Goal: Task Accomplishment & Management: Manage account settings

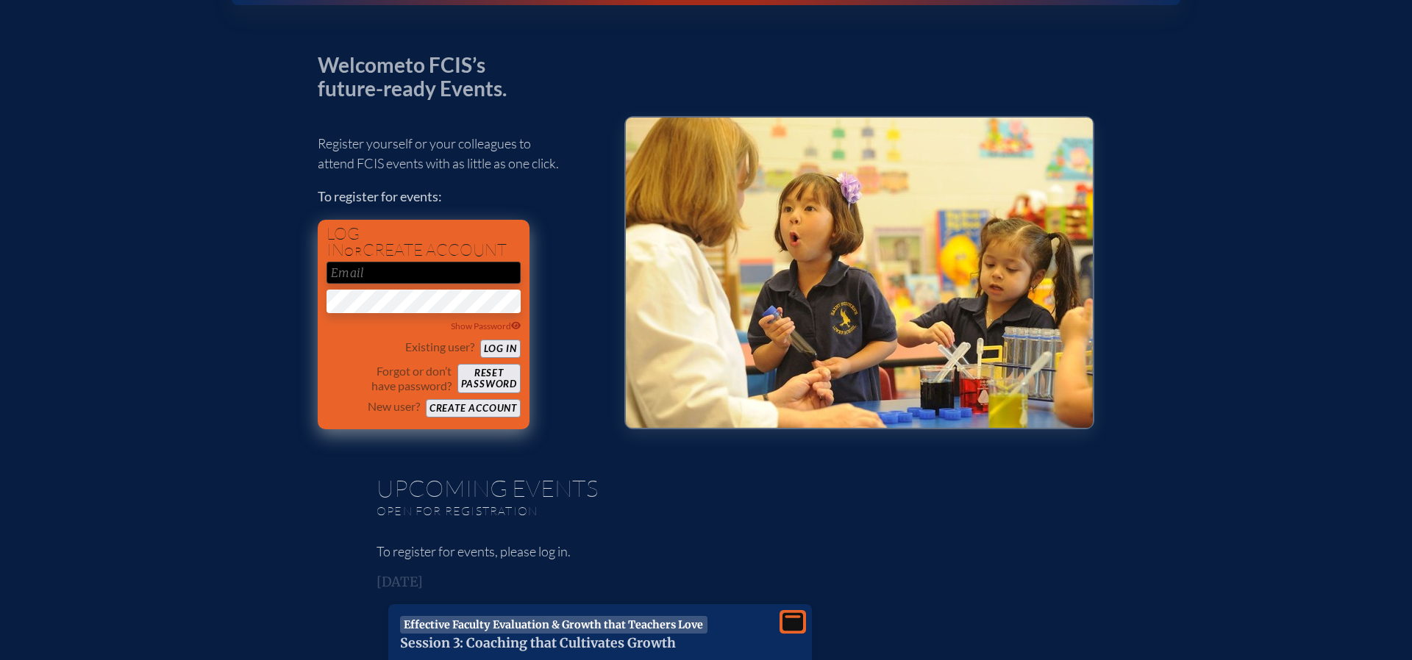
scroll to position [57, 0]
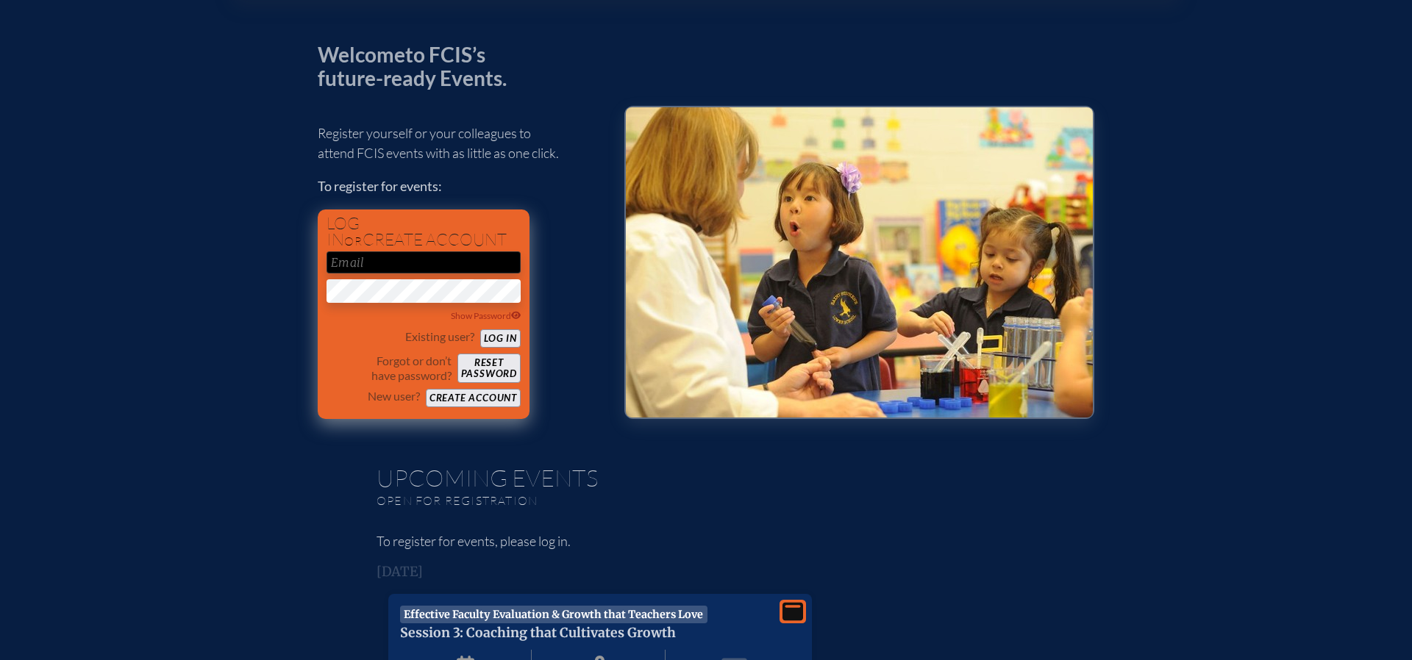
click at [478, 268] on input "email" at bounding box center [423, 262] width 194 height 22
click at [507, 338] on button "Log in" at bounding box center [500, 338] width 40 height 18
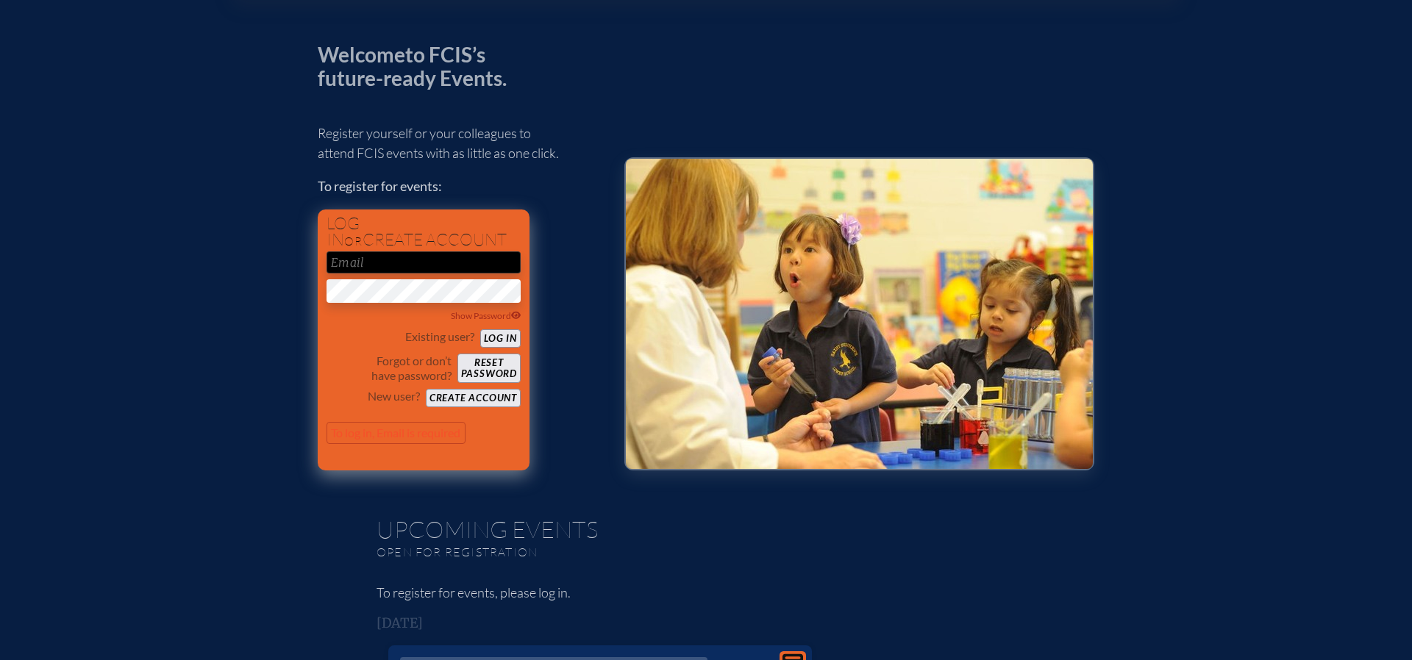
click at [438, 259] on input "email" at bounding box center [423, 262] width 194 height 22
click at [438, 262] on input "email" at bounding box center [423, 262] width 194 height 22
type input "j"
type input "[EMAIL_ADDRESS][DOMAIN_NAME]"
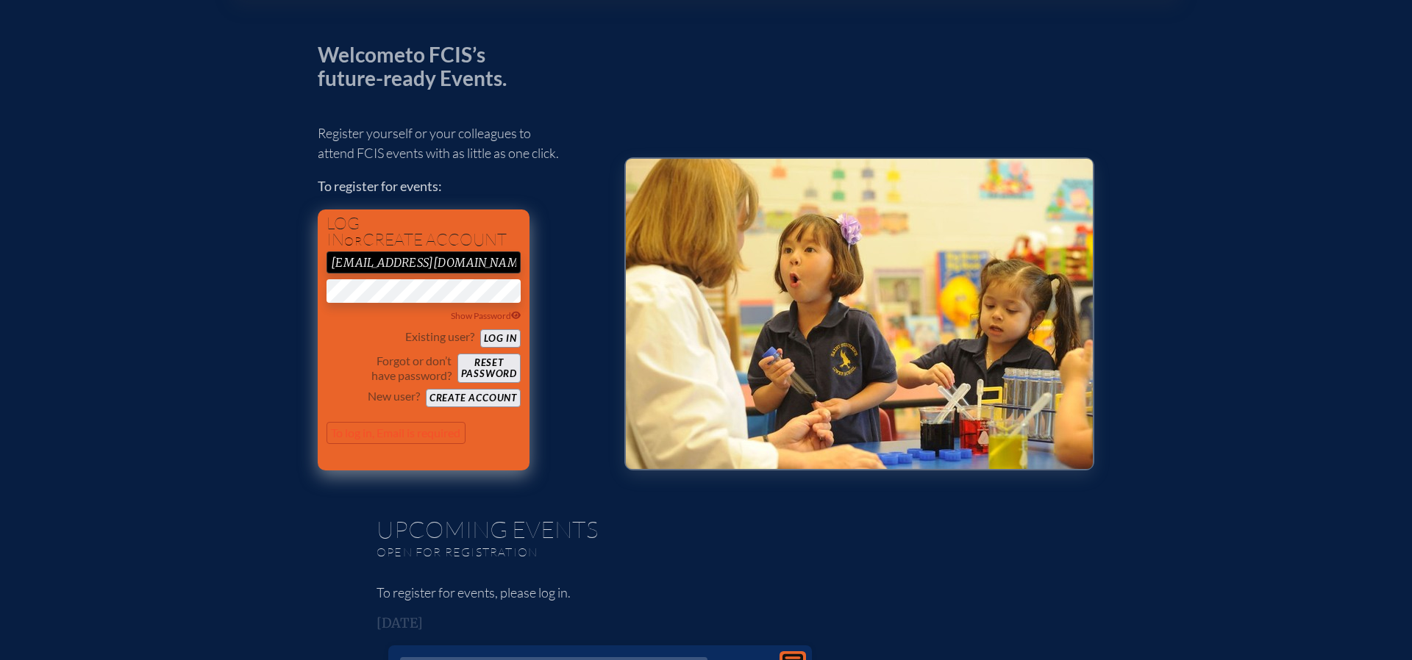
click at [507, 334] on button "Log in" at bounding box center [500, 338] width 40 height 18
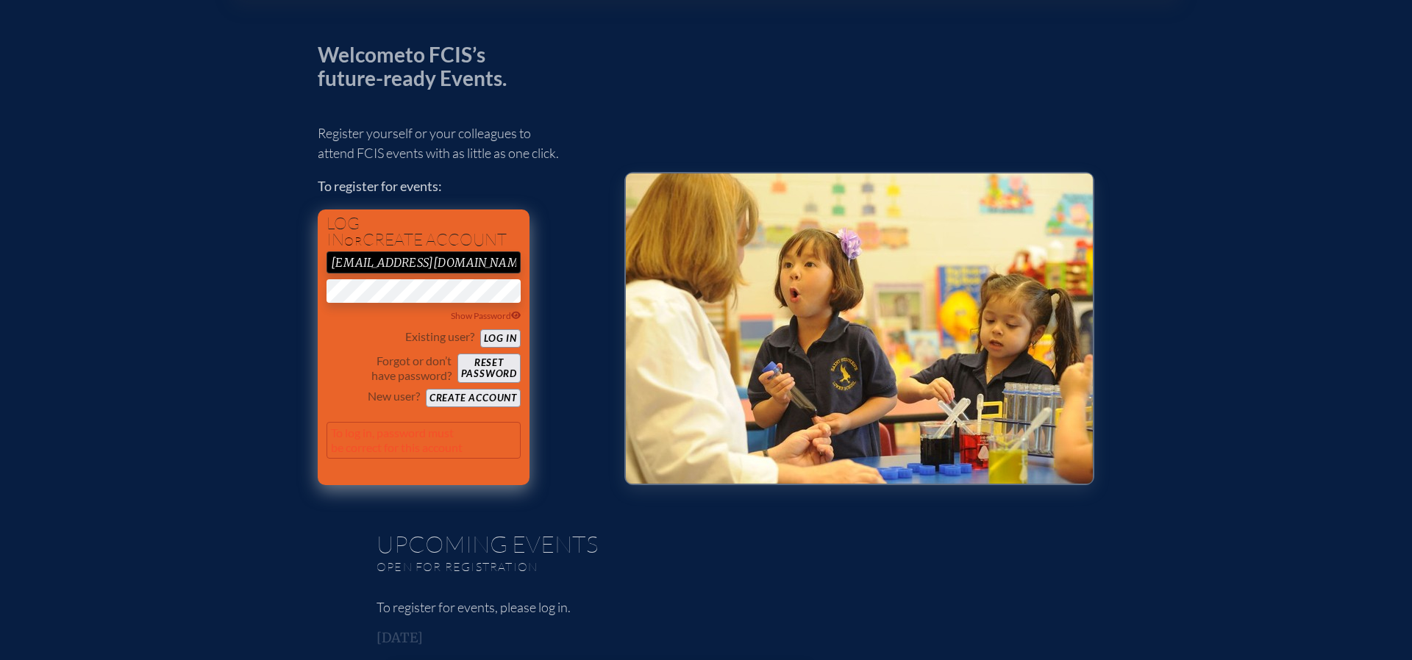
click at [409, 280] on div "kfernandez@carrollton.org Show Password" at bounding box center [423, 287] width 194 height 72
click at [493, 359] on button "Reset password" at bounding box center [488, 368] width 63 height 29
click at [491, 369] on button "Reset password" at bounding box center [488, 368] width 63 height 29
click at [512, 366] on button "Reset password" at bounding box center [488, 368] width 63 height 29
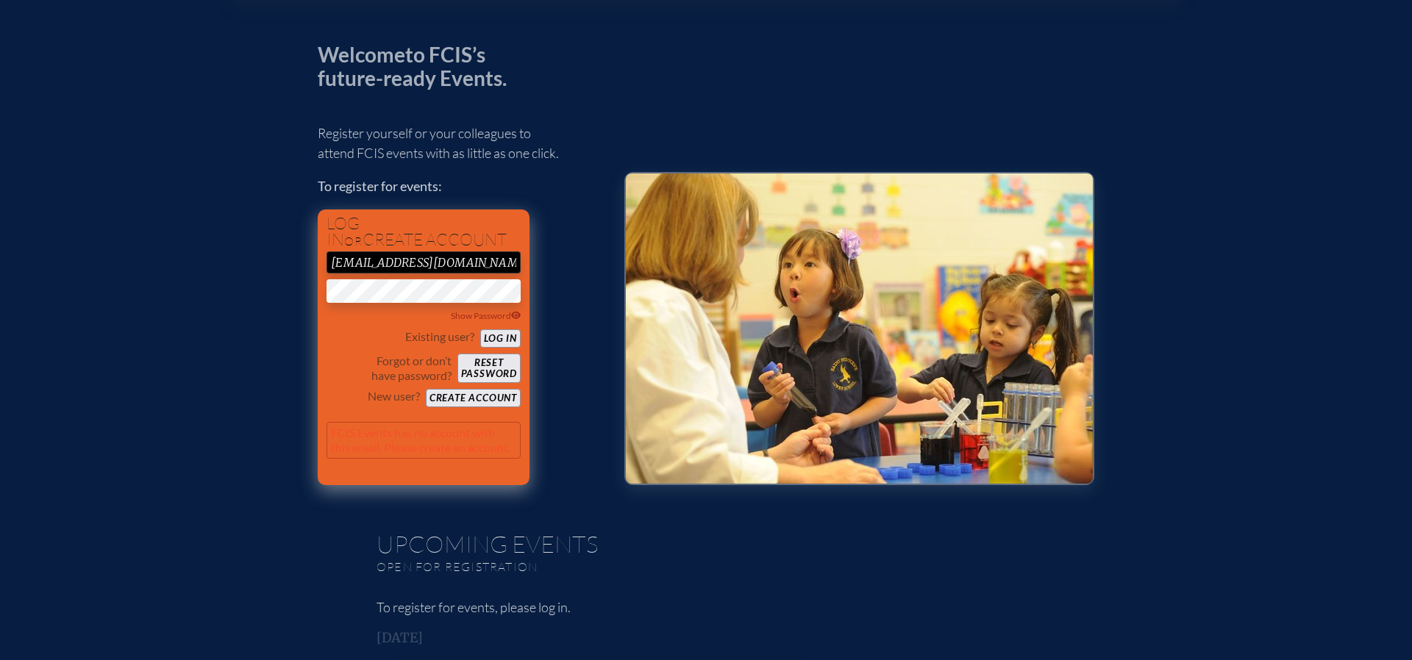
click at [512, 366] on button "Reset password" at bounding box center [488, 368] width 63 height 29
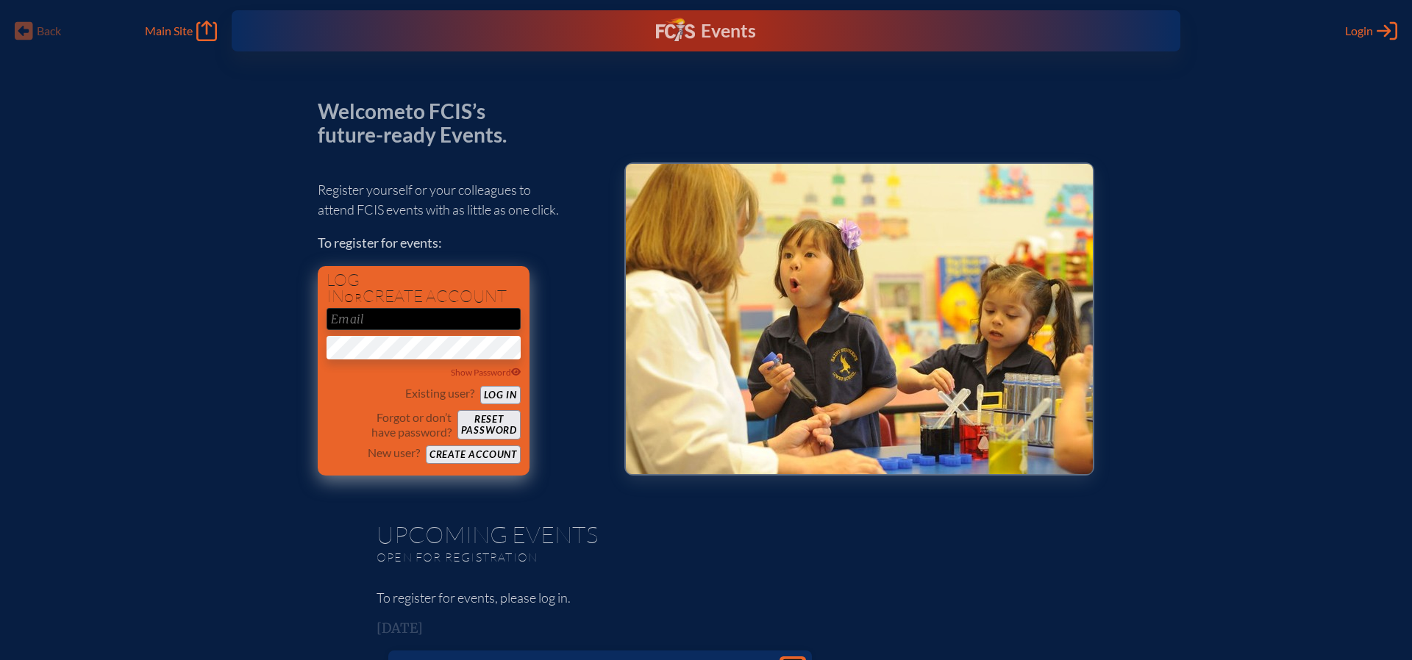
click at [458, 321] on input "email" at bounding box center [423, 319] width 194 height 22
click at [507, 278] on h1 "Log in or create account" at bounding box center [423, 288] width 194 height 33
click at [498, 421] on button "Reset password" at bounding box center [488, 424] width 63 height 29
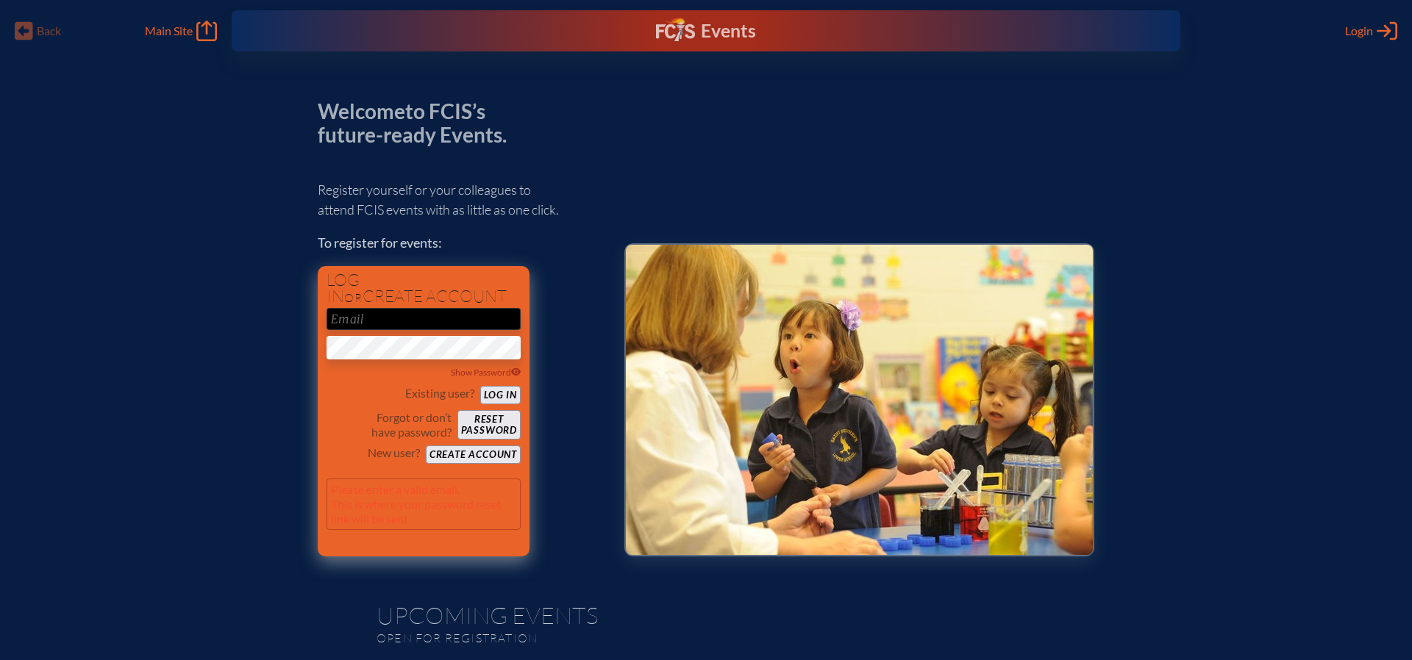
click at [416, 521] on p "Please enter a valid email. This is where your password reset link will be sent." at bounding box center [423, 504] width 194 height 51
click at [424, 506] on p "Please enter a valid email. This is where your password reset link will be sent." at bounding box center [423, 504] width 194 height 51
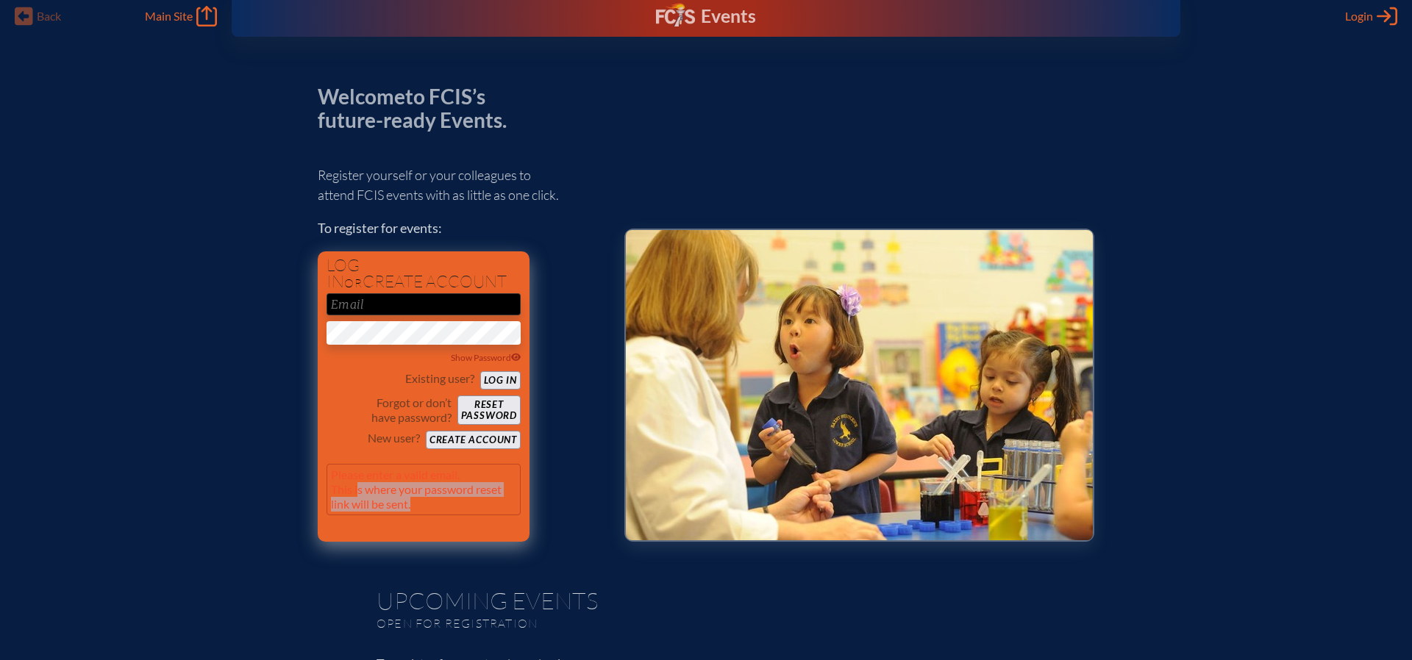
drag, startPoint x: 424, startPoint y: 506, endPoint x: 421, endPoint y: 497, distance: 9.6
click at [360, 487] on p "Please enter a valid email. This is where your password reset link will be sent." at bounding box center [423, 489] width 194 height 51
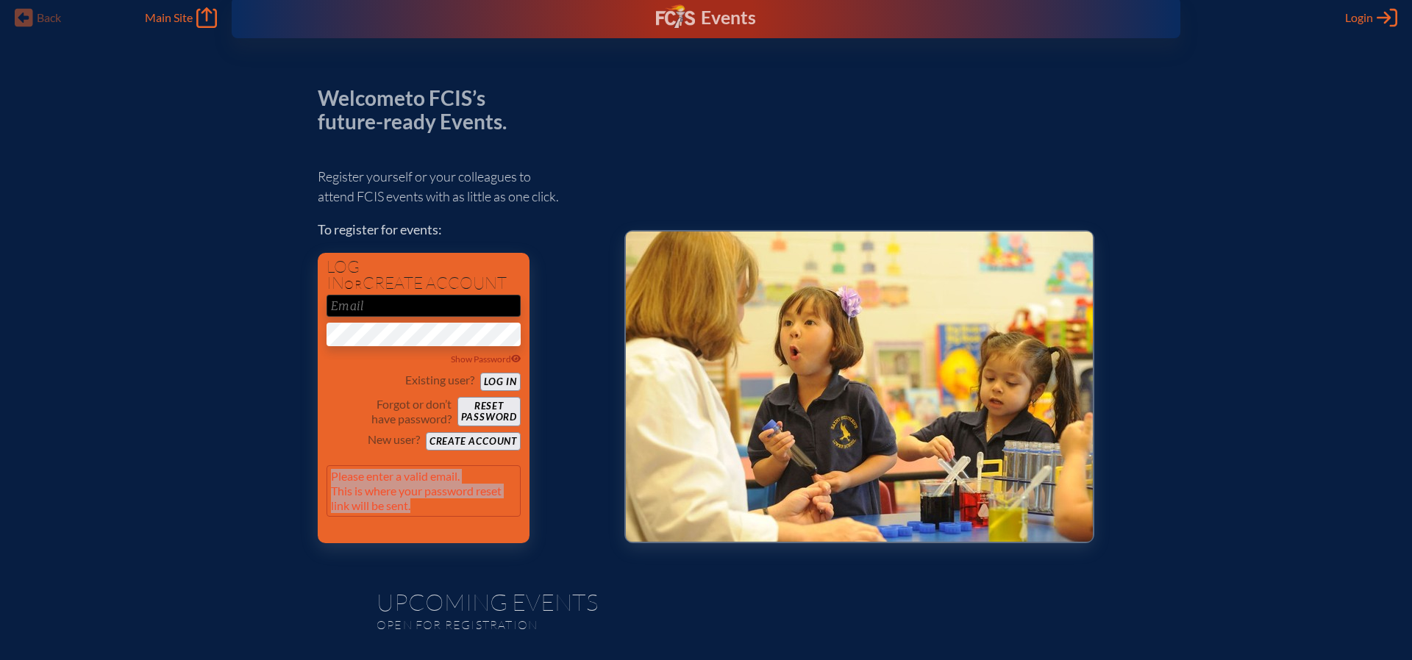
drag, startPoint x: 420, startPoint y: 500, endPoint x: 310, endPoint y: 451, distance: 120.1
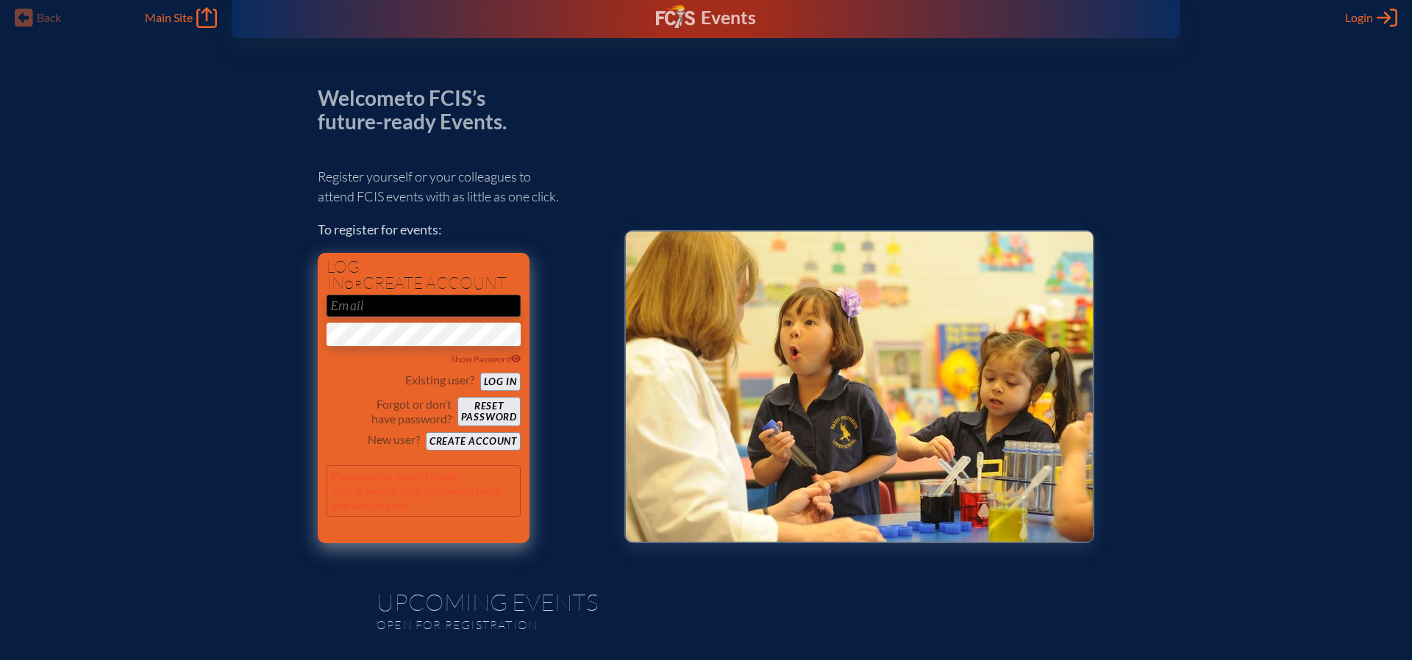
click at [372, 306] on input "email" at bounding box center [423, 306] width 194 height 22
click at [480, 373] on button "Log in" at bounding box center [500, 382] width 40 height 18
type input "[EMAIL_ADDRESS][DOMAIN_NAME]"
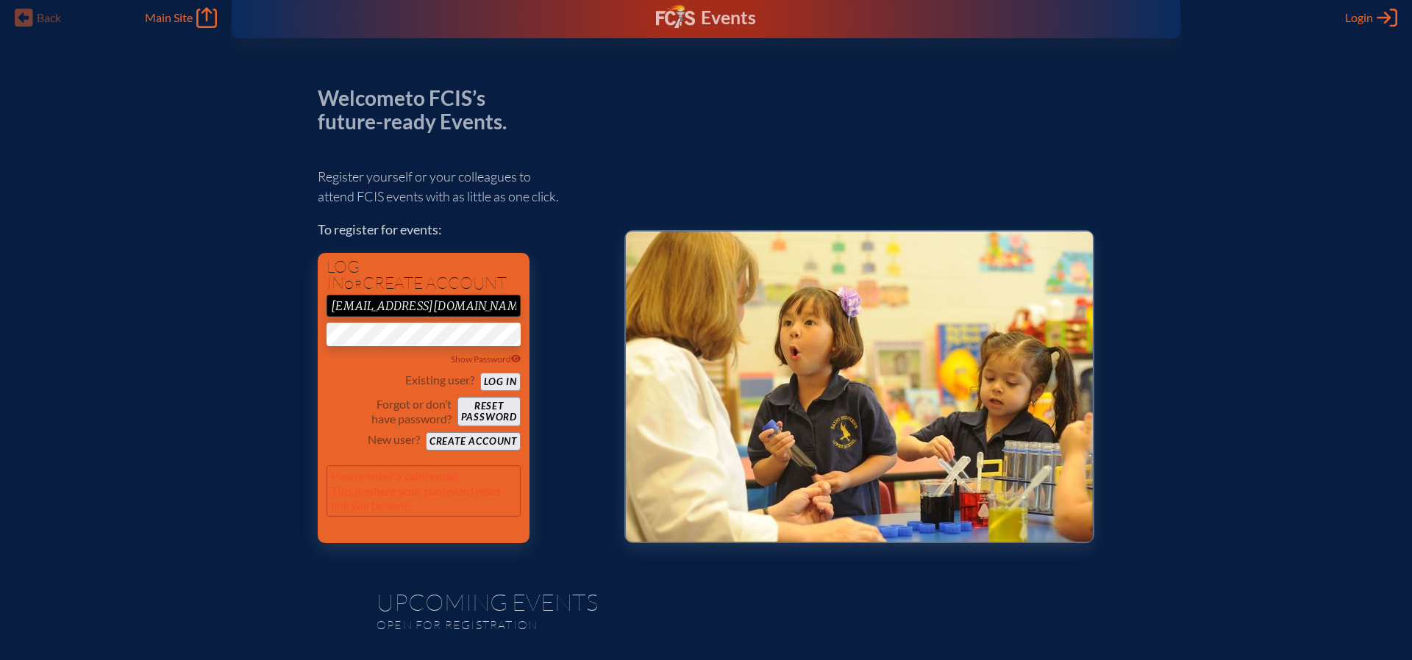
click at [491, 417] on button "Reset password" at bounding box center [488, 411] width 63 height 29
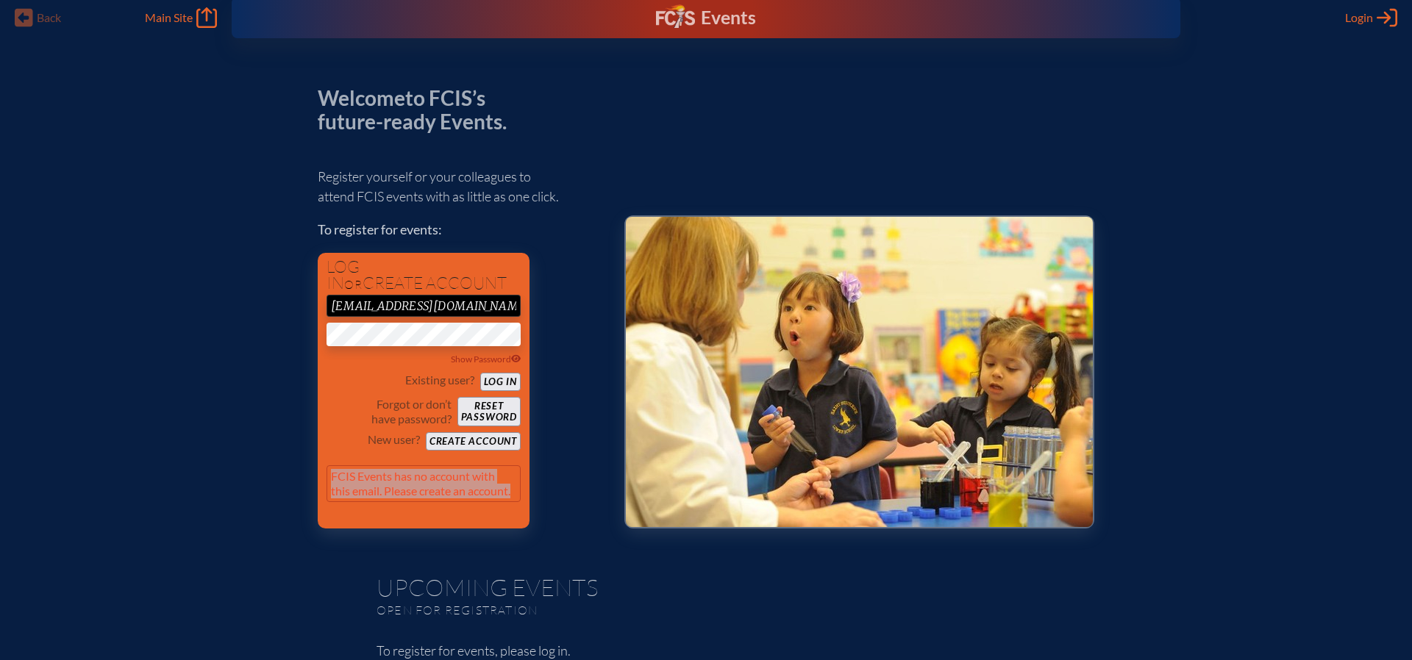
drag, startPoint x: 515, startPoint y: 497, endPoint x: 304, endPoint y: 461, distance: 214.1
click at [487, 441] on button "Create account" at bounding box center [473, 441] width 95 height 18
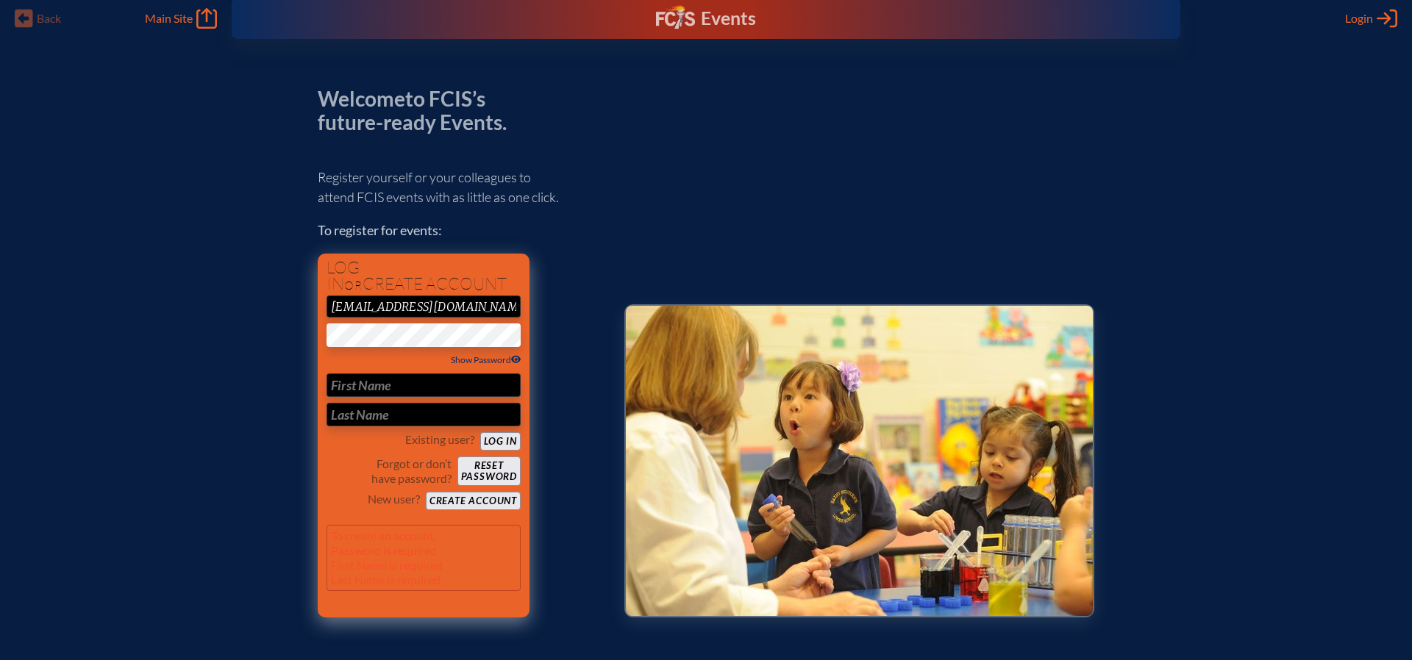
scroll to position [12, 0]
click at [365, 386] on input "text" at bounding box center [423, 386] width 194 height 24
type input "[PERSON_NAME]"
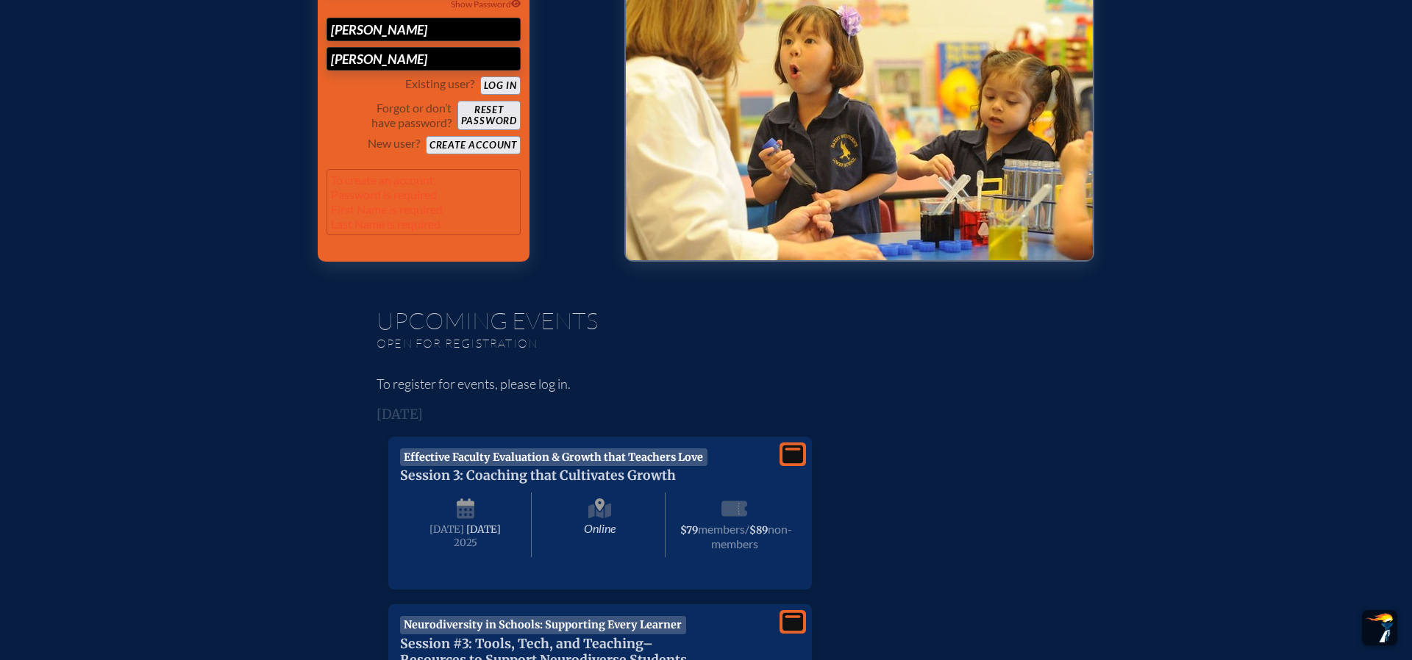
scroll to position [371, 0]
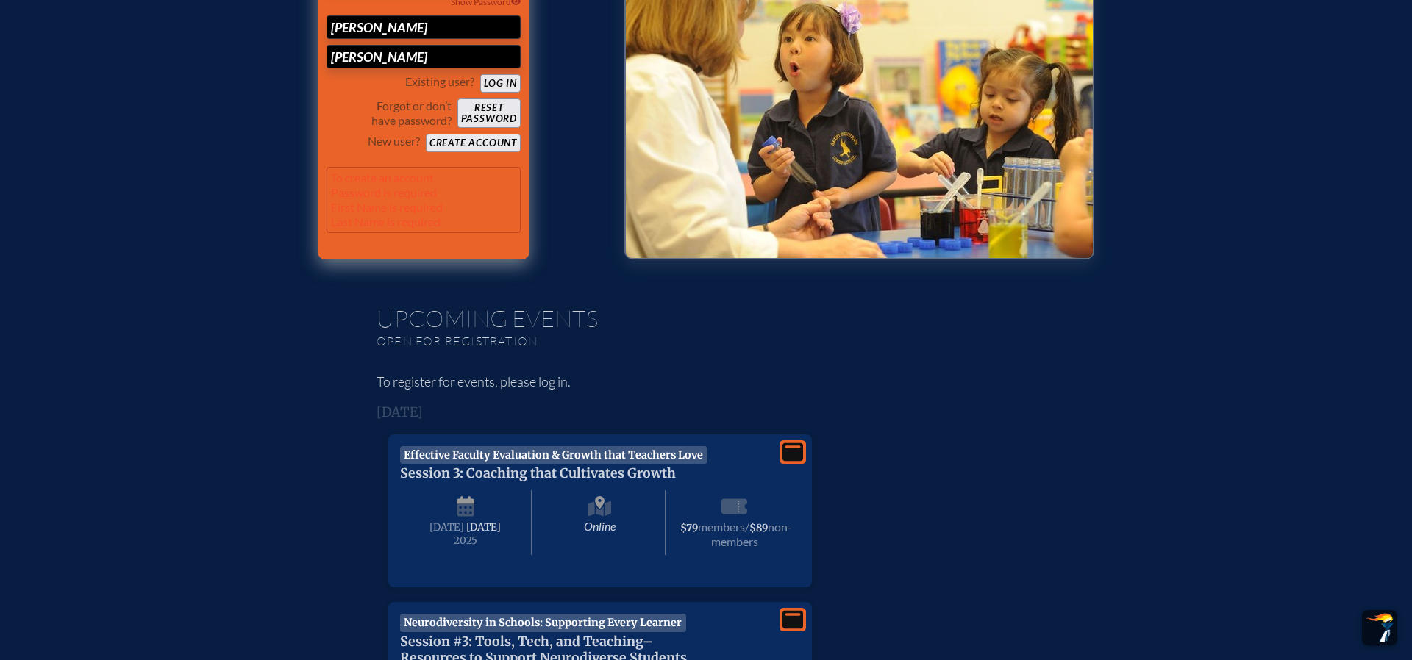
type input "[PERSON_NAME]"
click at [490, 146] on button "Create account" at bounding box center [473, 143] width 95 height 18
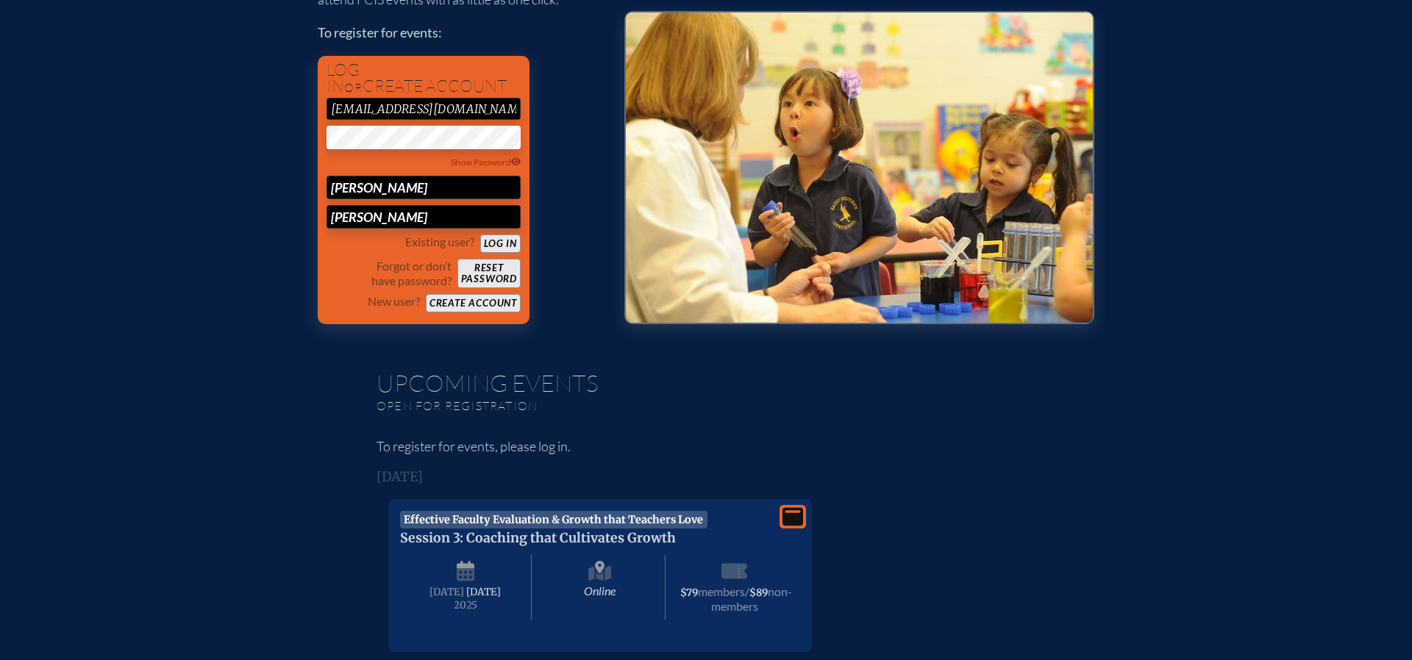
scroll to position [201, 0]
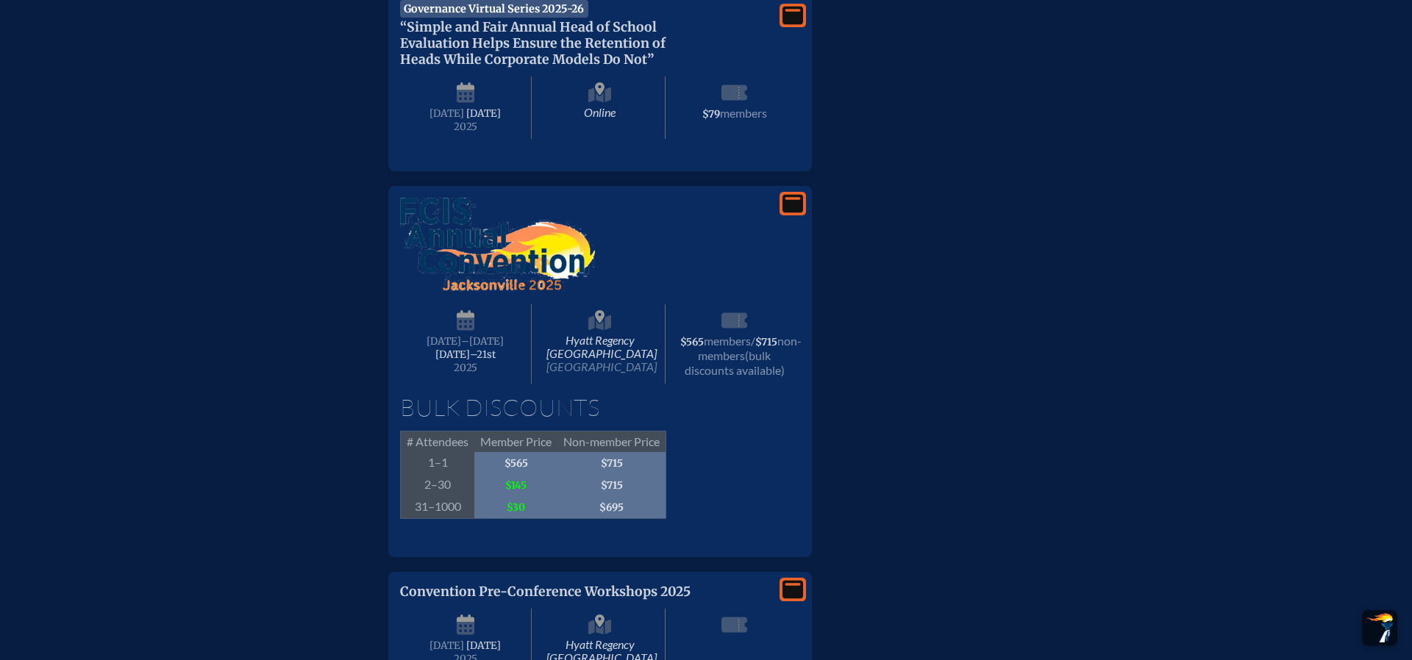
scroll to position [1347, 0]
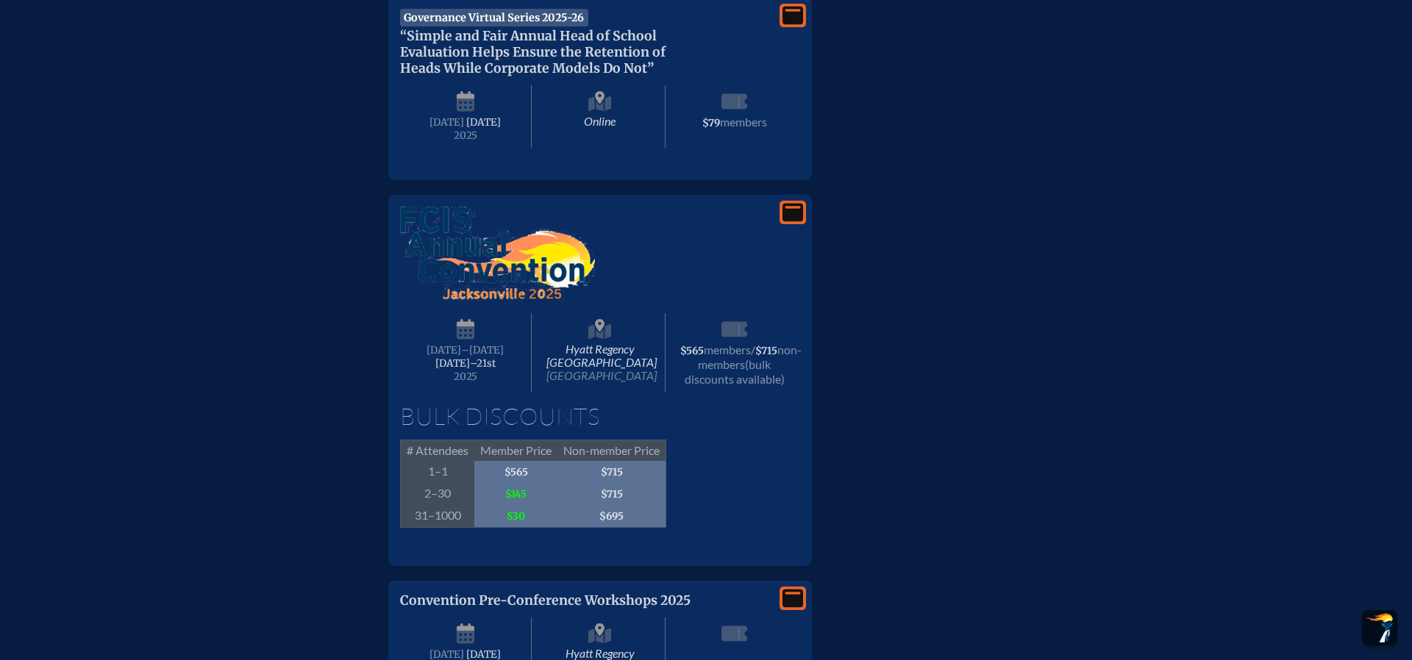
click at [517, 301] on img at bounding box center [497, 254] width 195 height 94
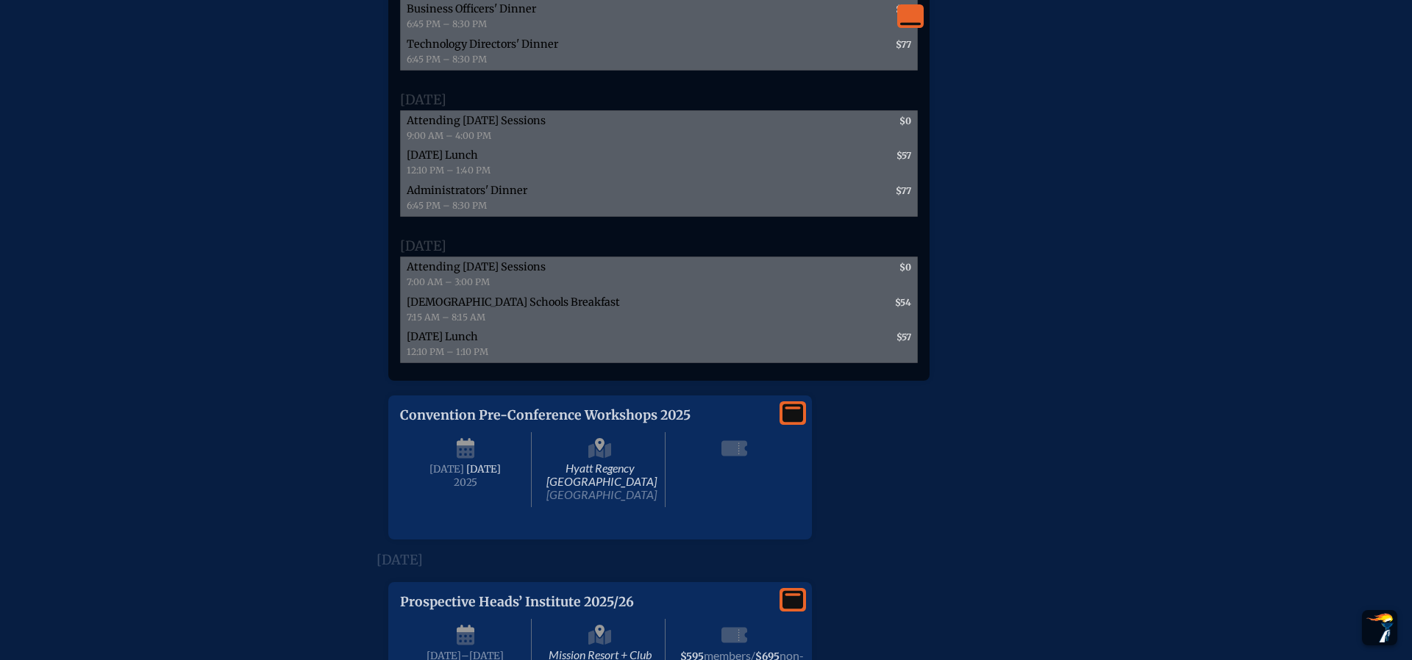
scroll to position [2219, 0]
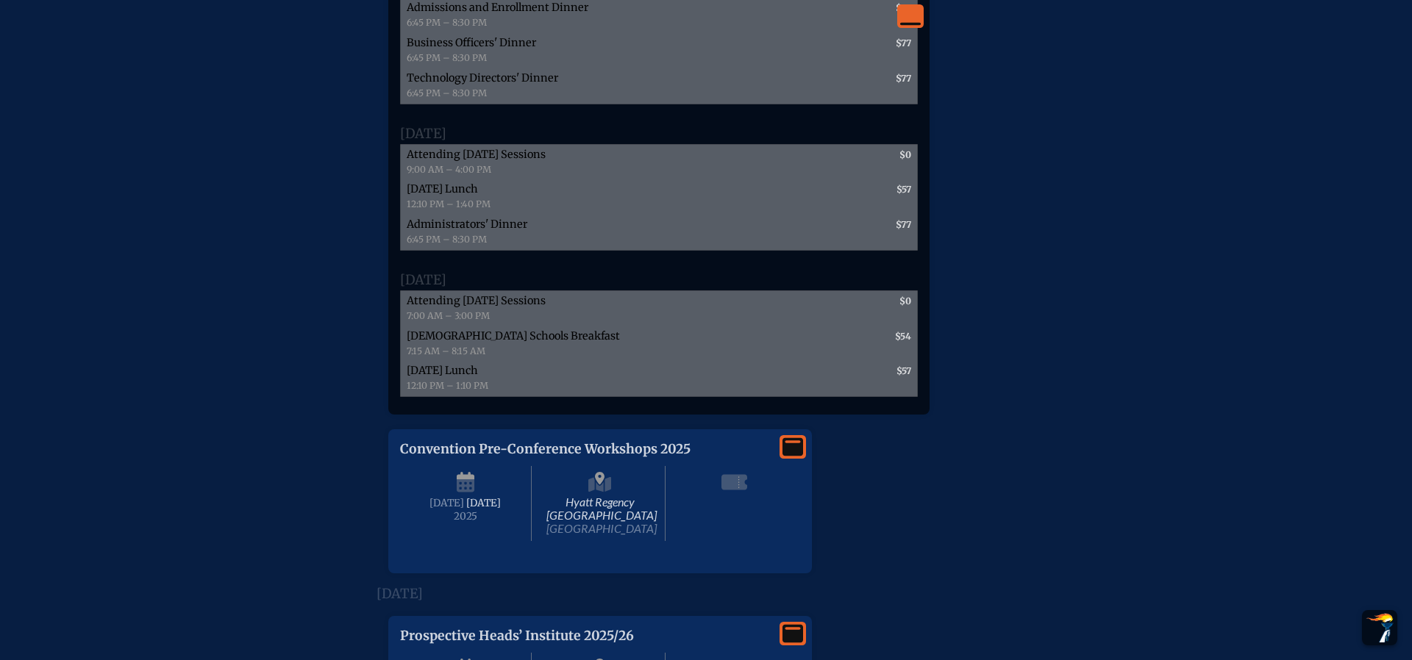
click at [515, 362] on span "Episcopal Schools Breakfast 7:15 AM – 8:15 AM" at bounding box center [560, 343] width 318 height 35
click at [501, 355] on div "Friday, November 21st, 2025 Attending Friday Sessions 7:00 AM – 3:00 PM $0 Epis…" at bounding box center [659, 328] width 518 height 137
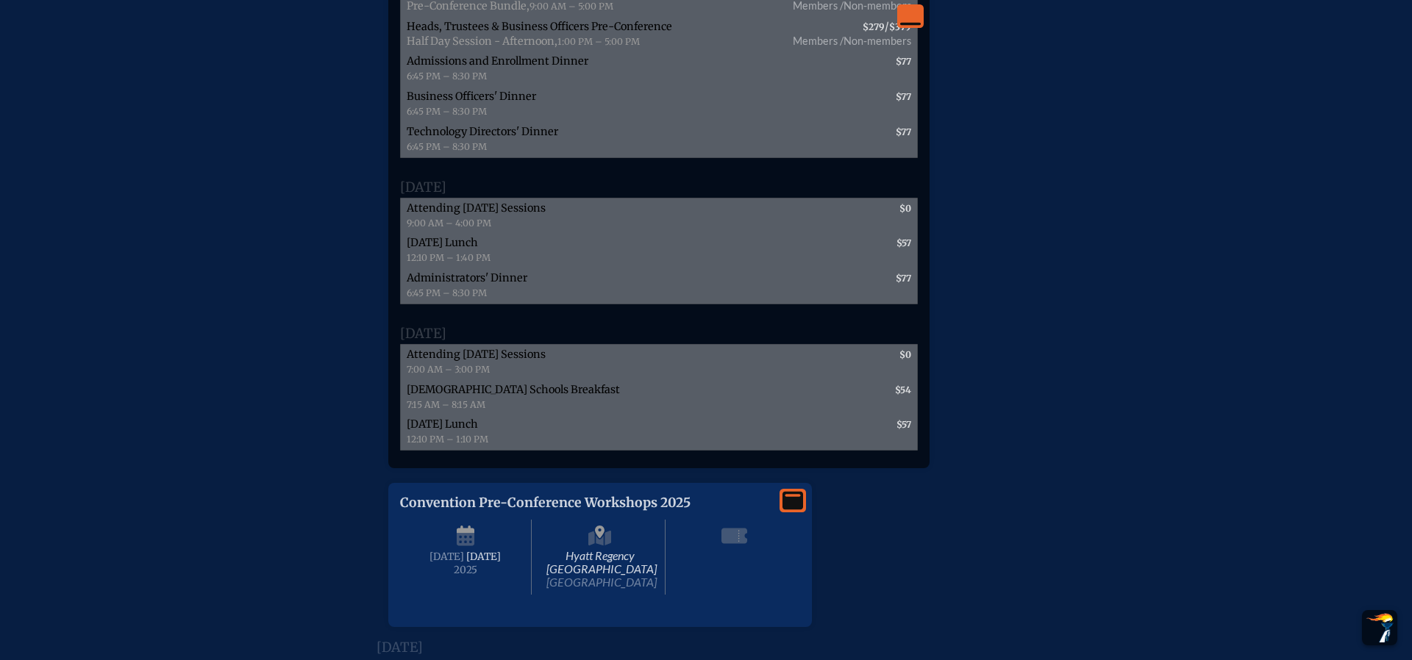
click at [478, 249] on span "[DATE] Lunch" at bounding box center [442, 242] width 71 height 13
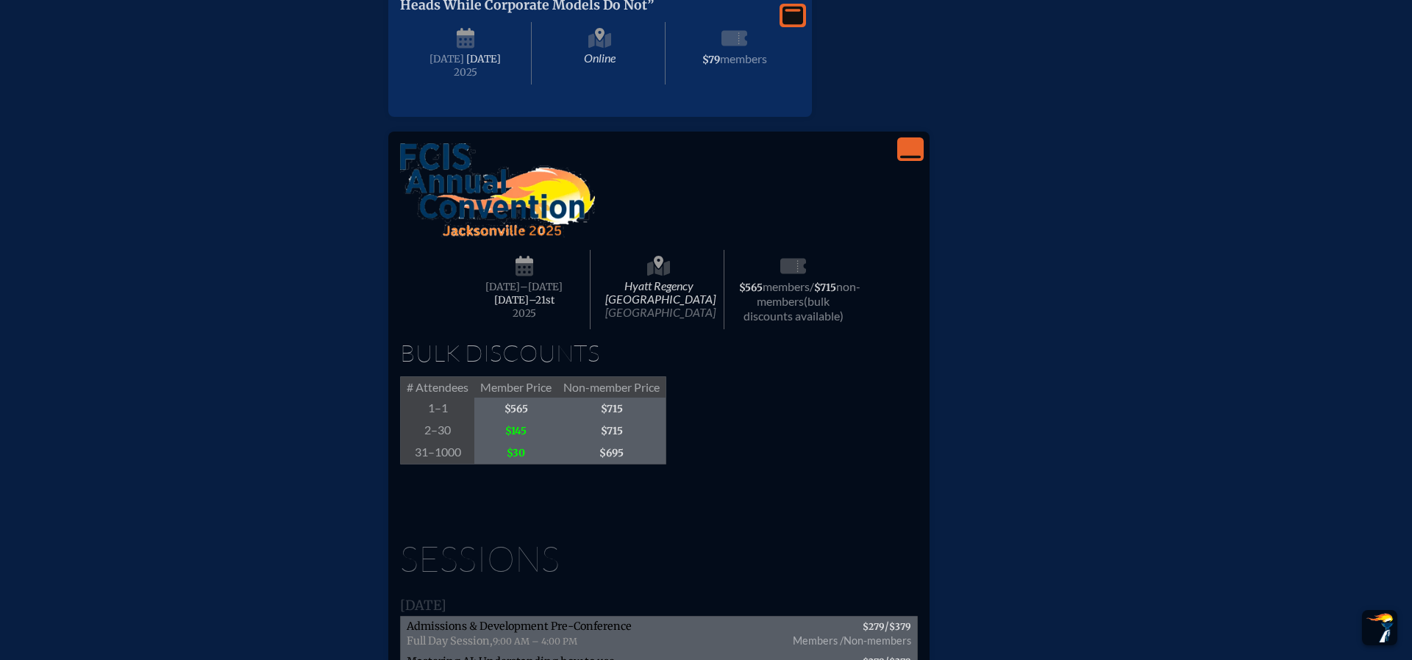
scroll to position [1388, 0]
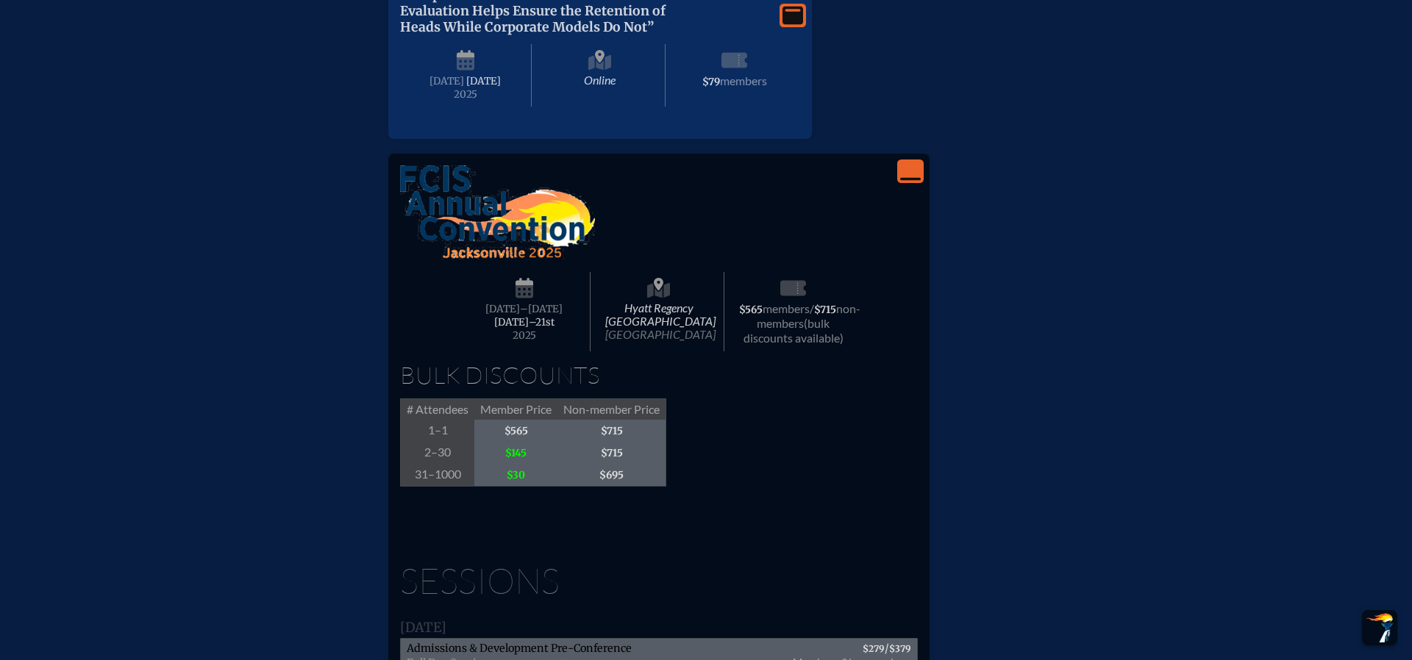
click at [517, 464] on span "$145" at bounding box center [515, 453] width 83 height 22
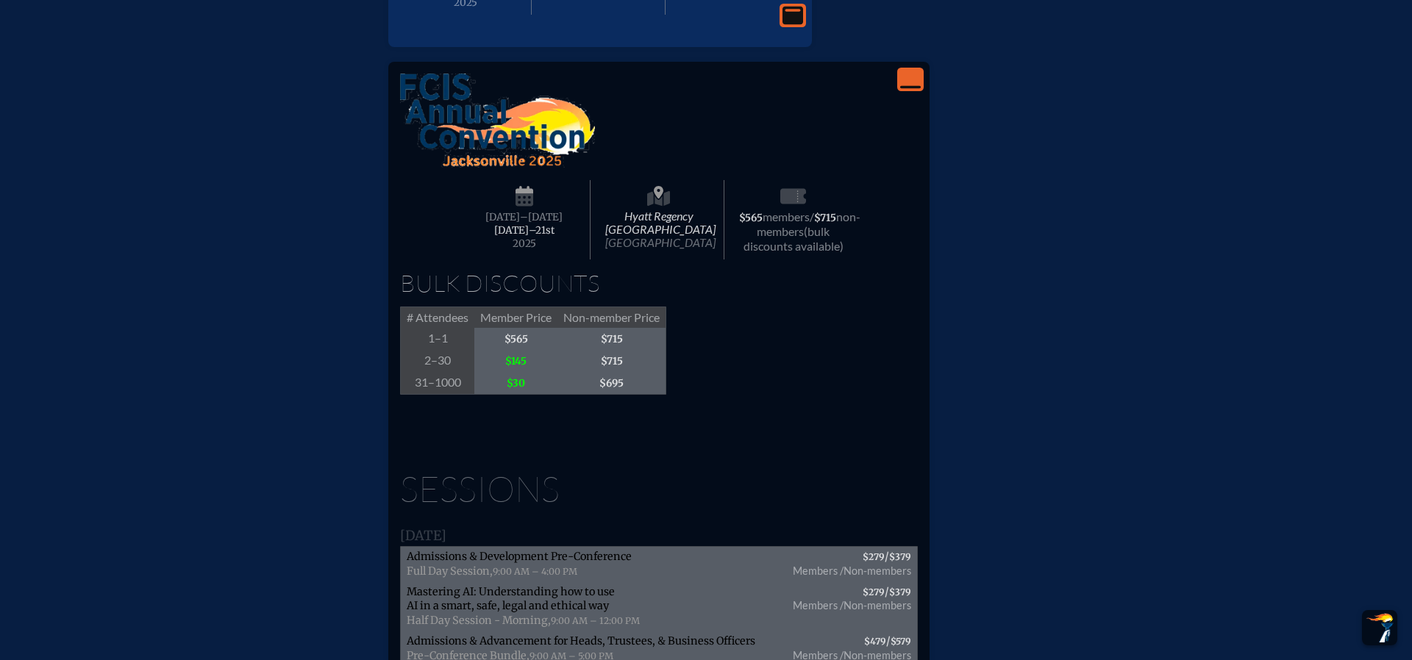
scroll to position [1474, 0]
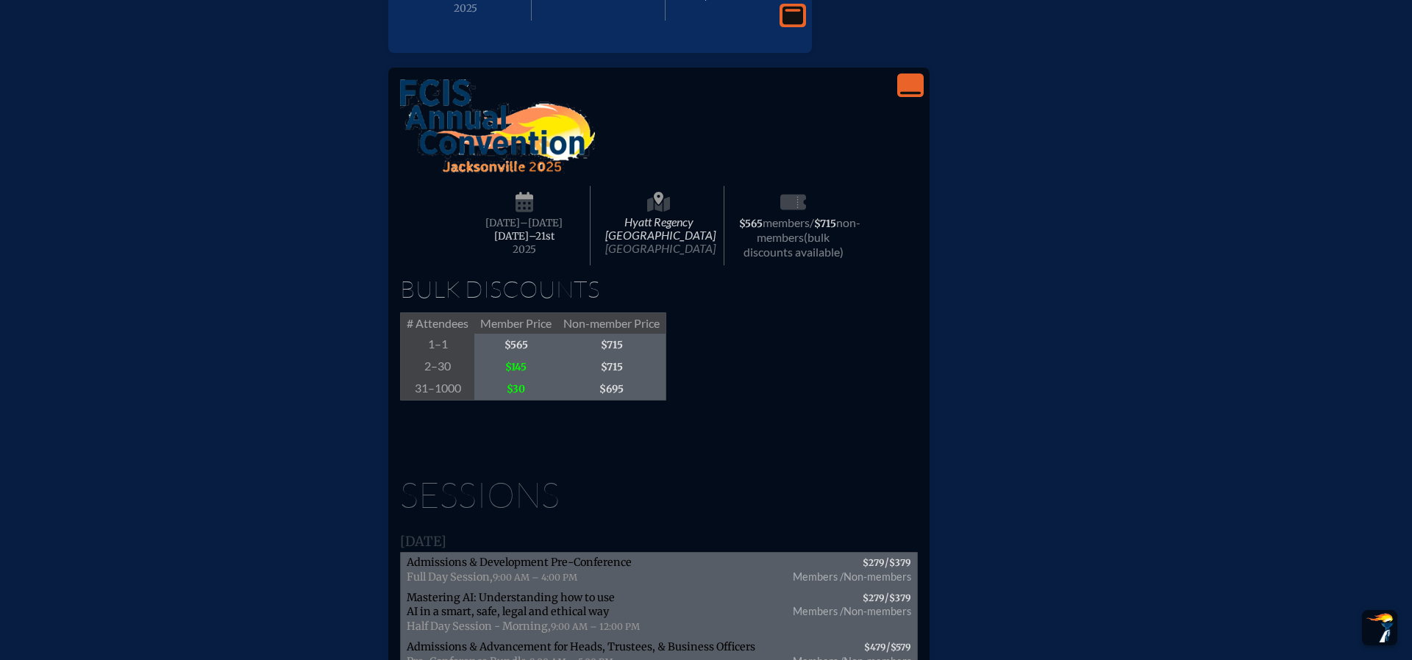
drag, startPoint x: 568, startPoint y: 223, endPoint x: 537, endPoint y: 260, distance: 48.0
click at [566, 226] on div "Hyatt Regency Jacksonville Riverfront Jacksonville Wednesday –Friday , November…" at bounding box center [659, 253] width 518 height 348
click at [520, 229] on span "[DATE]" at bounding box center [502, 223] width 35 height 12
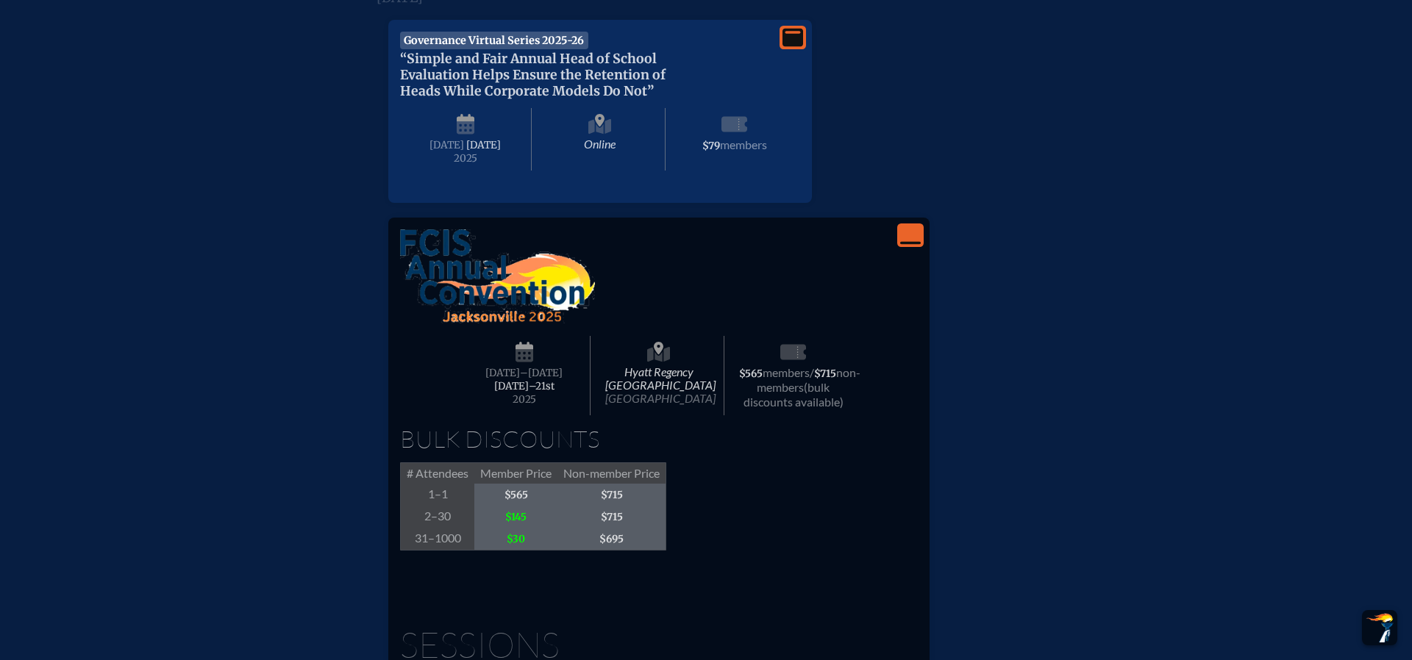
scroll to position [0, 0]
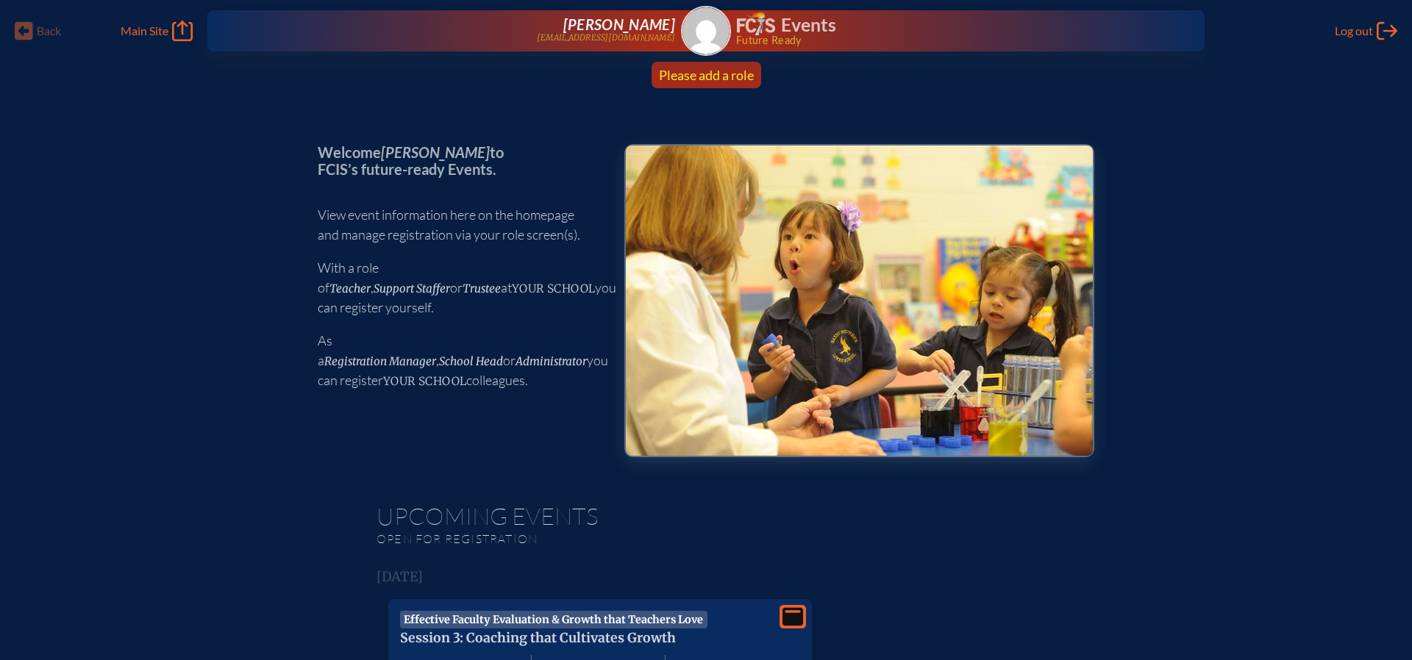
click at [687, 72] on span "Please add a role" at bounding box center [706, 75] width 95 height 16
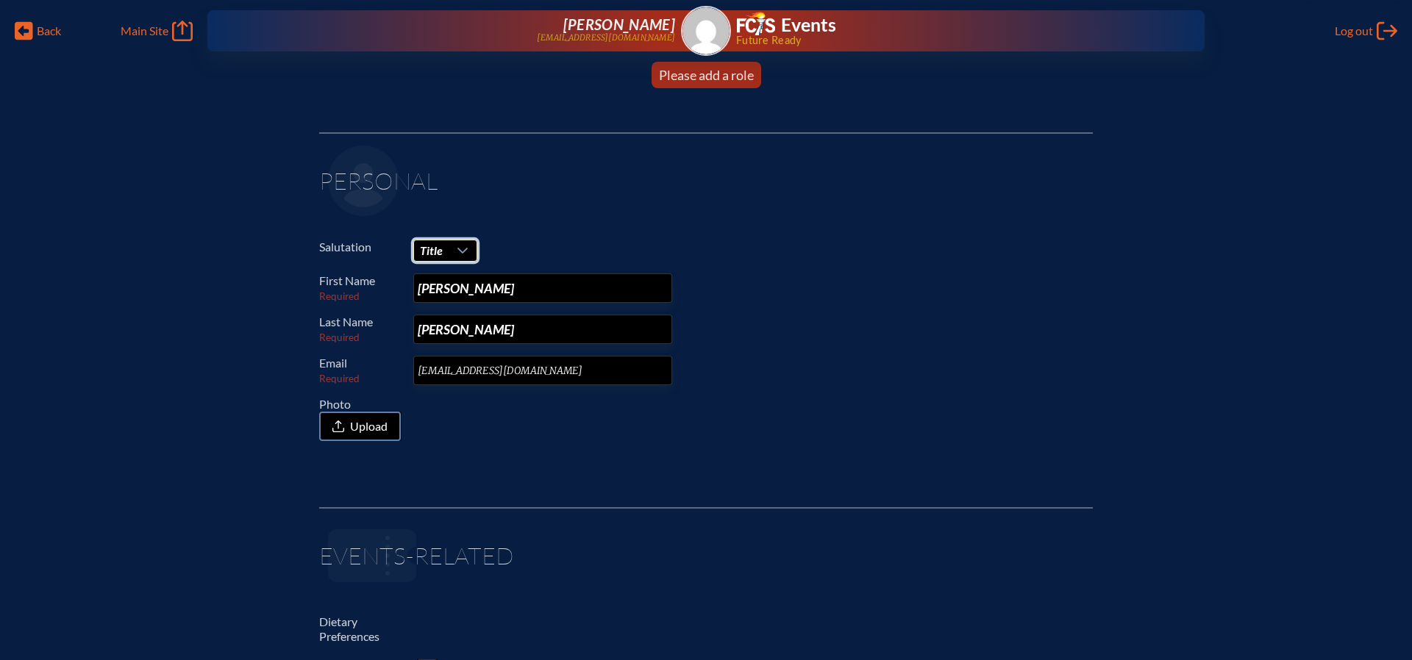
click at [436, 250] on span "Title" at bounding box center [431, 250] width 23 height 14
click at [456, 337] on li "Ms." at bounding box center [444, 339] width 63 height 21
click at [519, 443] on fieldset "Personal Salutation Ms. First Name Required Kristy Last Name Required Fernandez…" at bounding box center [706, 296] width 774 height 328
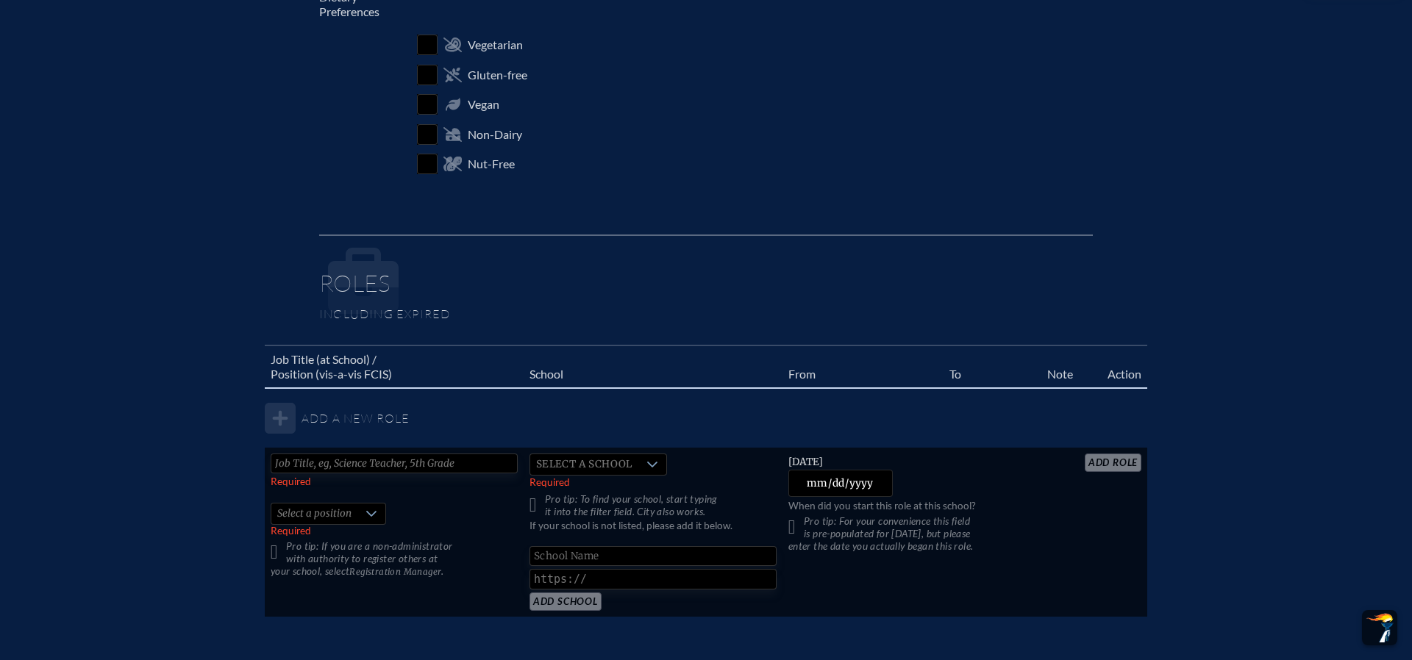
scroll to position [774, 0]
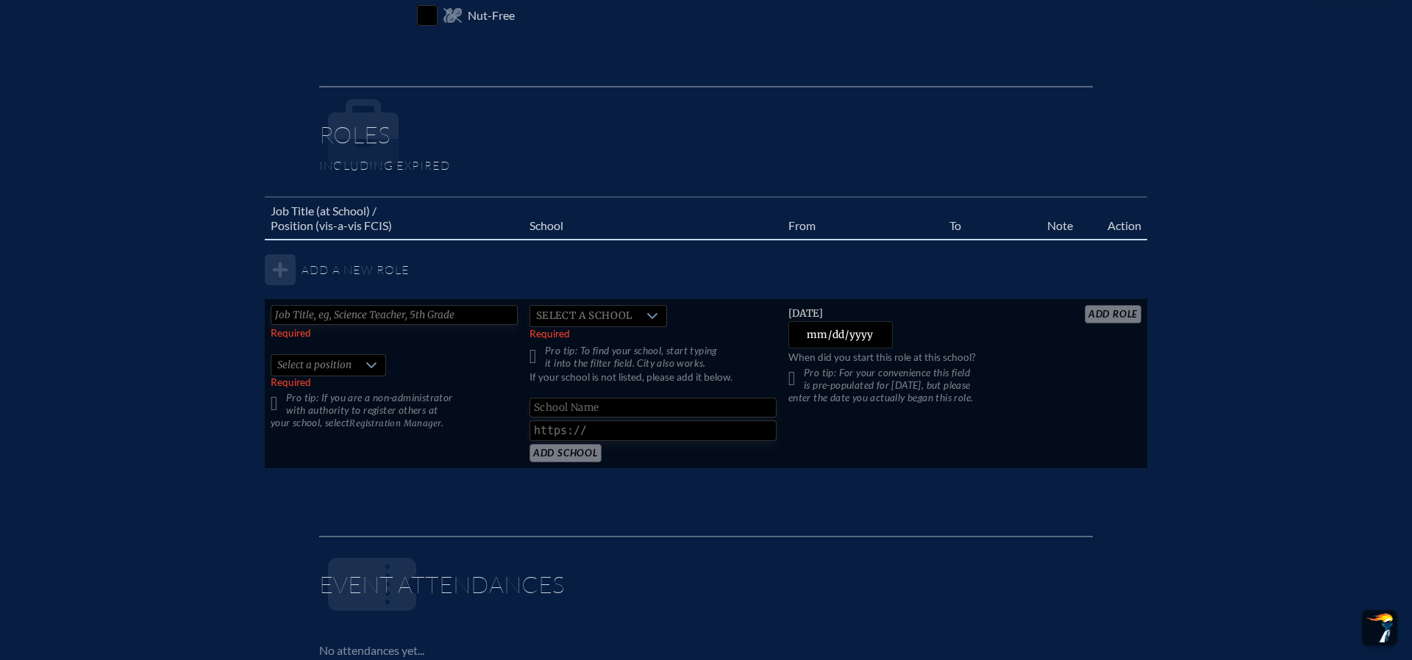
click at [400, 315] on input "text" at bounding box center [394, 315] width 247 height 20
type input "Administrative Assistant"
click at [350, 366] on span "Select a position" at bounding box center [314, 365] width 86 height 21
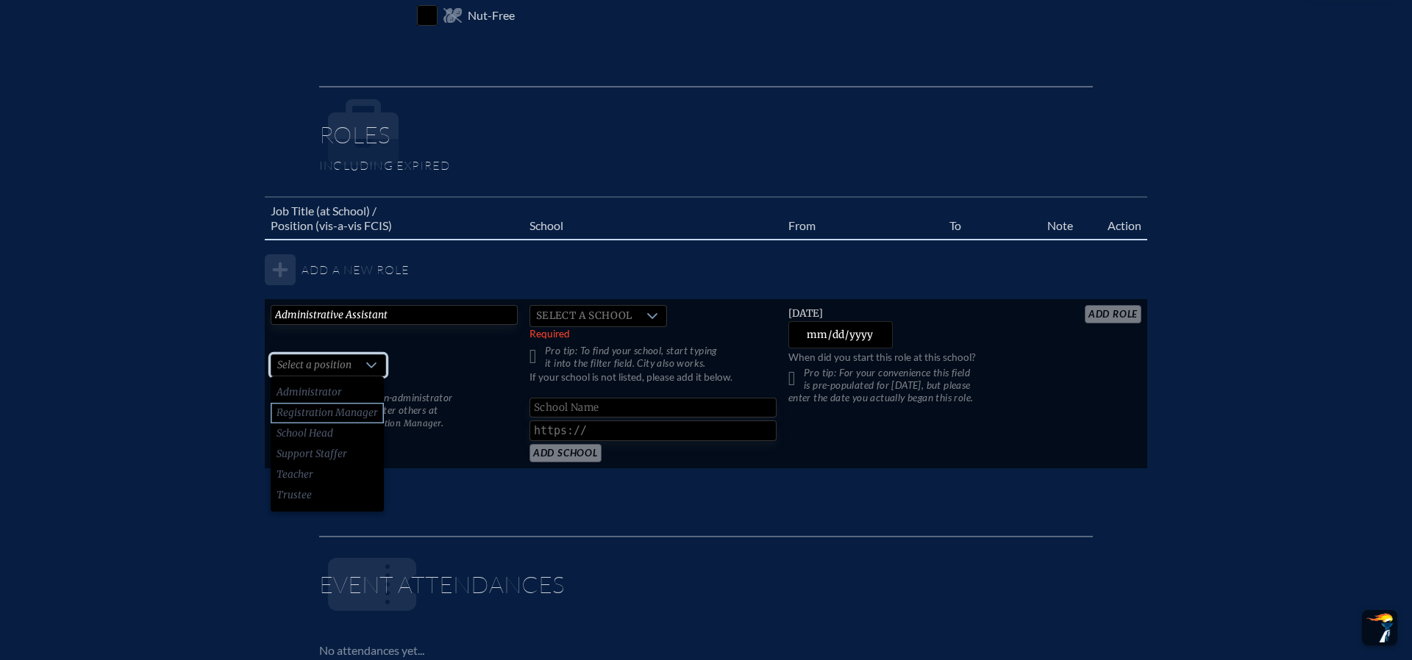
click at [370, 408] on span "Registration Manager" at bounding box center [326, 413] width 101 height 15
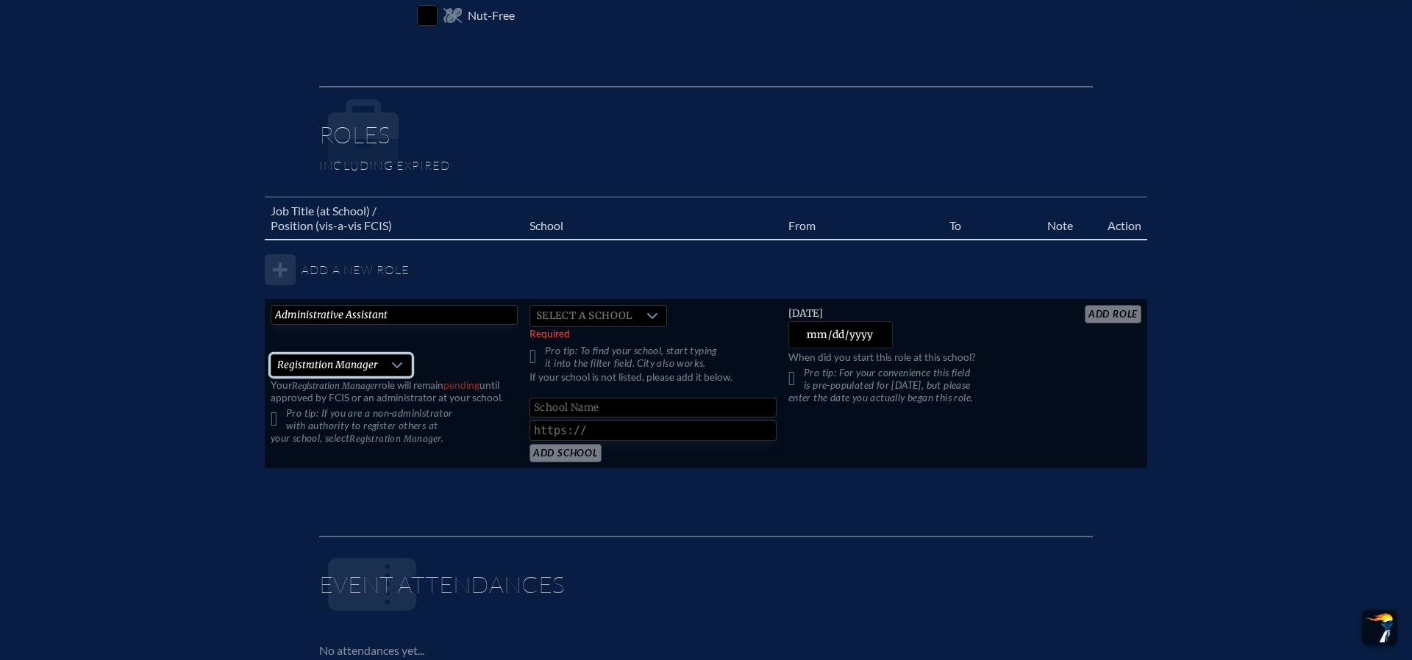
scroll to position [774, 0]
click at [274, 418] on p "Pro tip: If you are a non-administrator with authority to register others at yo…" at bounding box center [394, 425] width 247 height 37
click at [275, 418] on p "Pro tip: If you are a non-administrator with authority to register others at yo…" at bounding box center [394, 425] width 247 height 37
click at [279, 422] on p "Pro tip: If you are a non-administrator with authority to register others at yo…" at bounding box center [394, 425] width 247 height 37
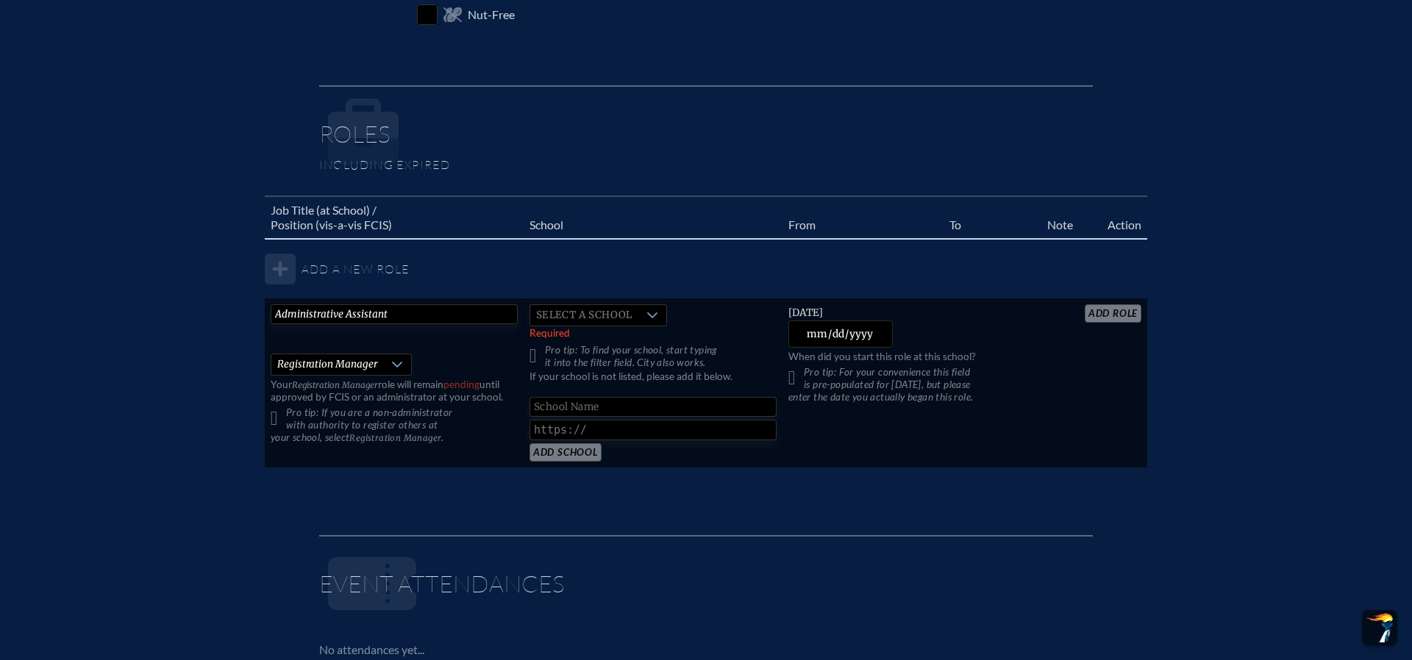
drag, startPoint x: 368, startPoint y: 429, endPoint x: 379, endPoint y: 429, distance: 10.3
click at [368, 429] on p "Pro tip: If you are a non-administrator with authority to register others at yo…" at bounding box center [394, 425] width 247 height 37
click at [579, 318] on span "Select a school" at bounding box center [584, 315] width 108 height 21
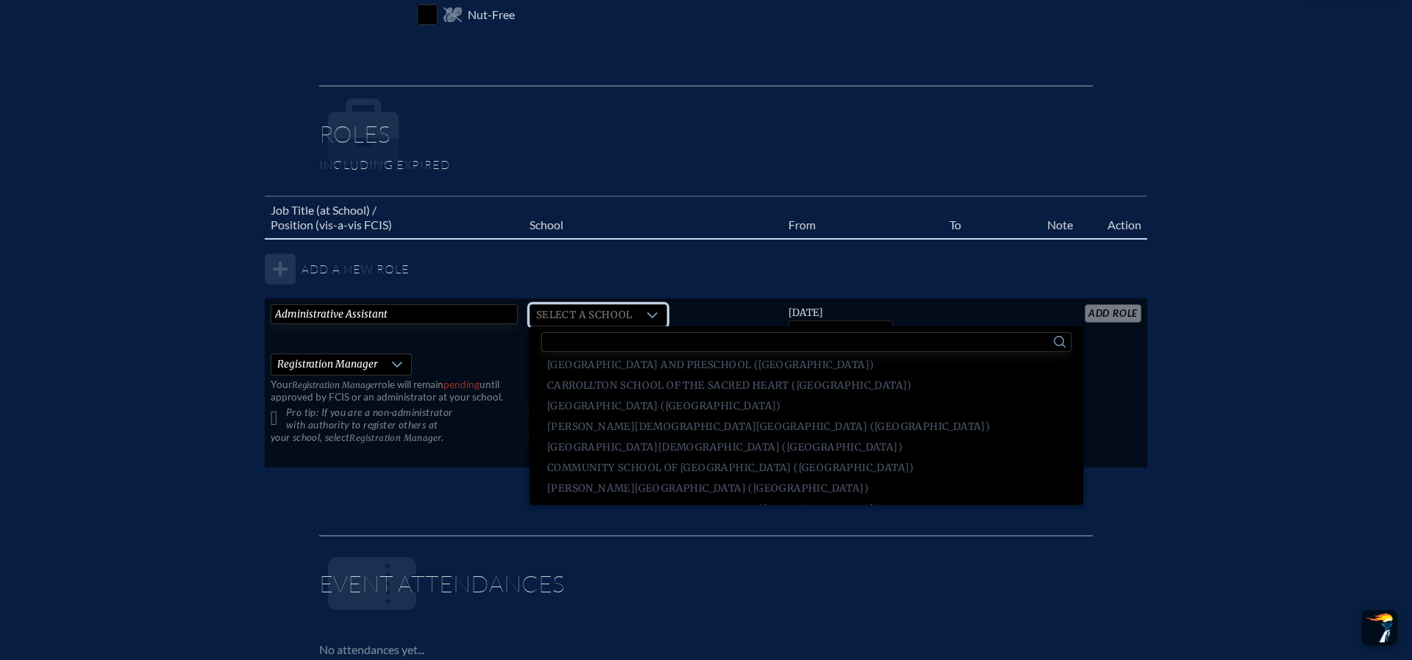
scroll to position [597, 0]
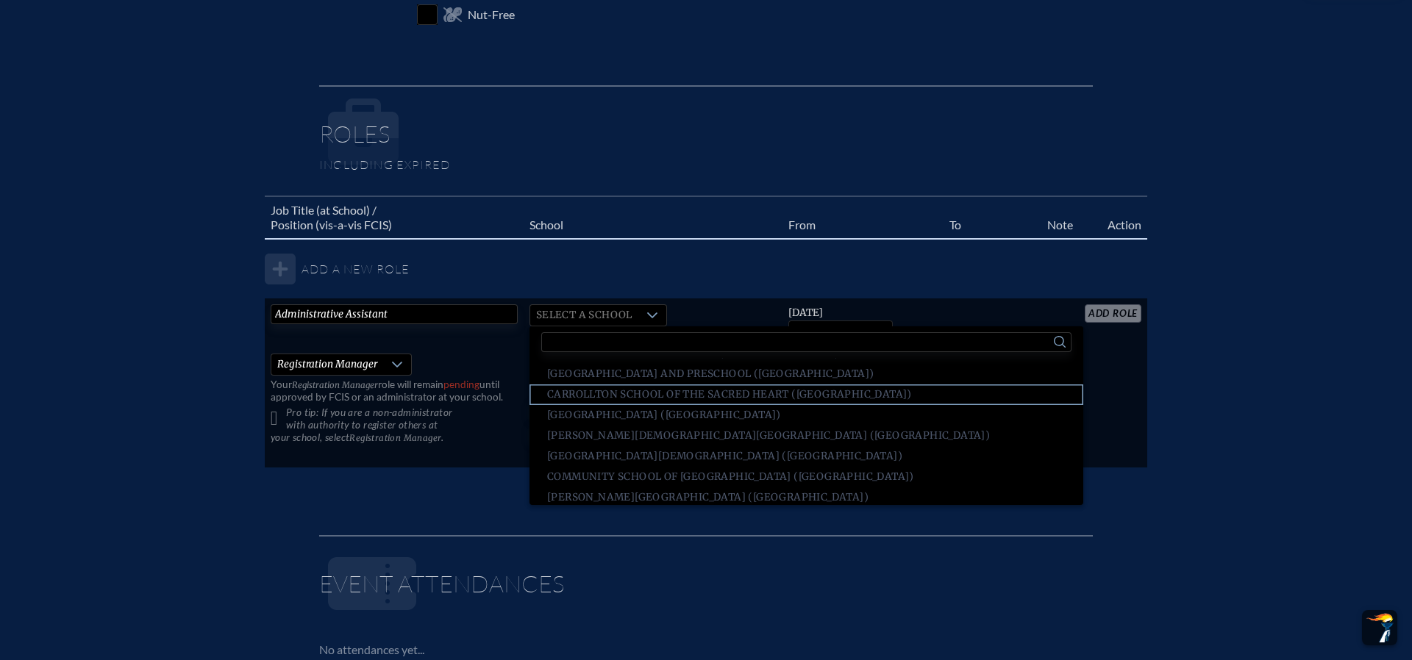
click at [676, 399] on span "Carrollton School of the Sacred Heart (Miami)" at bounding box center [729, 394] width 365 height 15
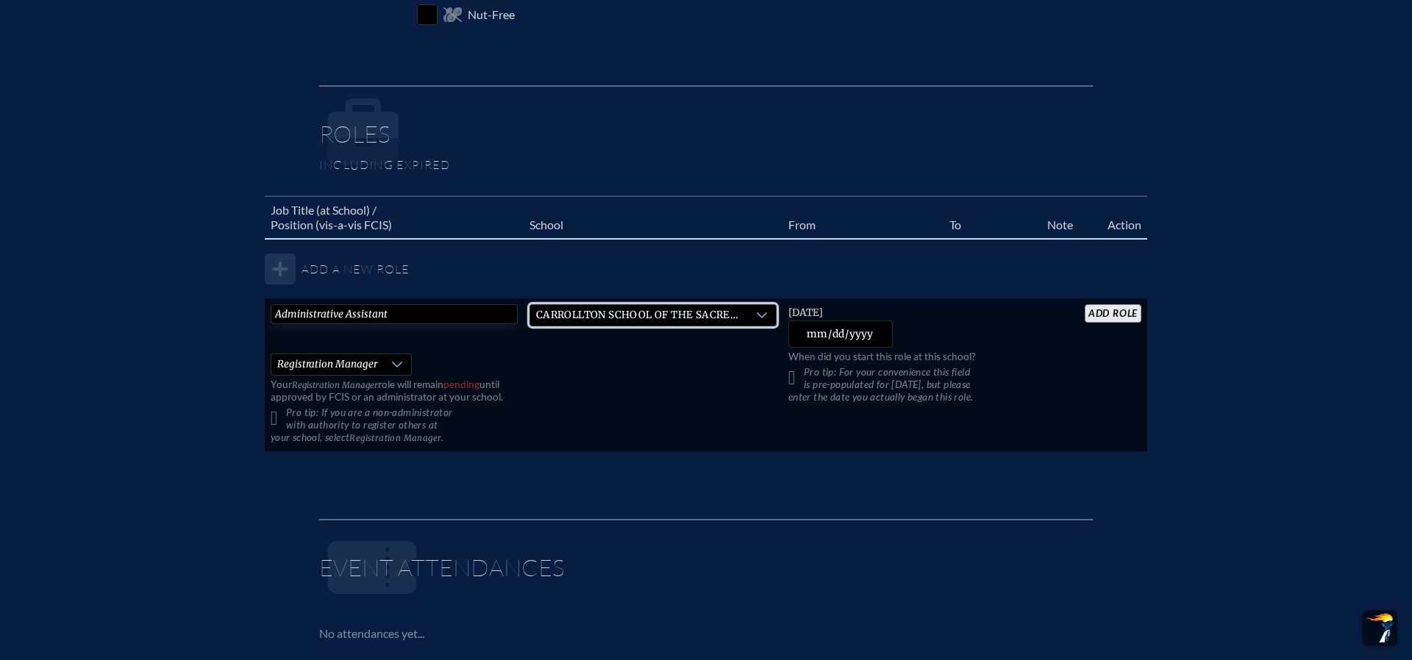
click at [732, 385] on td "Carrollton School of the Sacred Heart (Miami)" at bounding box center [653, 376] width 259 height 154
click at [800, 376] on p "Pro tip: For your convenience this field is pre-populated for [DATE], but pleas…" at bounding box center [911, 384] width 247 height 37
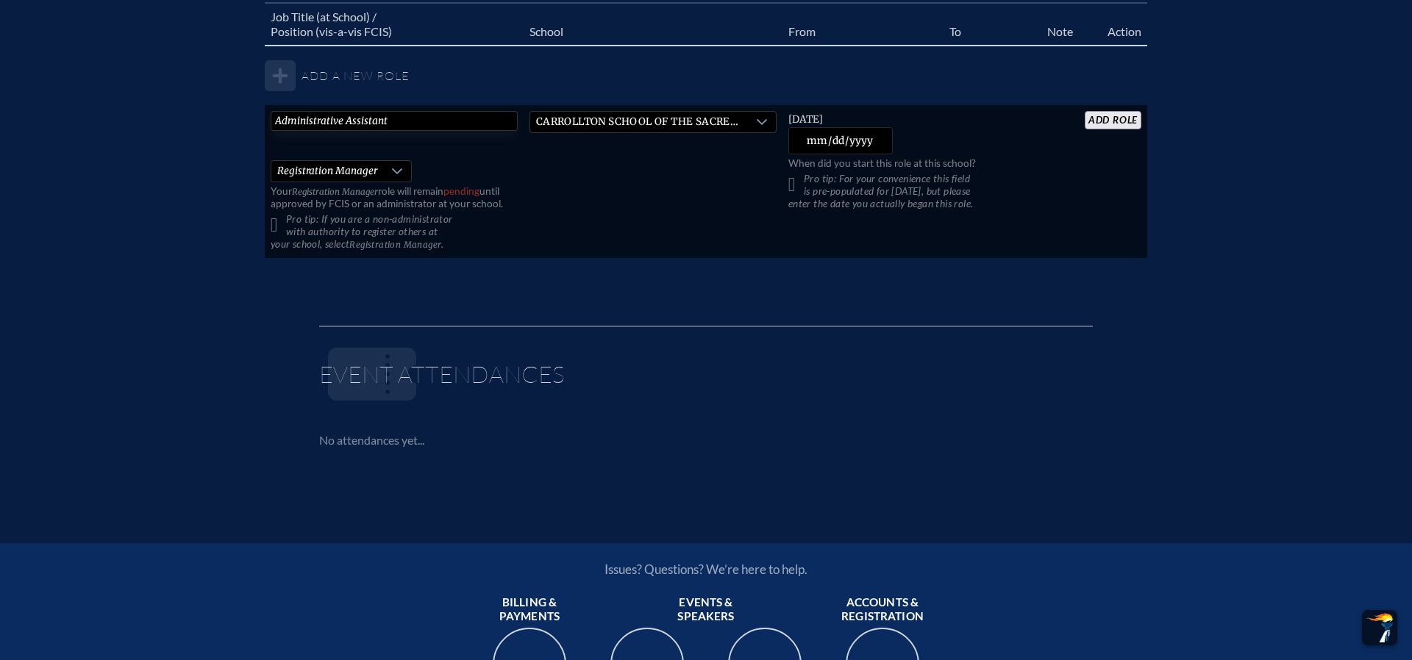
scroll to position [799, 0]
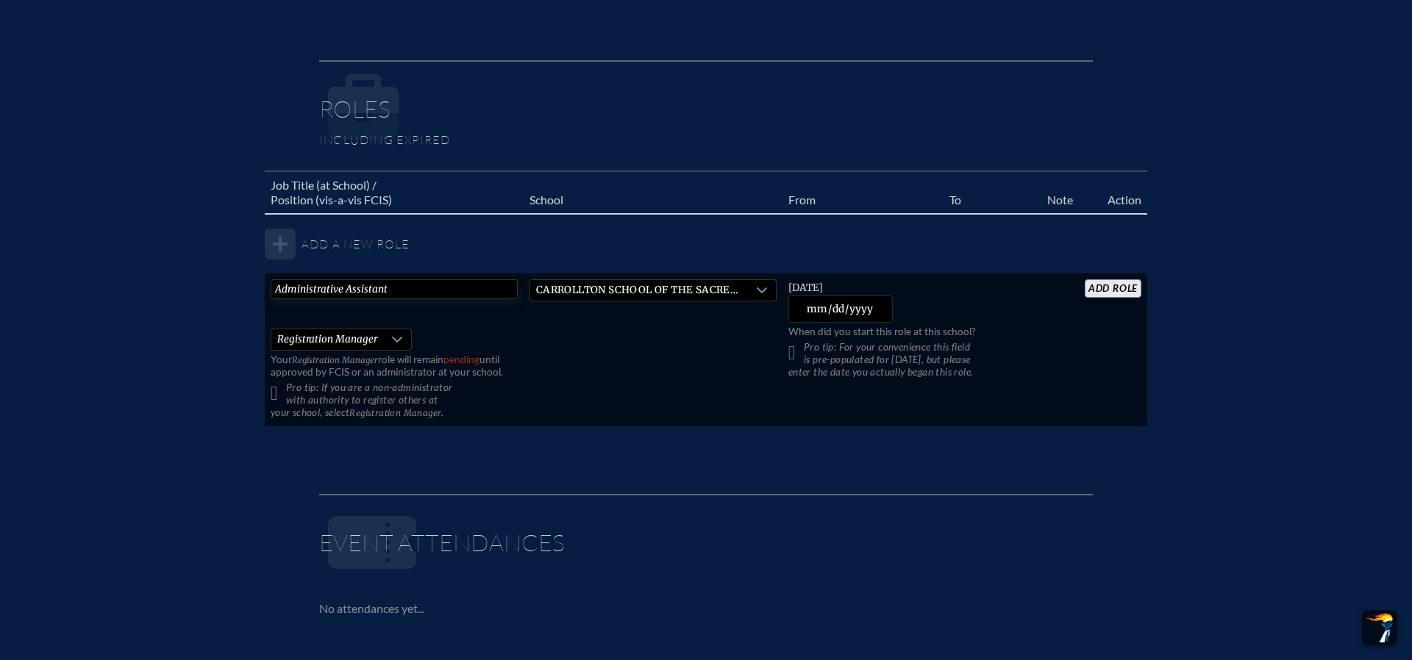
click at [282, 413] on p "Pro tip: If you are a non-administrator with authority to register others at yo…" at bounding box center [394, 400] width 247 height 37
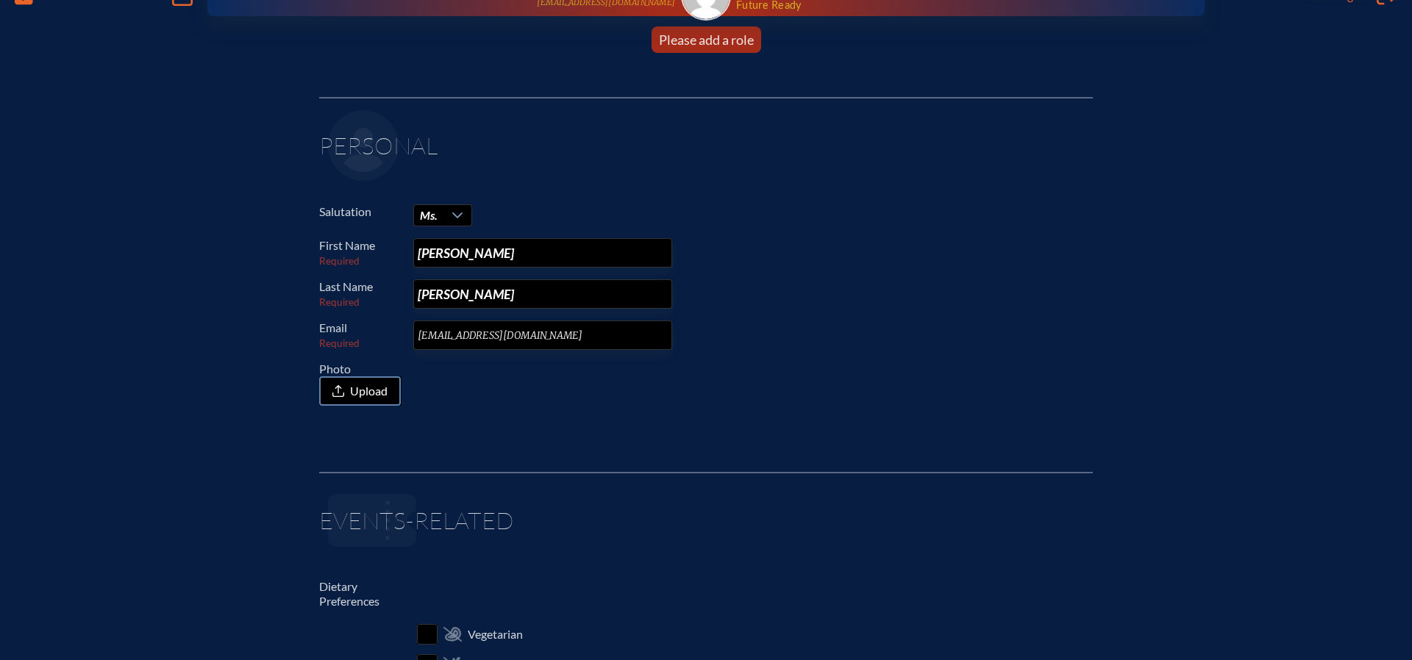
scroll to position [0, 0]
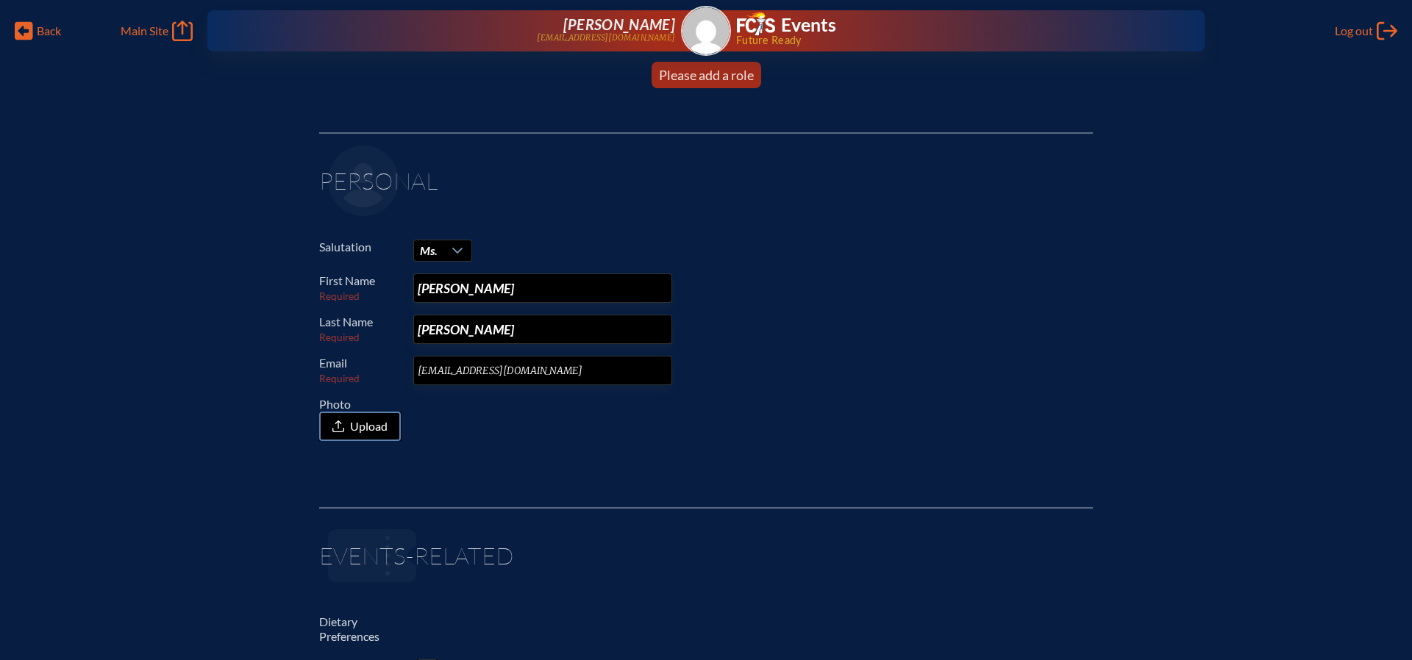
click at [937, 406] on p "Photo Upload" at bounding box center [700, 419] width 762 height 44
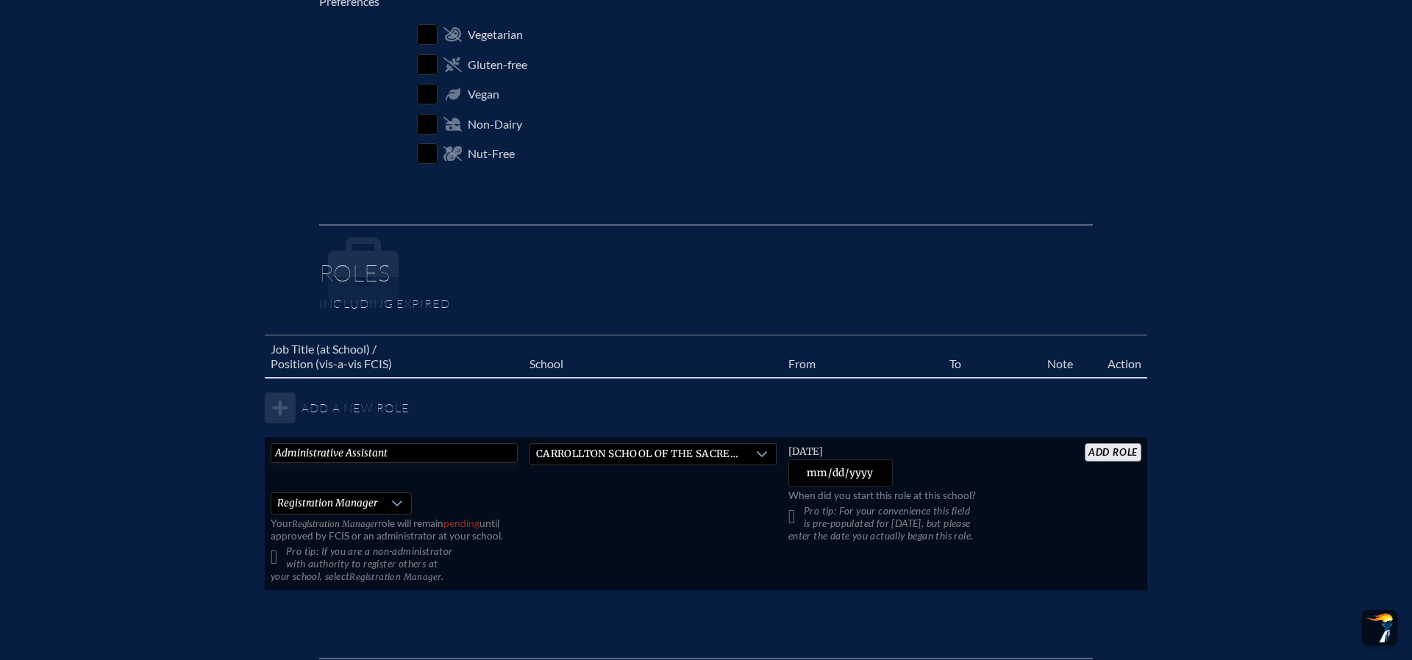
scroll to position [665, 0]
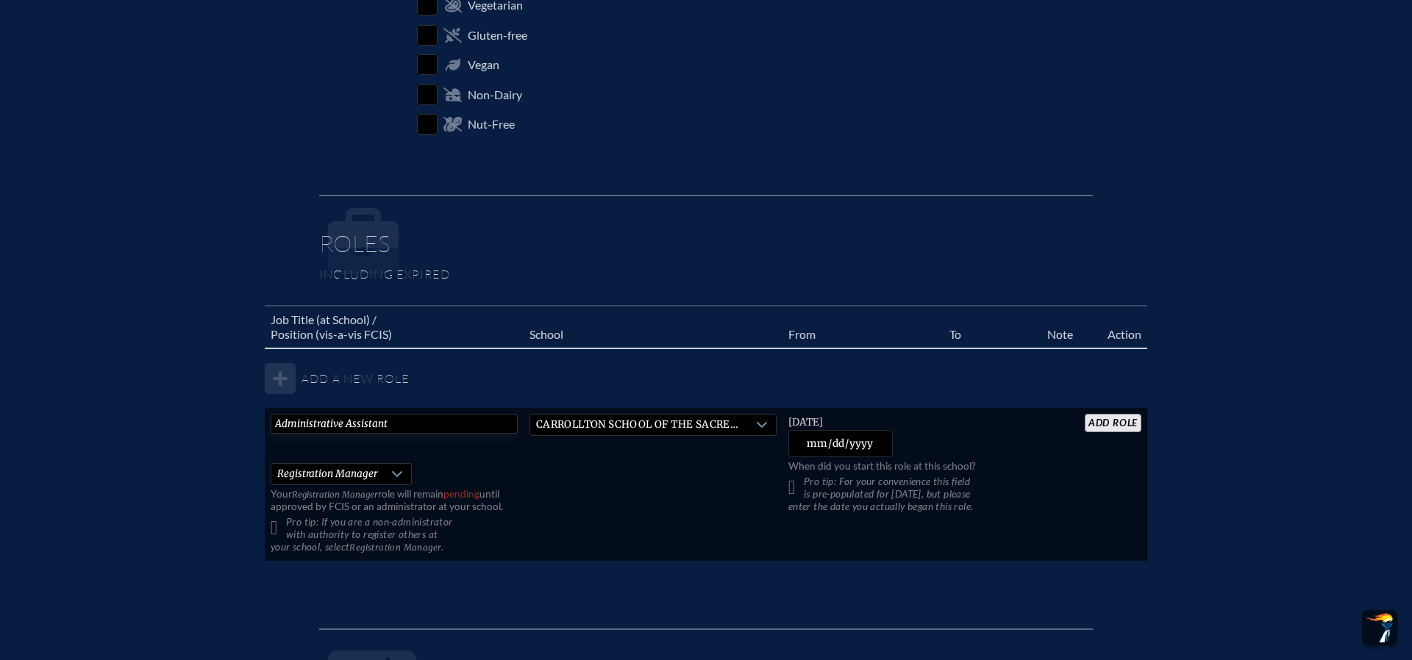
click at [1120, 425] on input "add Role" at bounding box center [1113, 423] width 57 height 18
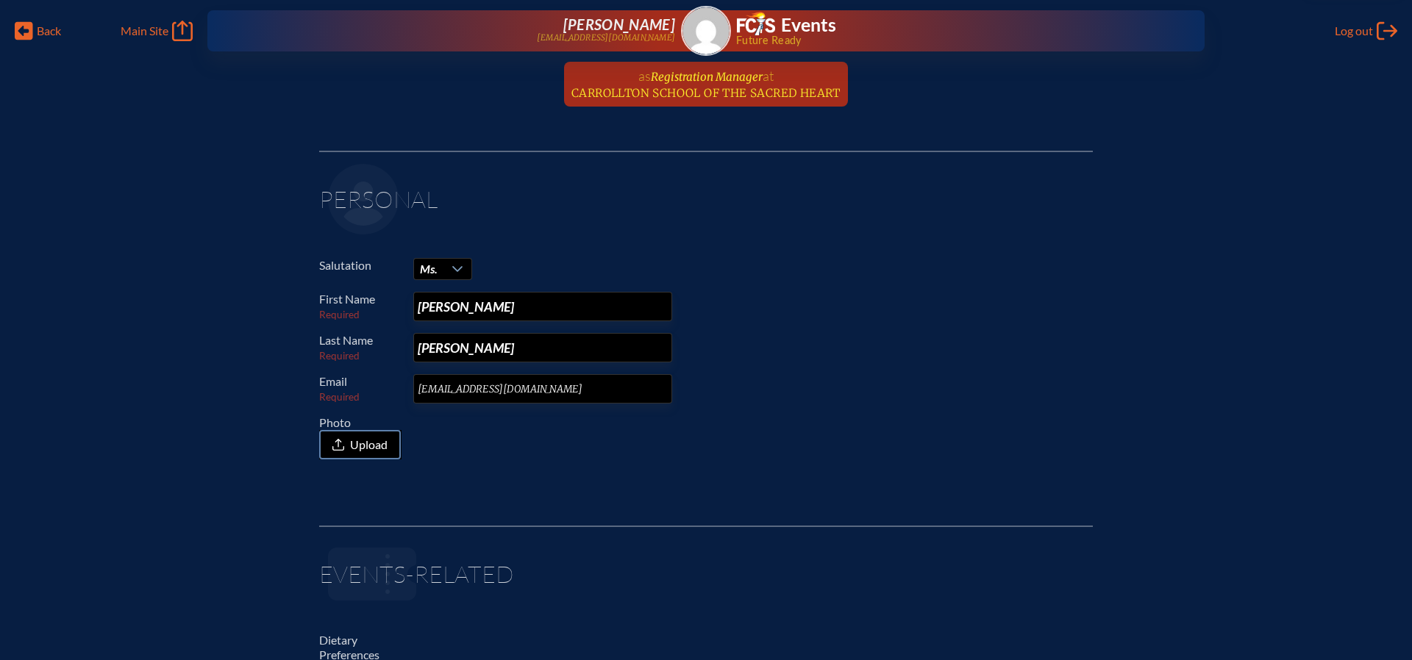
click at [651, 78] on span "Registration Manager" at bounding box center [707, 77] width 112 height 14
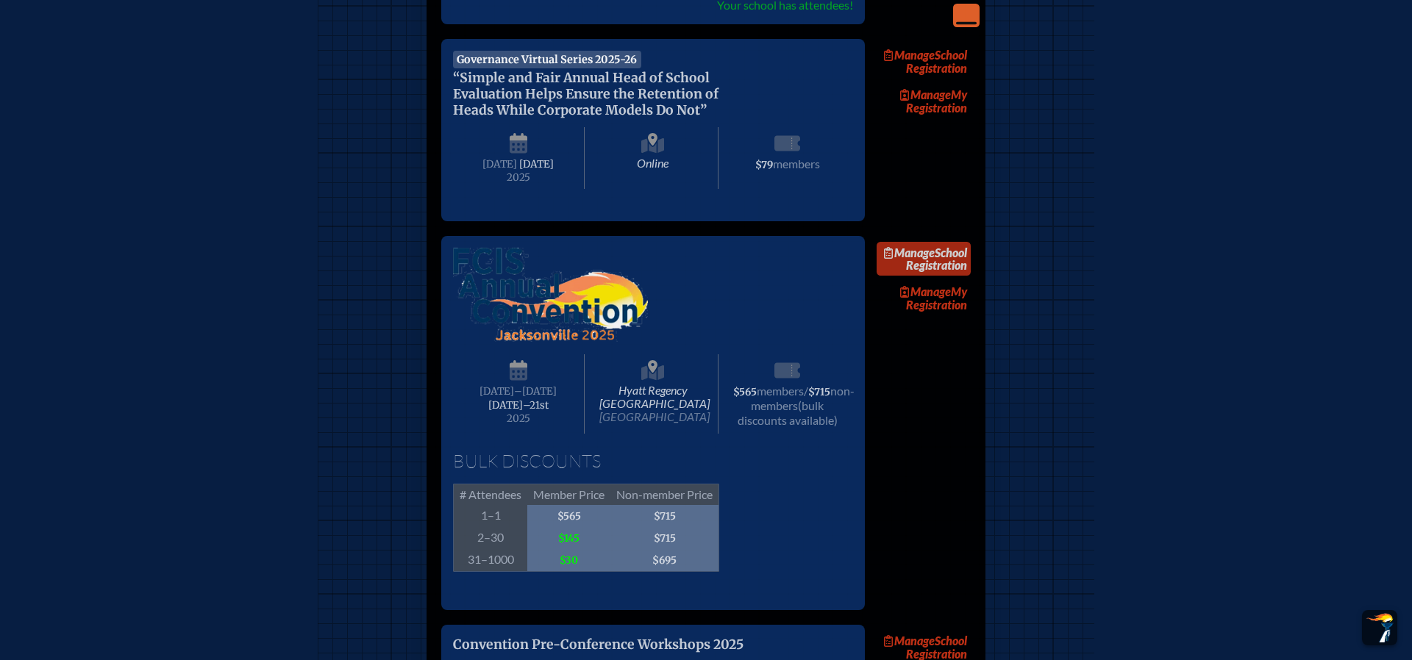
scroll to position [953, 0]
click at [946, 276] on link "Manage School Registration" at bounding box center [923, 260] width 94 height 34
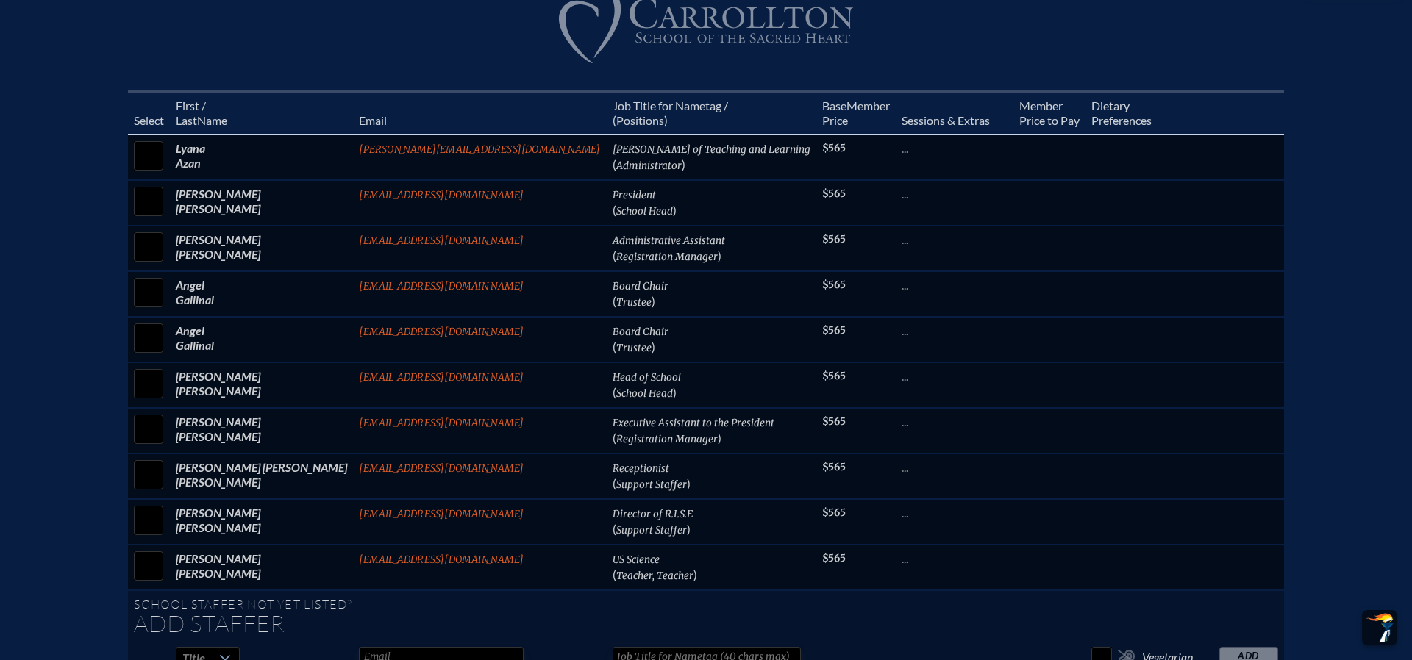
scroll to position [617, 0]
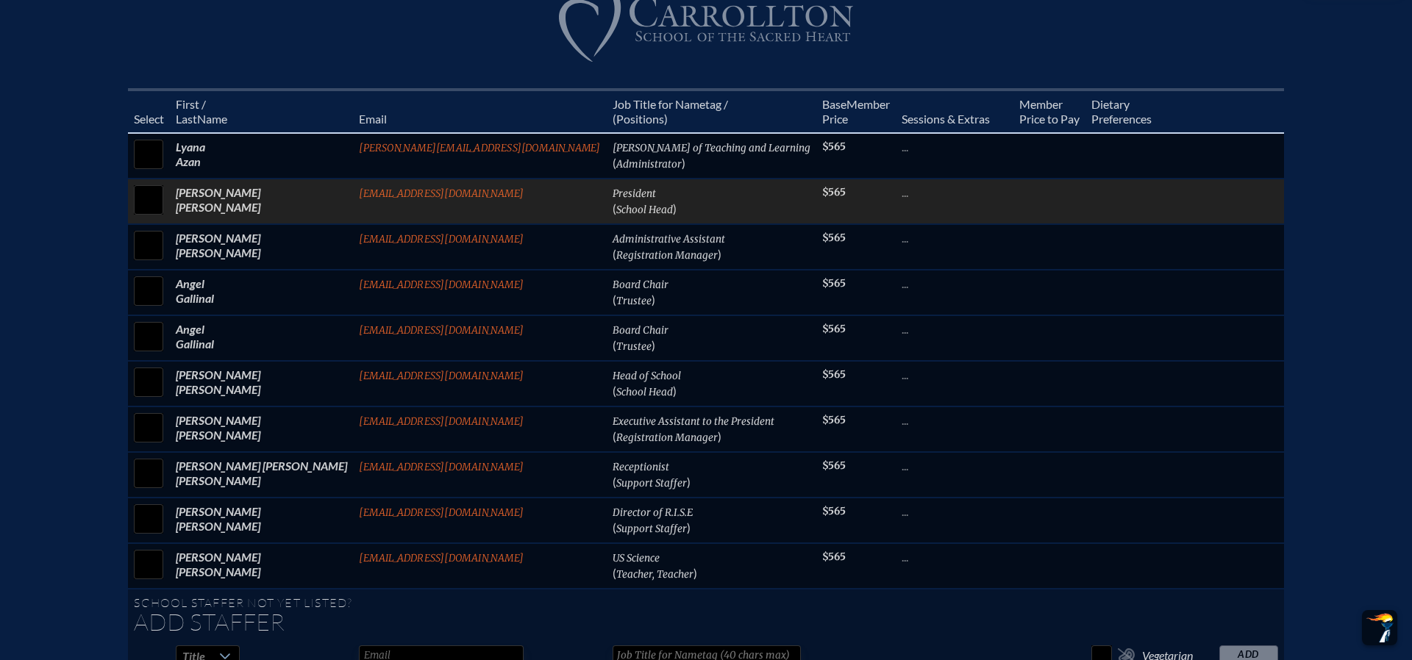
click at [167, 218] on input "checkbox" at bounding box center [148, 200] width 37 height 37
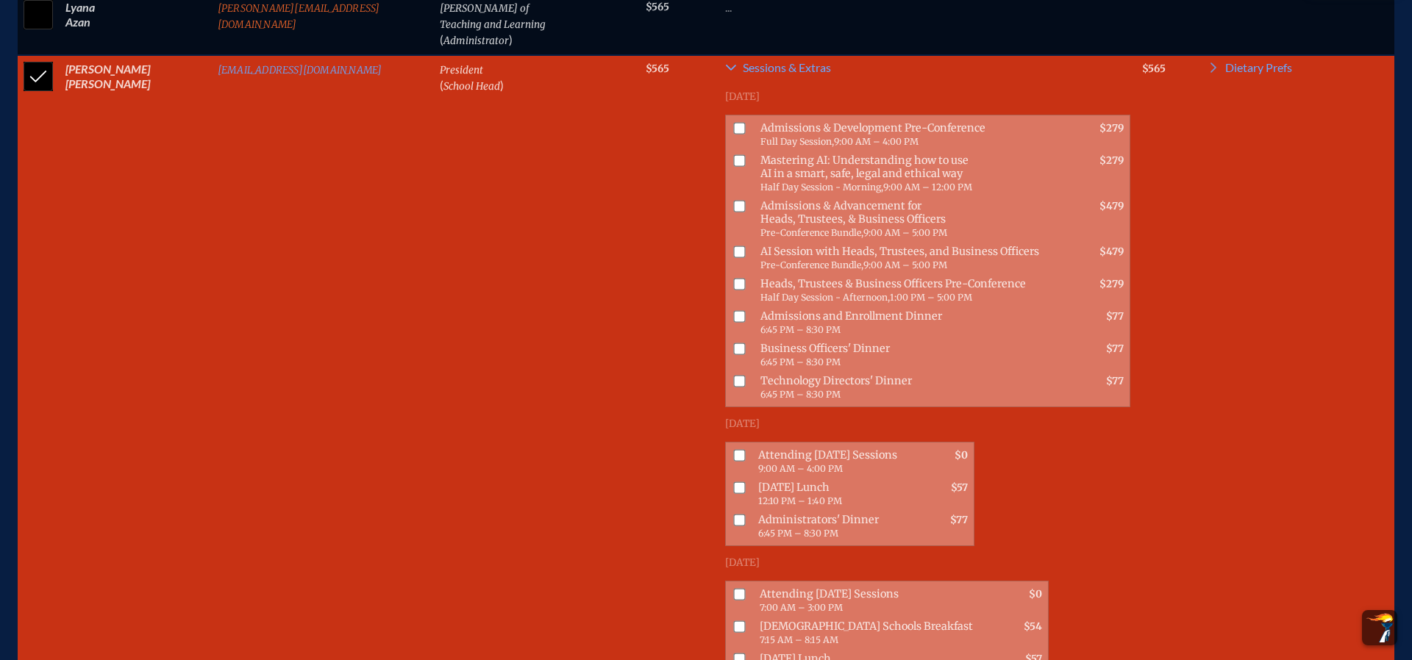
scroll to position [767, 0]
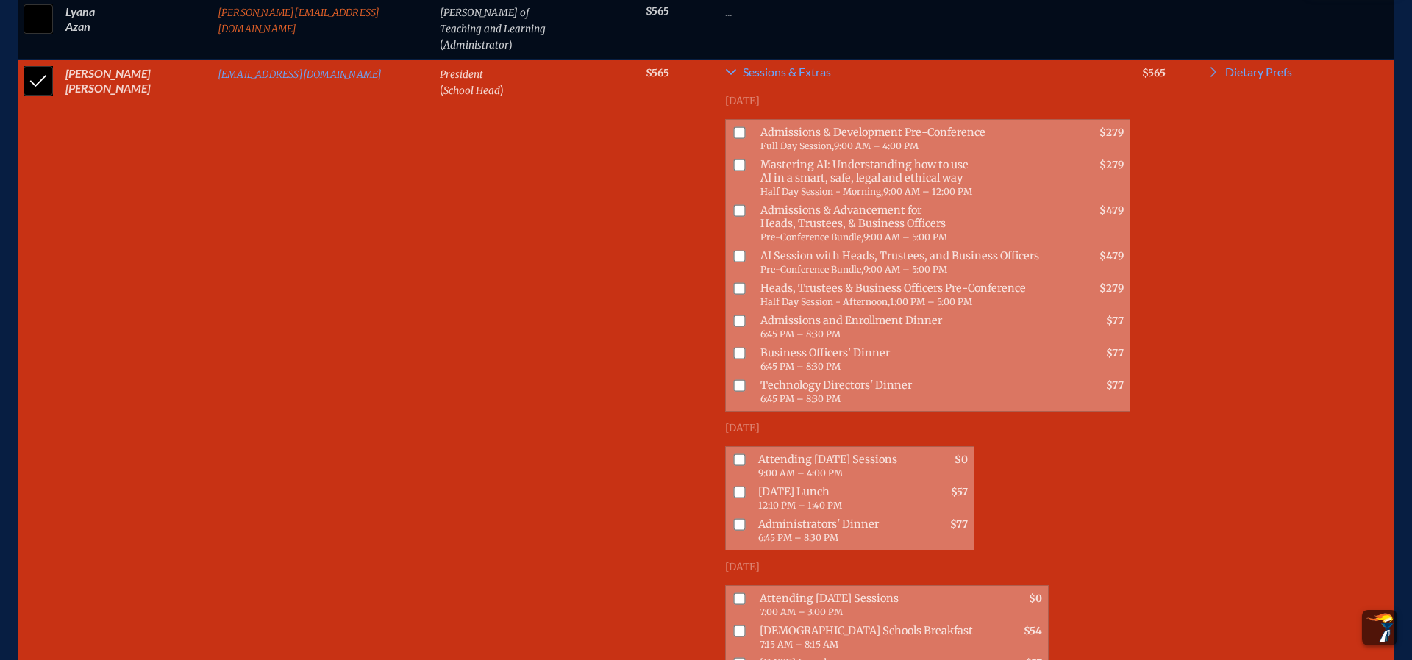
click at [29, 99] on input "checkbox" at bounding box center [38, 80] width 37 height 37
checkbox input "false"
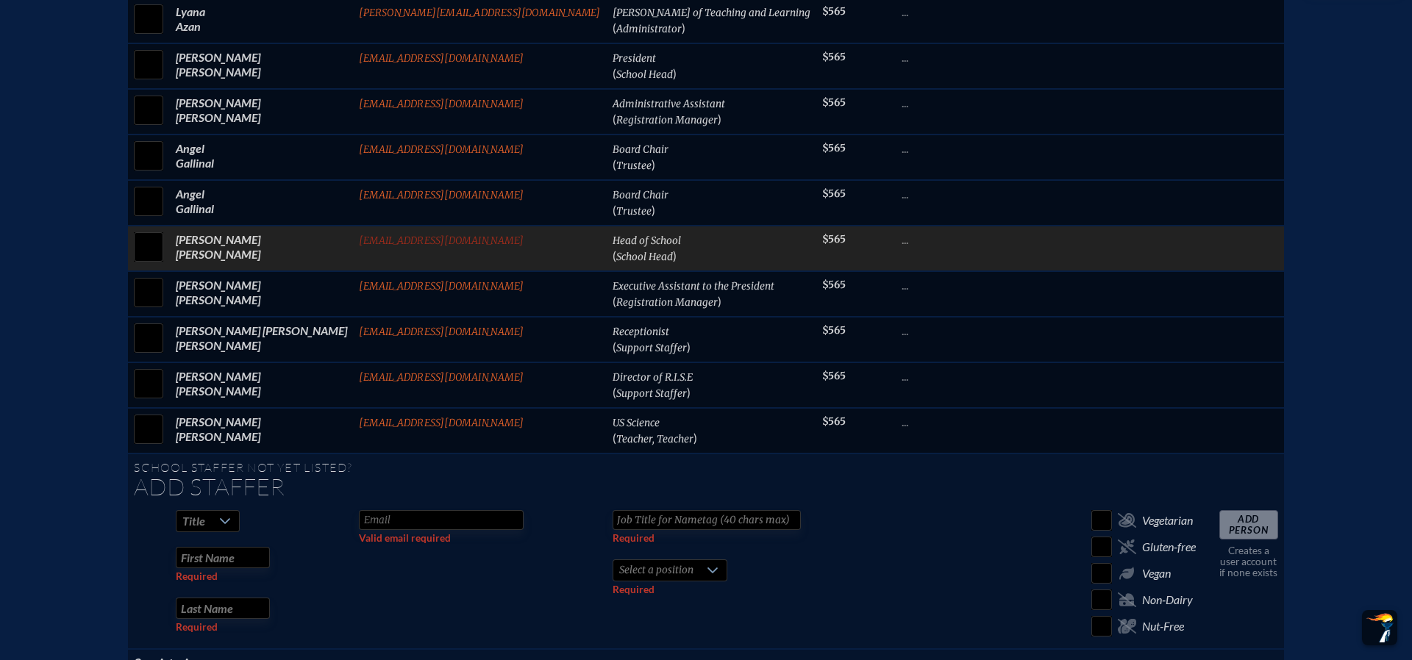
scroll to position [756, 0]
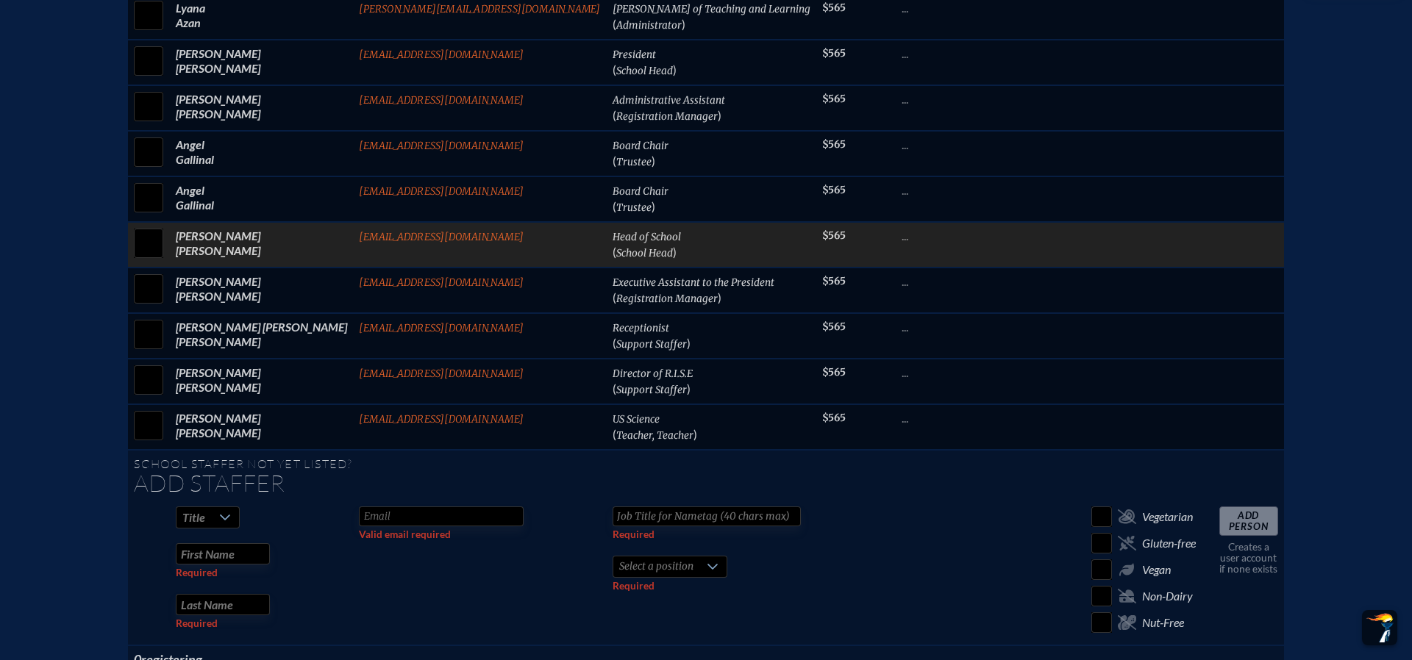
click at [167, 262] on input "checkbox" at bounding box center [148, 243] width 37 height 37
checkbox input "true"
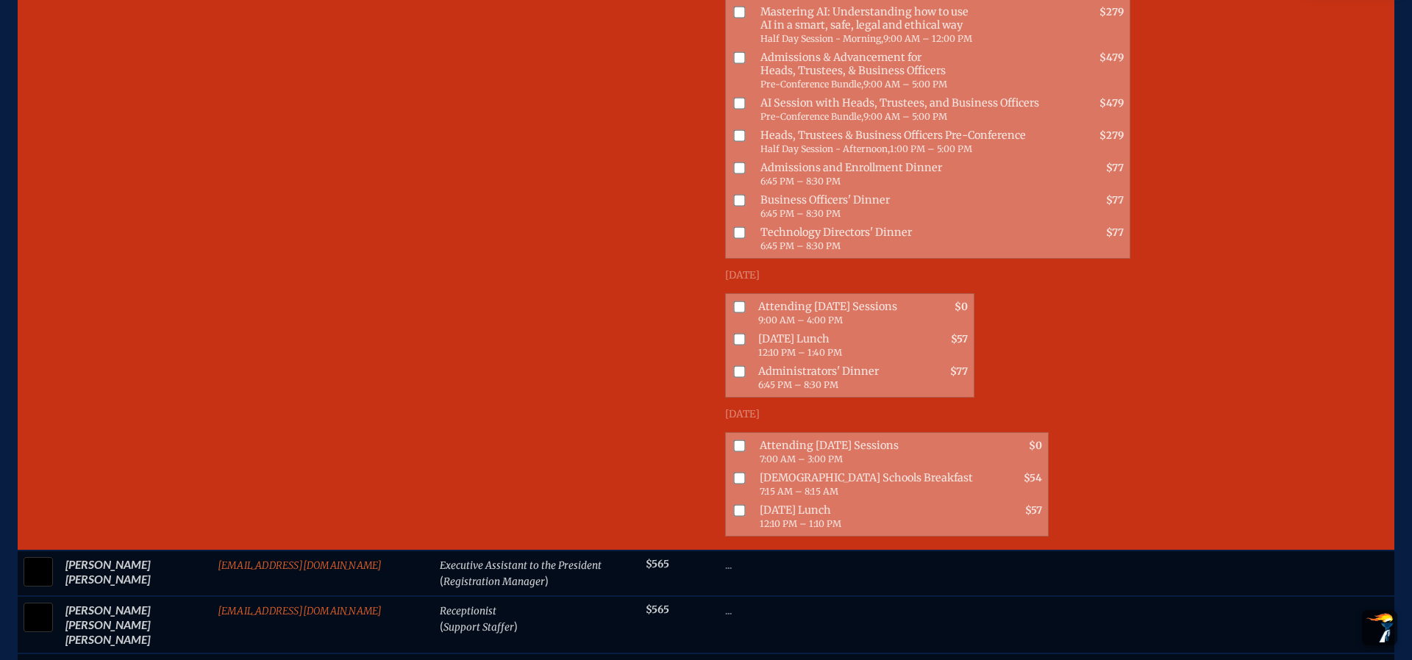
scroll to position [1104, 0]
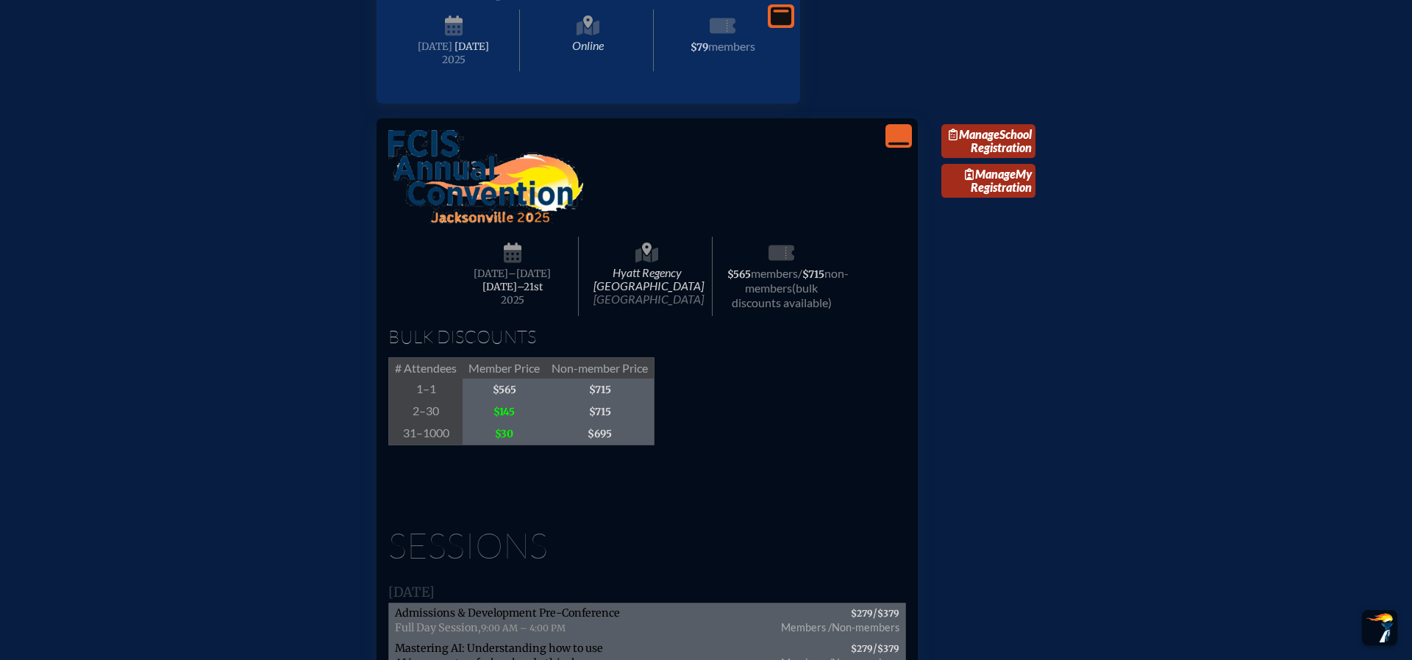
scroll to position [1397, 0]
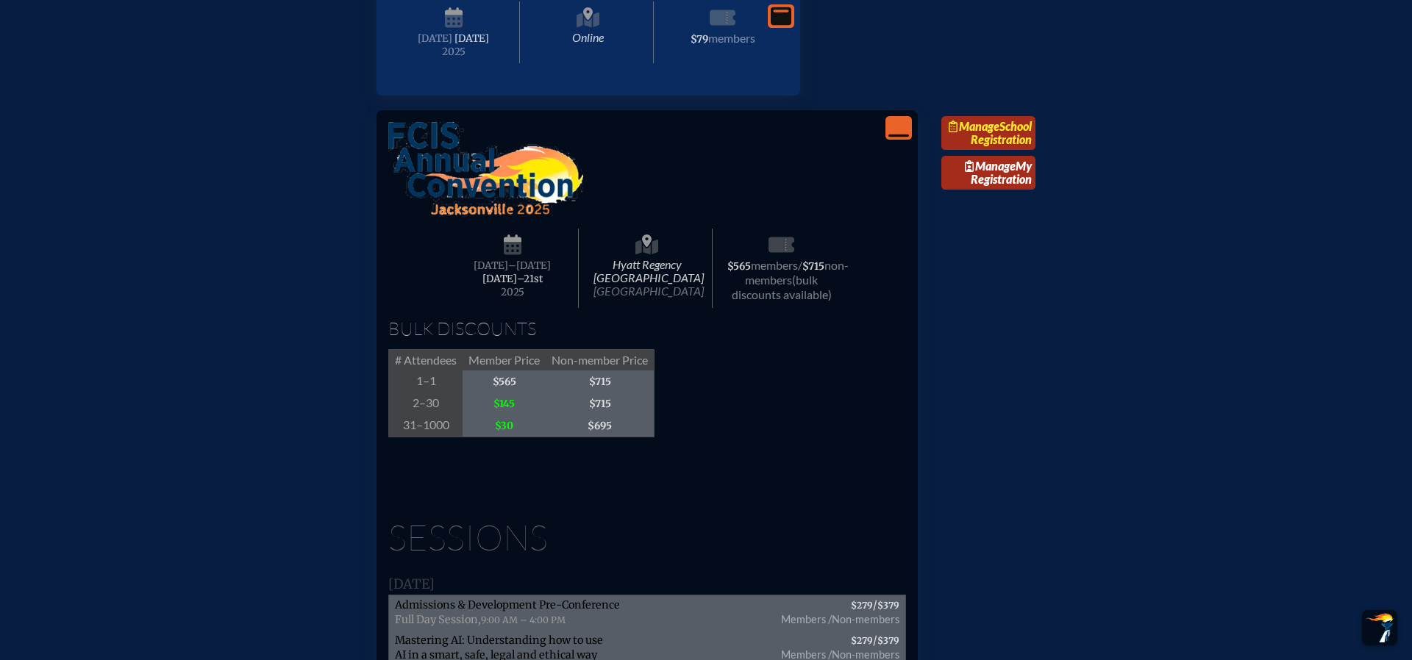
click at [991, 150] on link "Manage School Registration" at bounding box center [988, 133] width 94 height 34
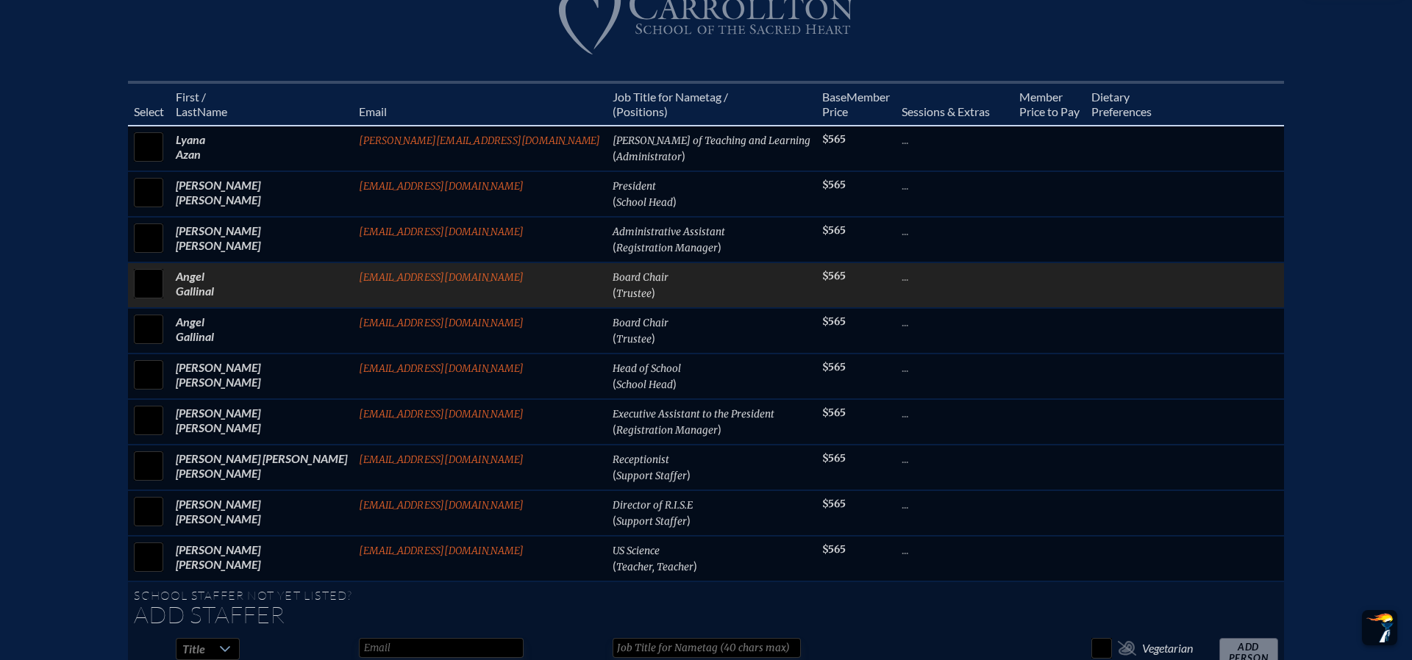
scroll to position [606, 0]
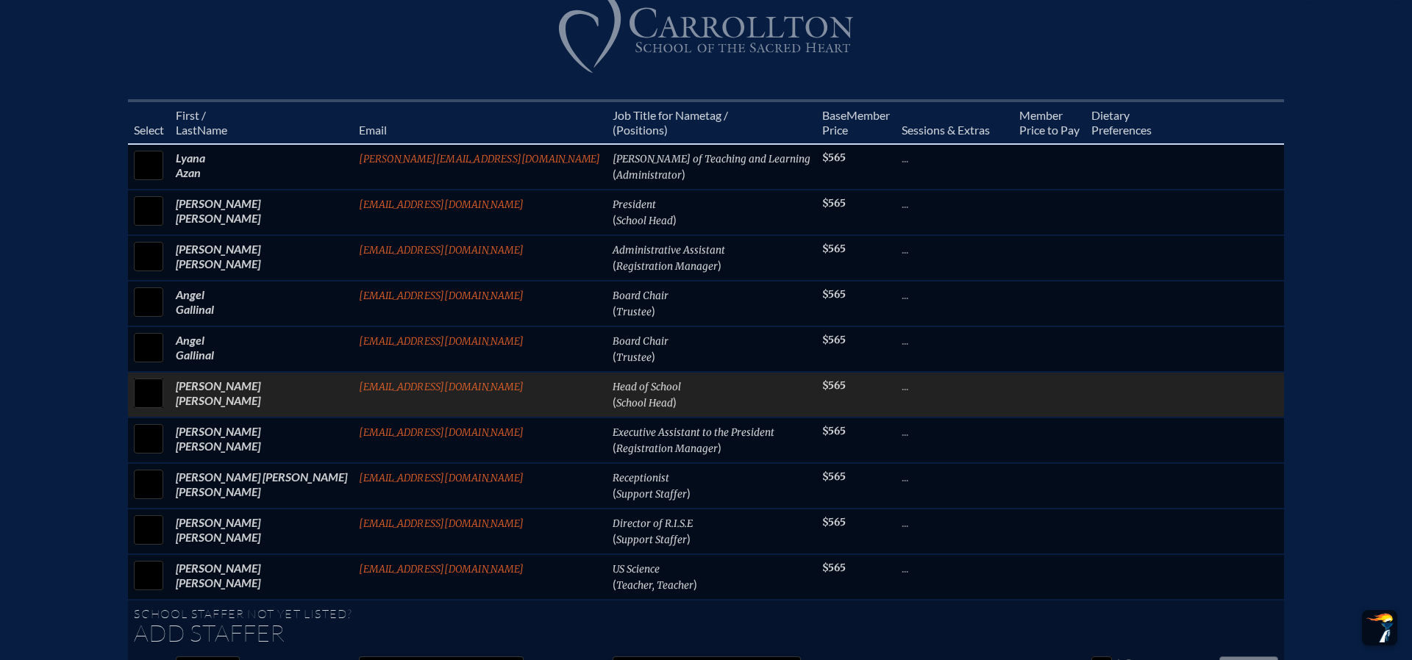
click at [167, 409] on input "checkbox" at bounding box center [148, 393] width 37 height 37
checkbox input "true"
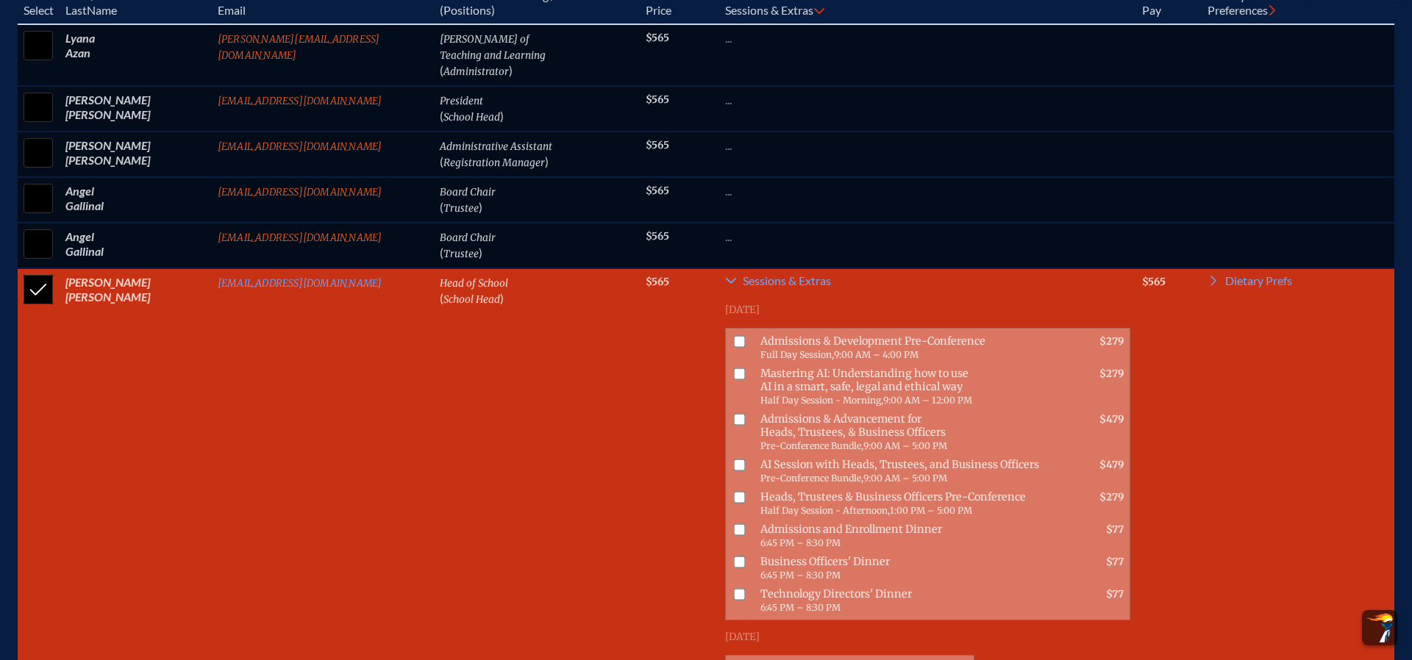
scroll to position [746, 0]
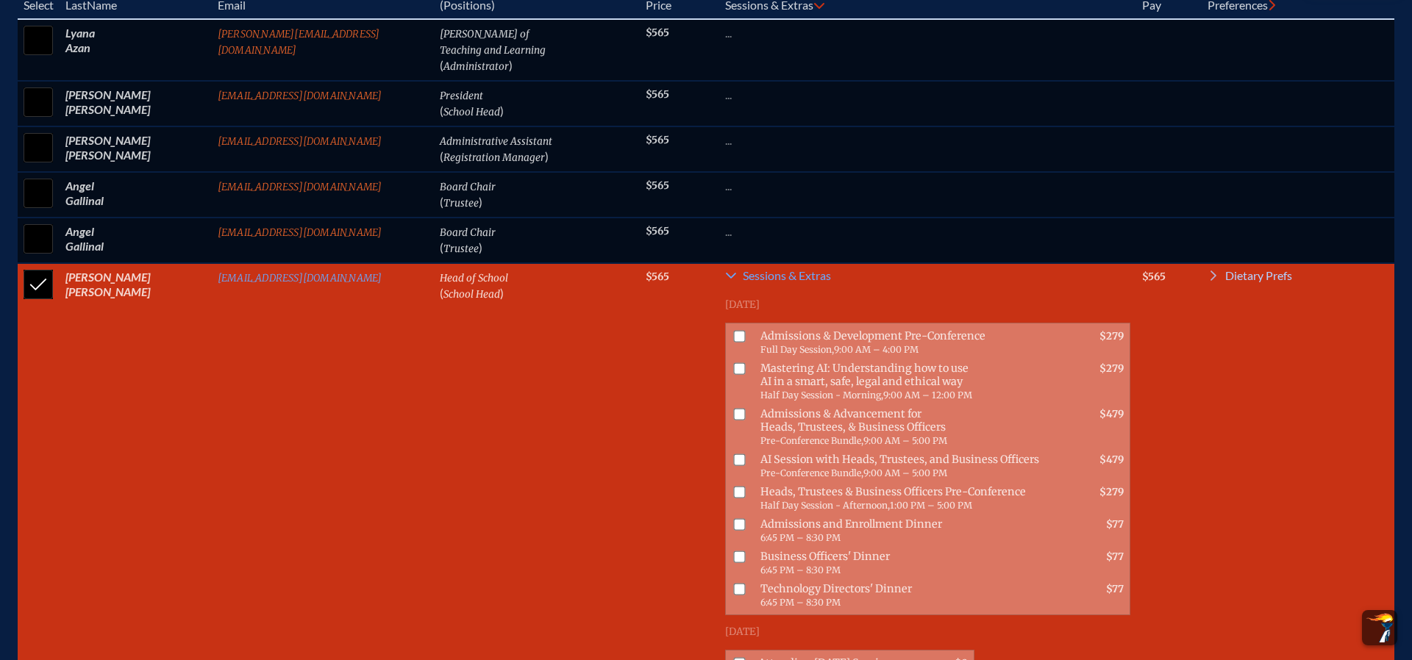
click at [1246, 279] on span "Dietary Prefs" at bounding box center [1258, 276] width 67 height 12
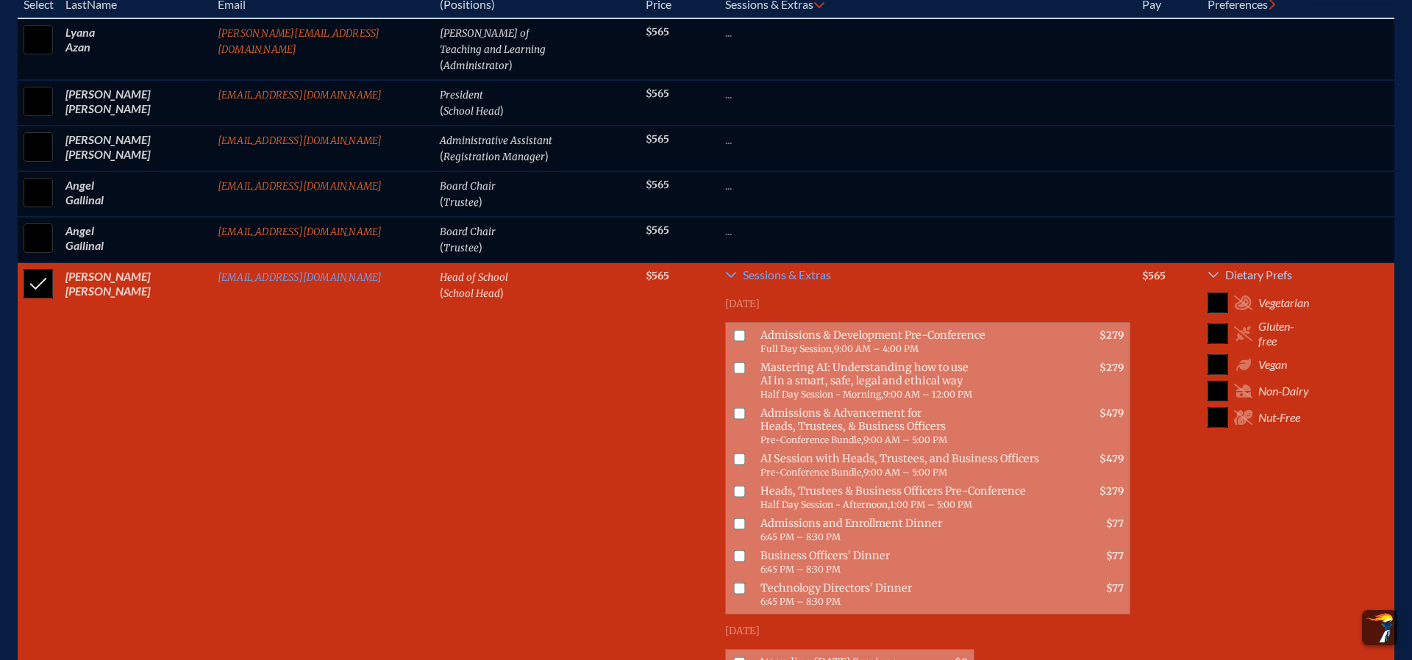
click at [1243, 269] on span "Dietary Prefs" at bounding box center [1258, 275] width 67 height 12
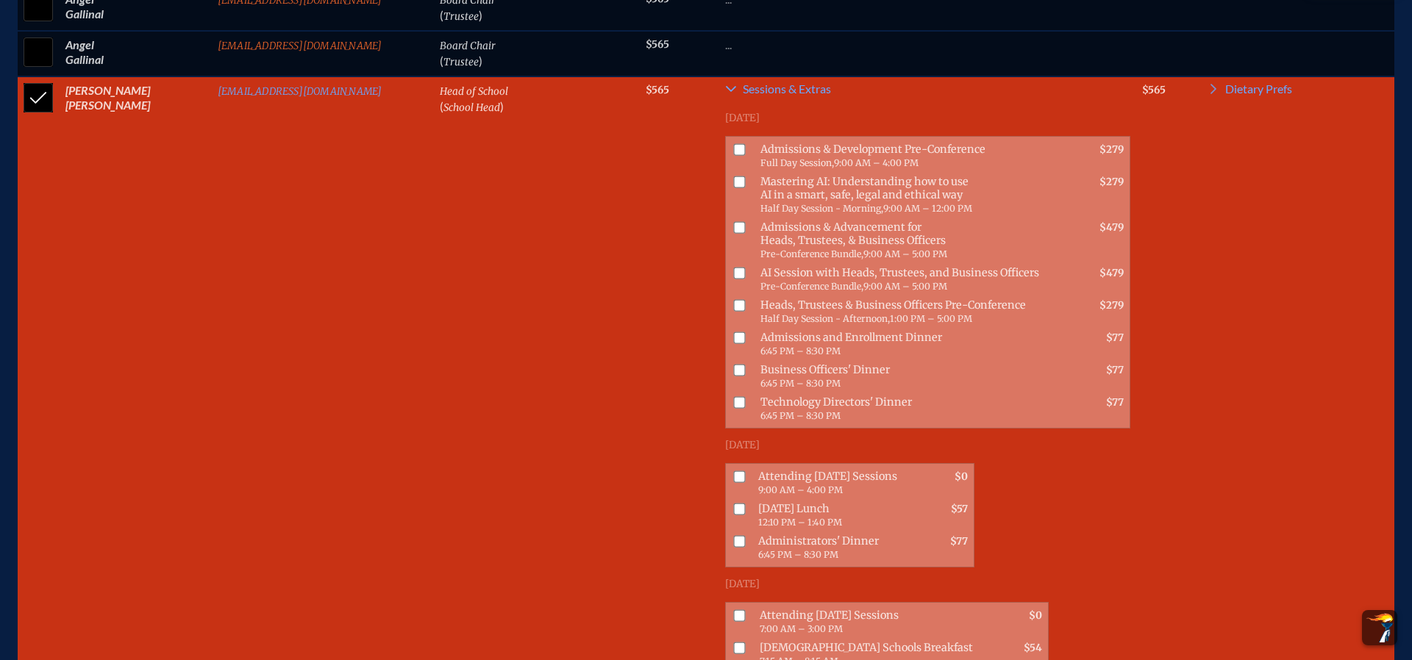
scroll to position [930, 0]
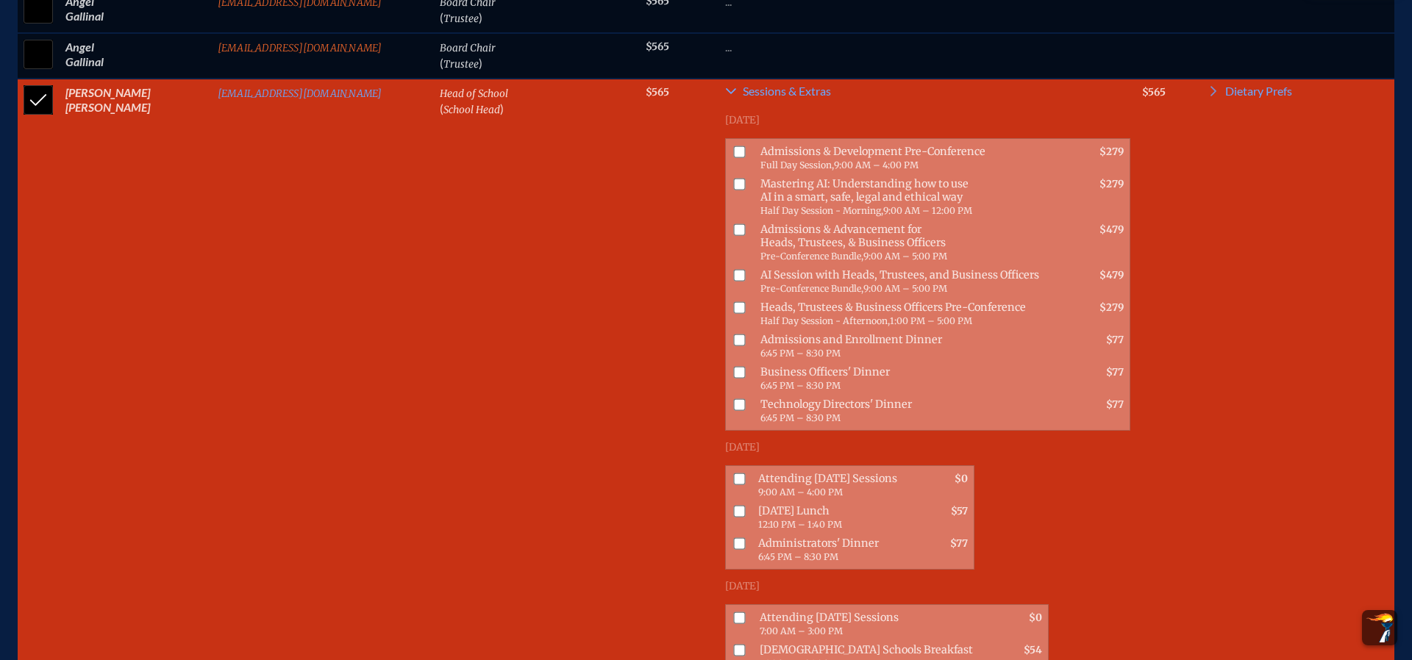
click at [733, 473] on input "checkbox" at bounding box center [739, 479] width 12 height 12
checkbox input "true"
drag, startPoint x: 638, startPoint y: 495, endPoint x: 637, endPoint y: 513, distance: 18.4
click at [733, 505] on input "checkbox" at bounding box center [739, 511] width 12 height 12
checkbox input "true"
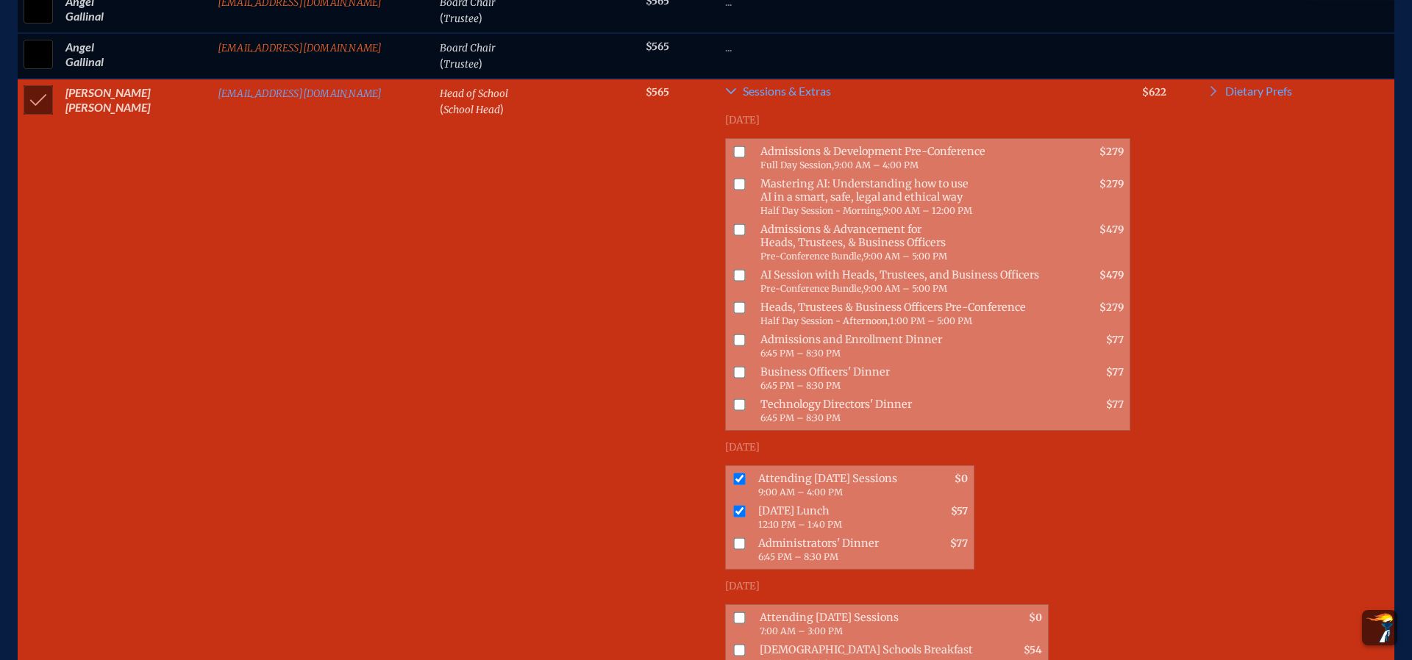
click at [733, 537] on input "checkbox" at bounding box center [739, 543] width 12 height 12
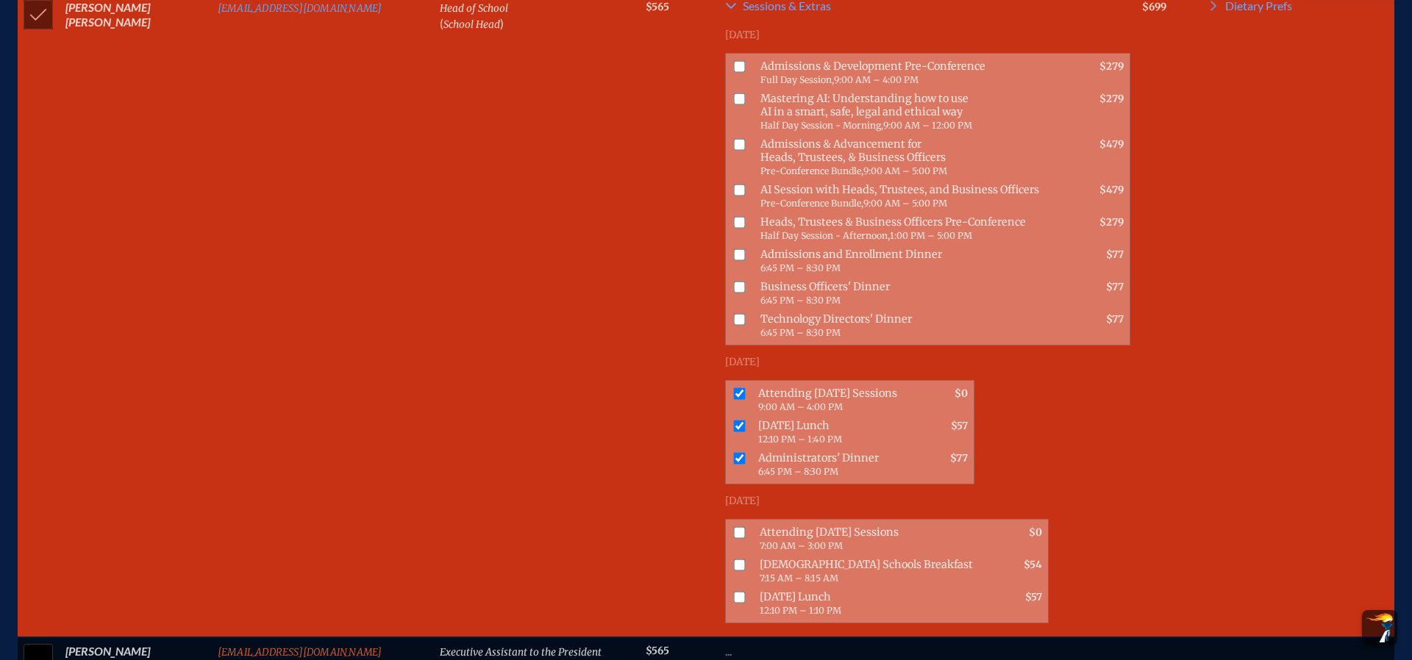
scroll to position [991, 0]
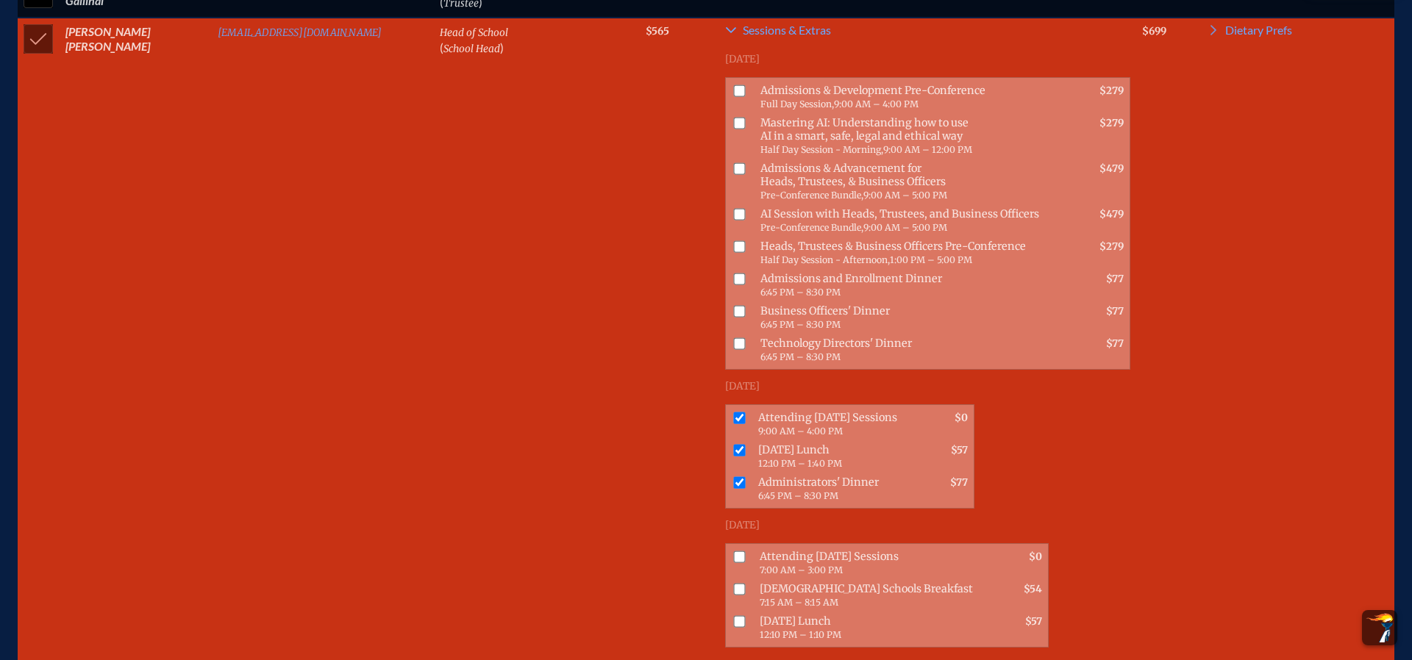
click at [733, 476] on input "checkbox" at bounding box center [739, 482] width 12 height 12
checkbox input "false"
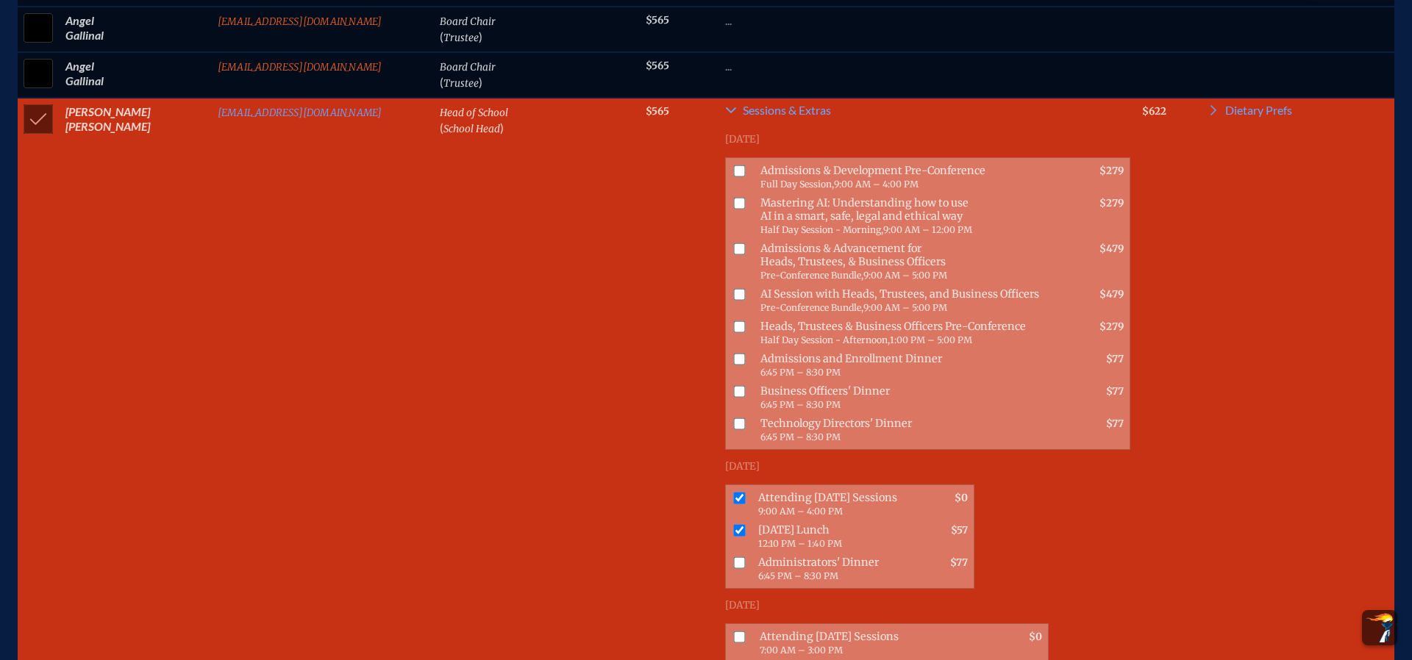
scroll to position [904, 0]
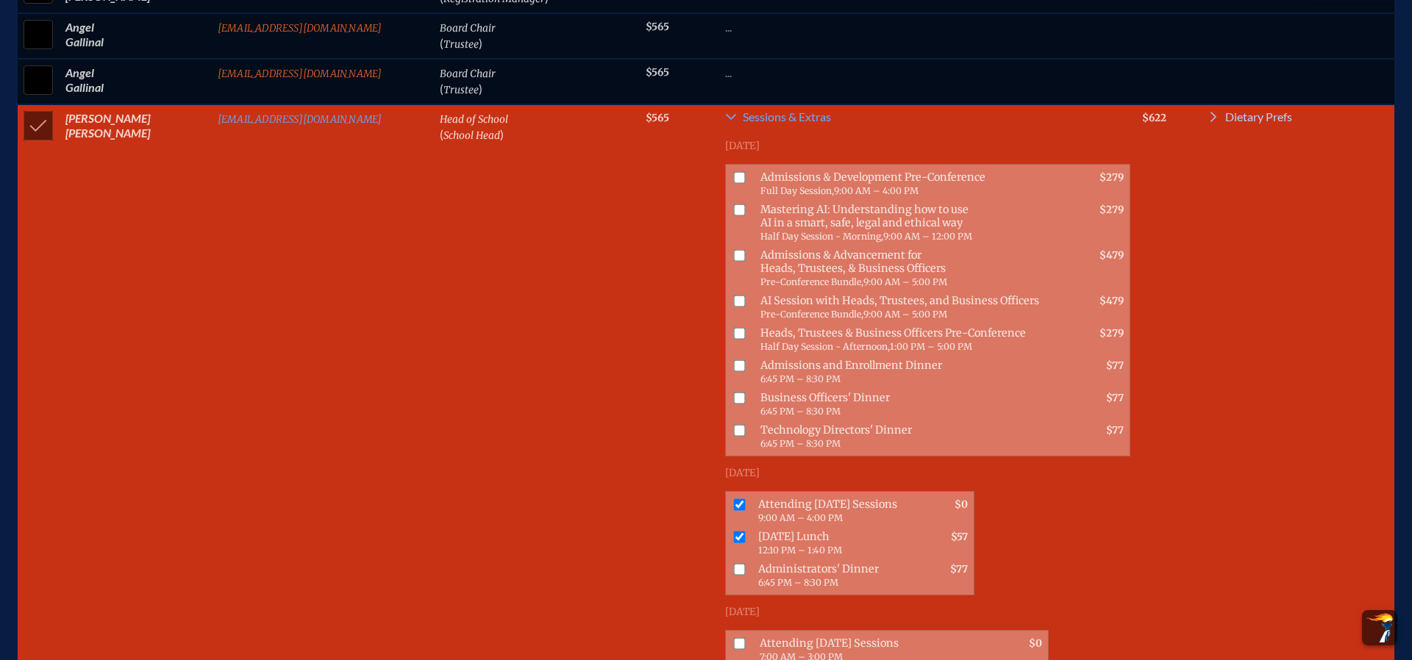
click at [1254, 112] on span "Dietary Prefs" at bounding box center [1258, 117] width 67 height 12
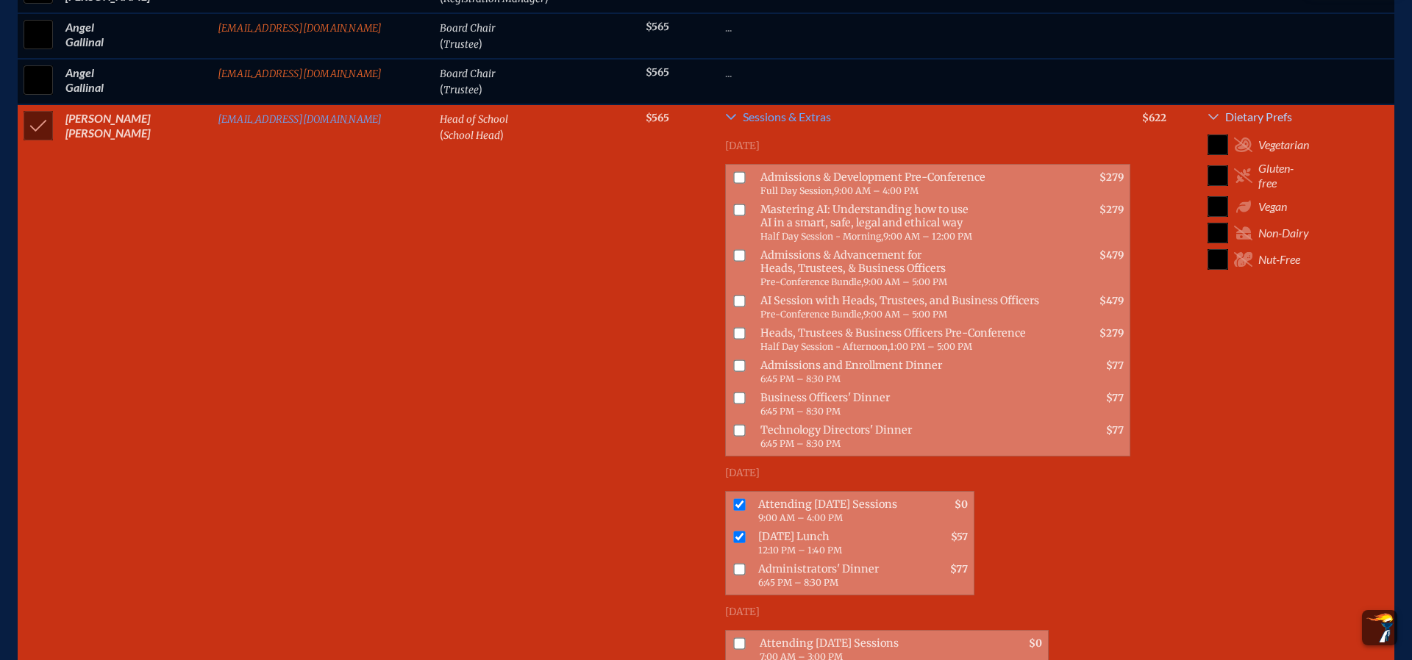
click at [1252, 114] on span "Dietary Prefs" at bounding box center [1258, 117] width 67 height 12
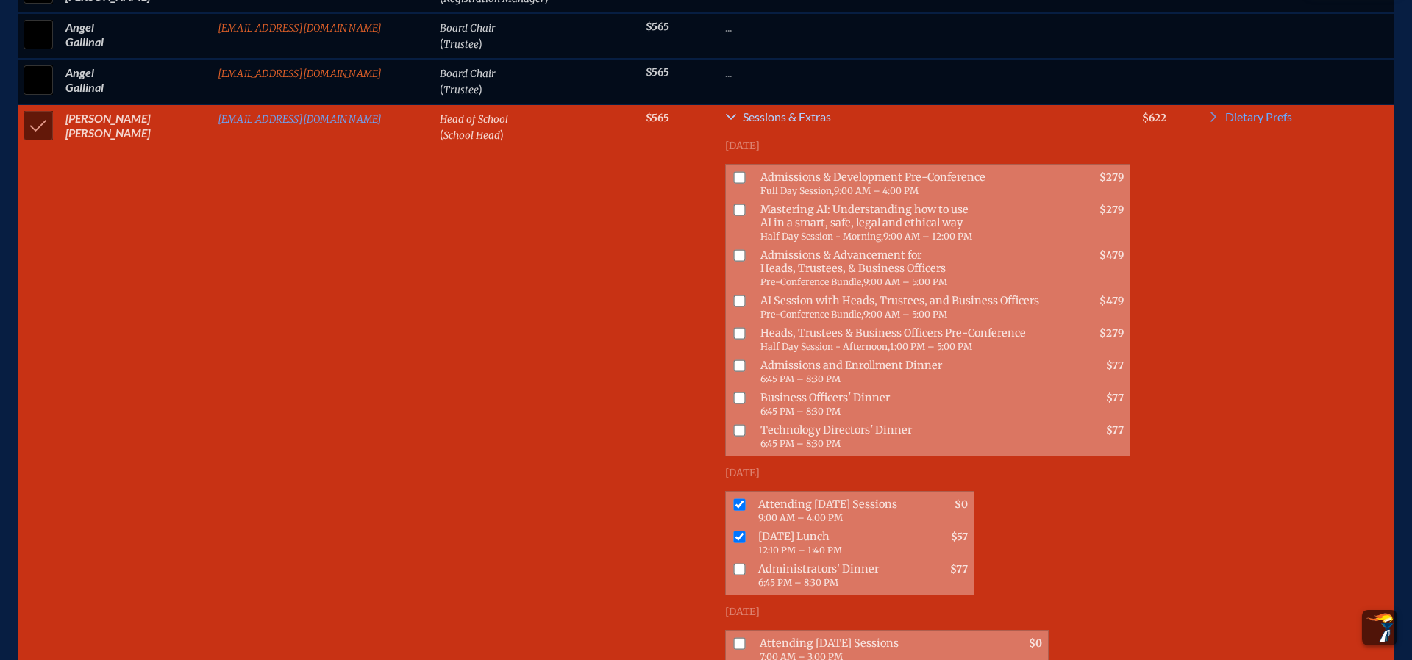
click at [743, 116] on span "Sessions & Extras" at bounding box center [787, 117] width 88 height 12
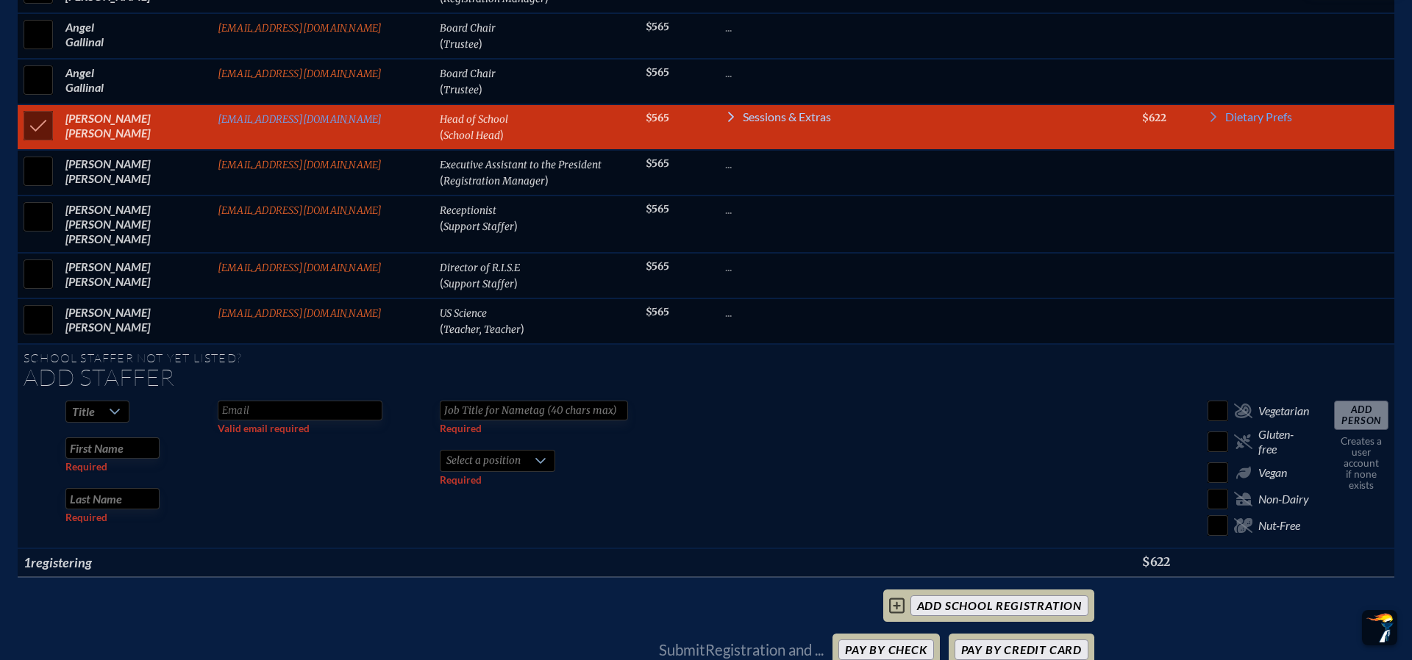
scroll to position [890, 0]
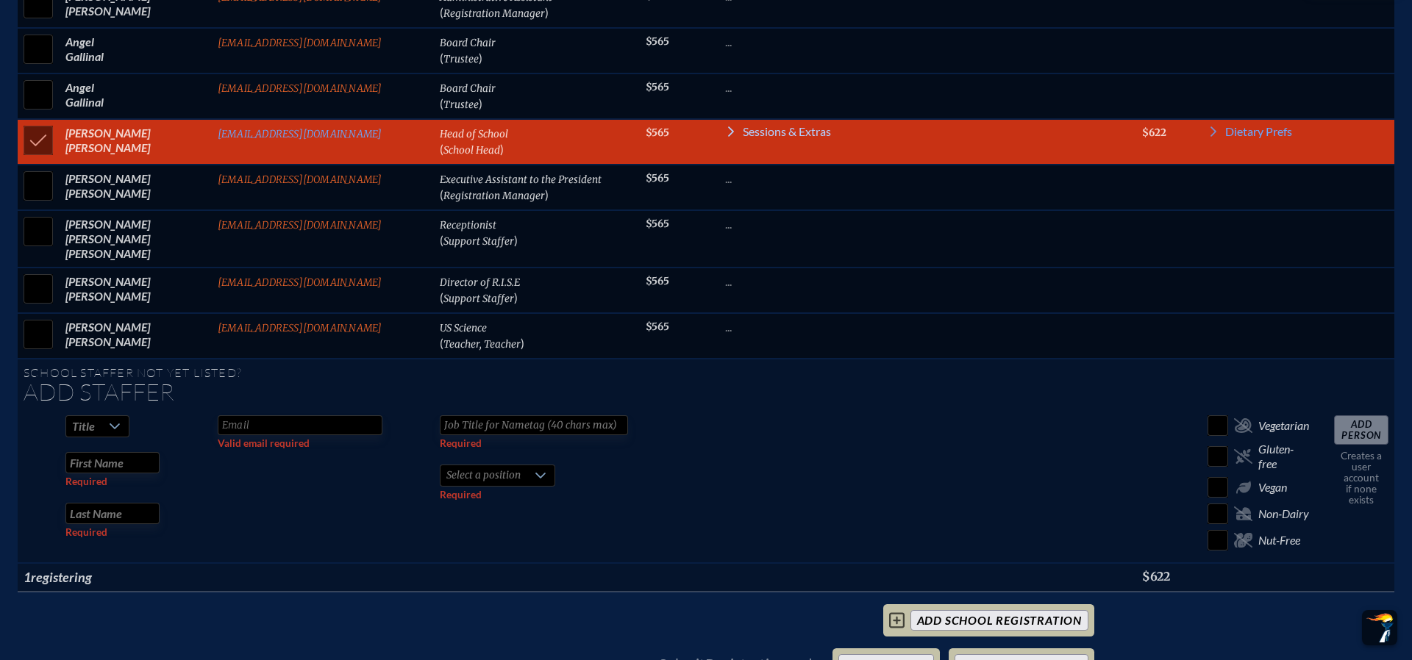
click at [640, 119] on td "Head of School ( School Head )" at bounding box center [537, 142] width 206 height 46
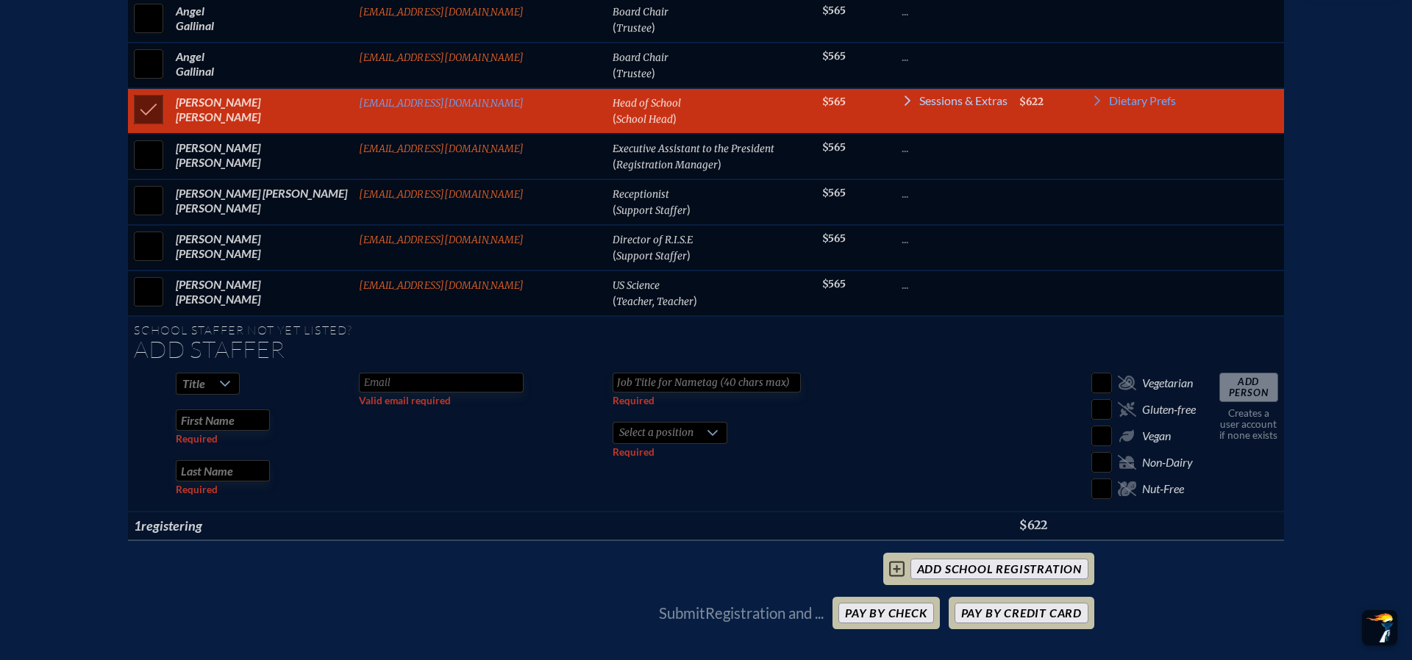
click at [901, 107] on icon at bounding box center [907, 101] width 12 height 12
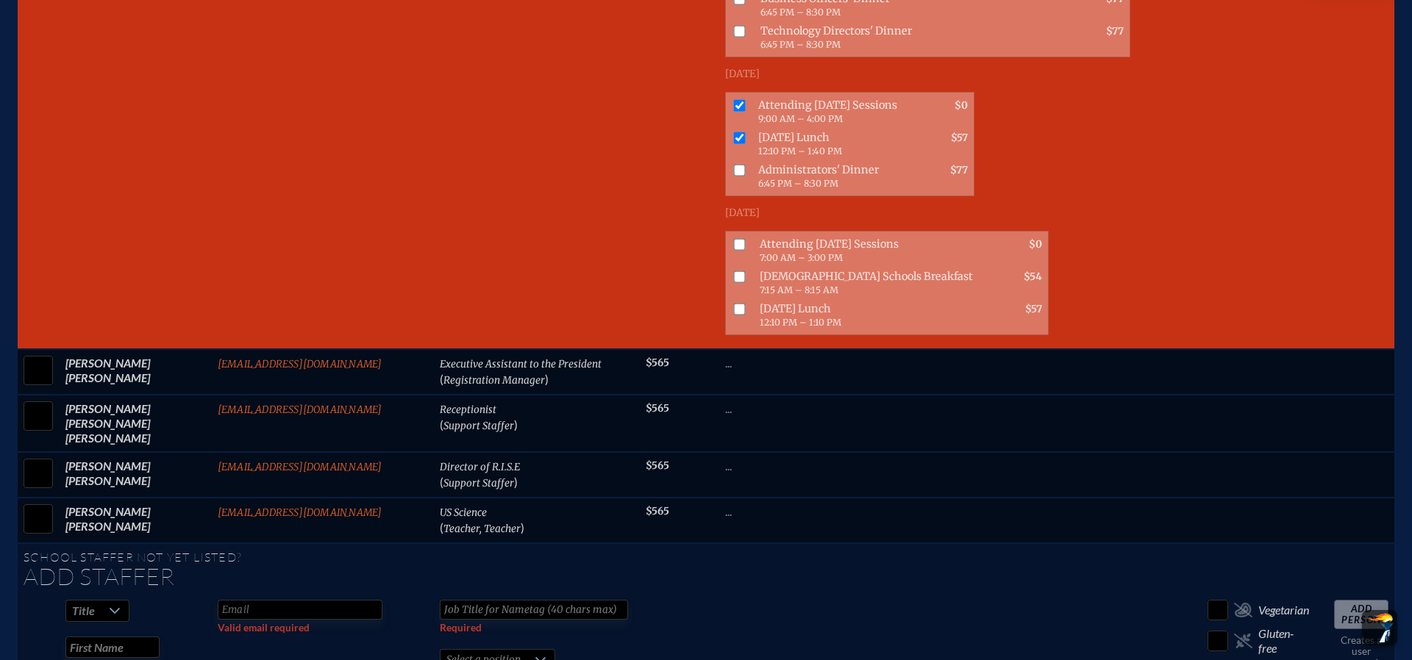
scroll to position [1301, 0]
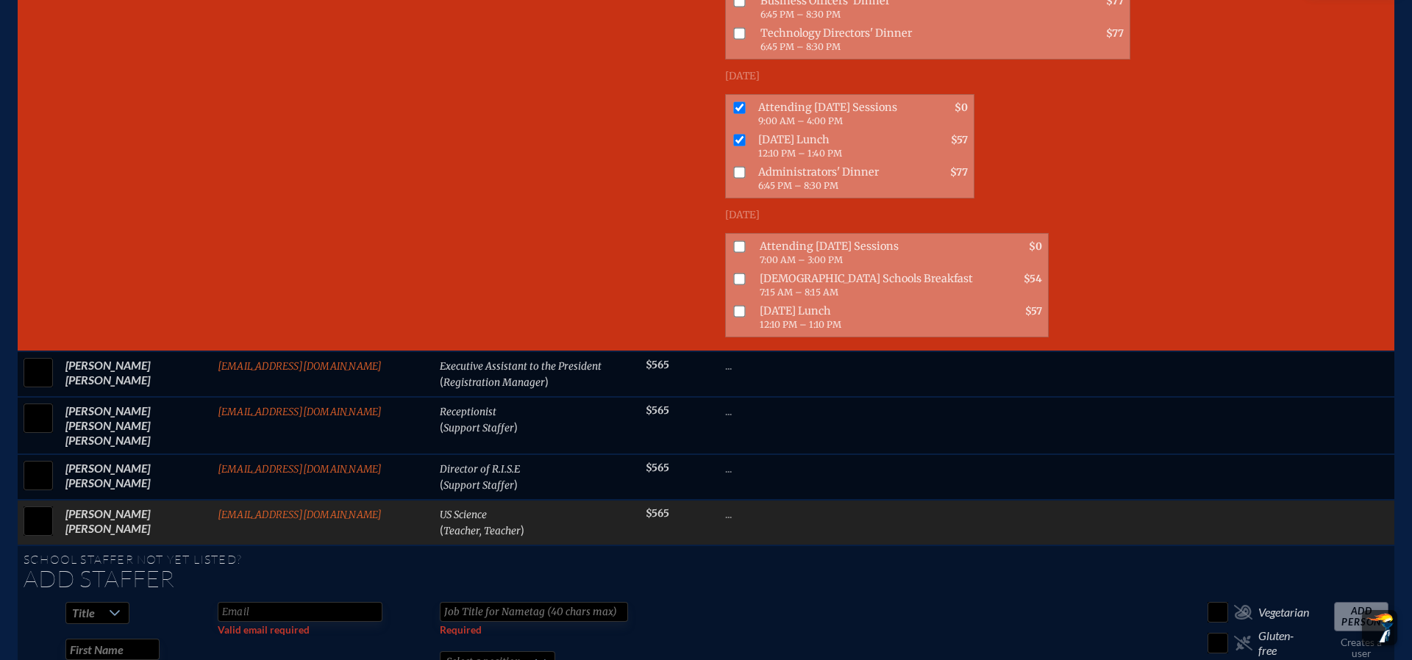
click at [42, 503] on input "checkbox" at bounding box center [38, 521] width 37 height 37
checkbox input "true"
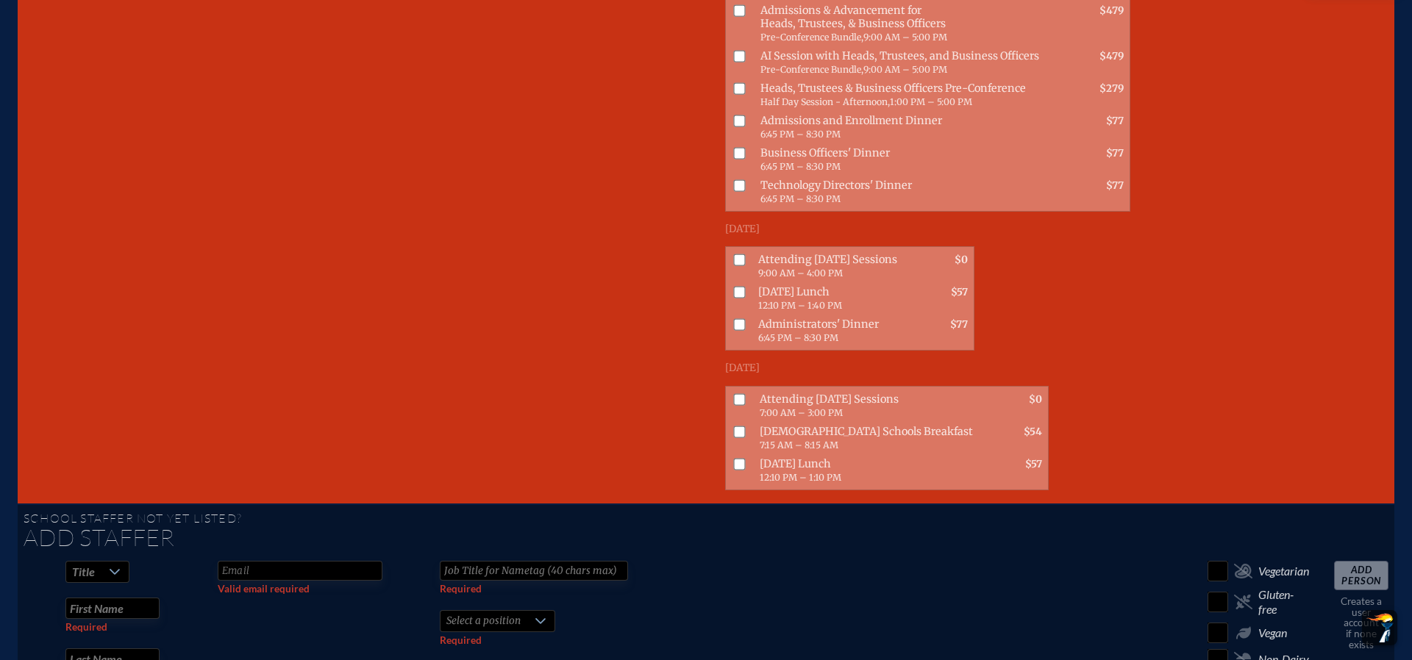
scroll to position [1949, 0]
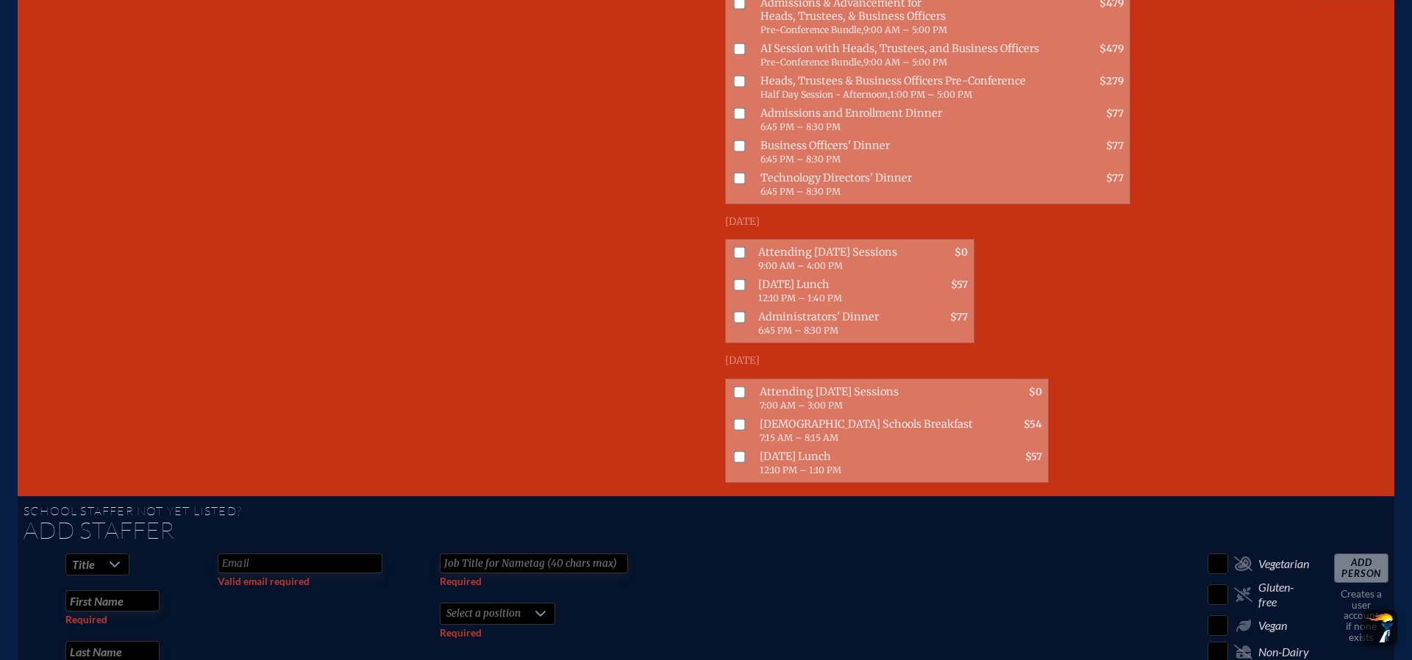
click at [733, 386] on input "checkbox" at bounding box center [739, 392] width 12 height 12
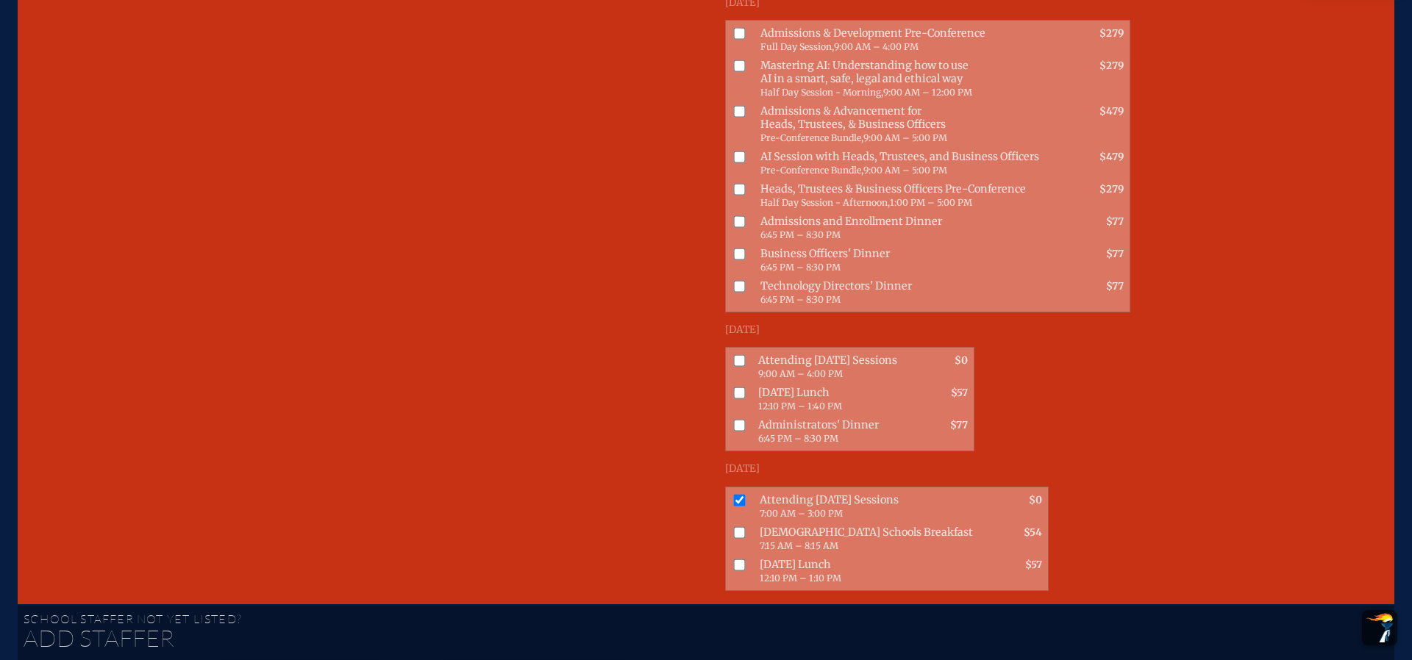
scroll to position [1849, 0]
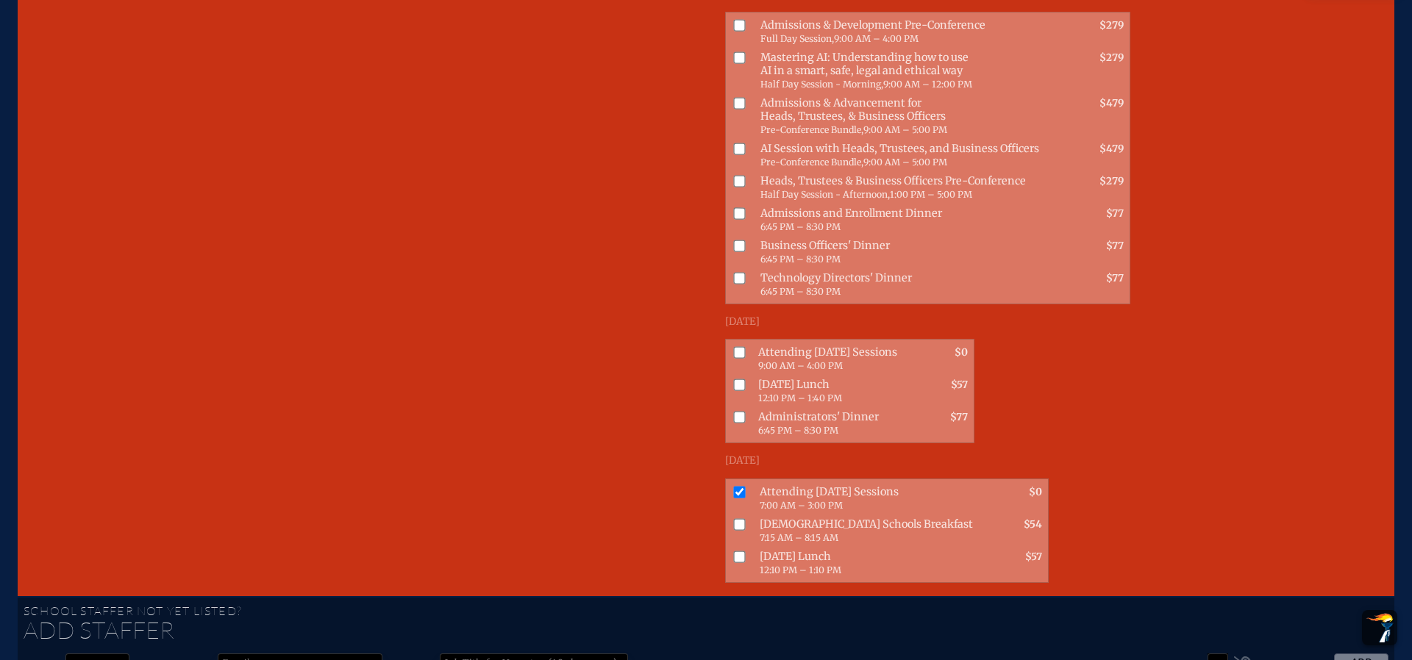
click at [733, 486] on input "checkbox" at bounding box center [739, 492] width 12 height 12
checkbox input "false"
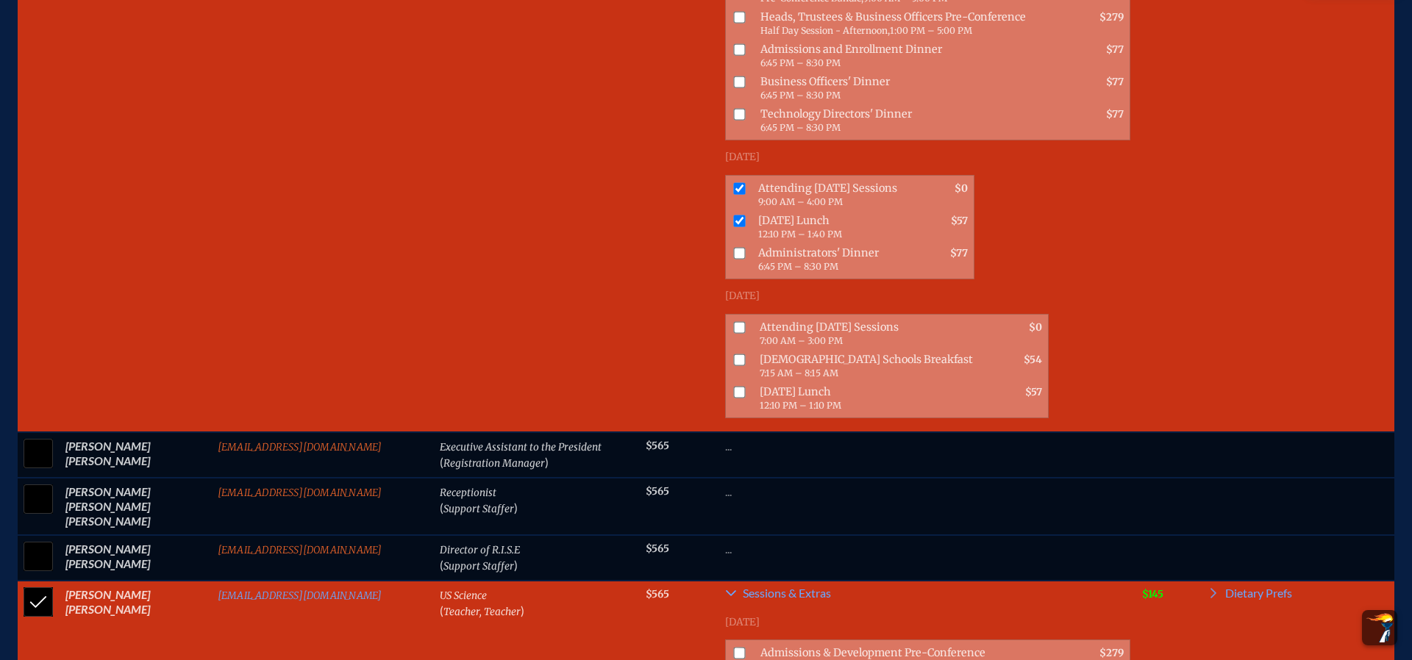
scroll to position [1225, 0]
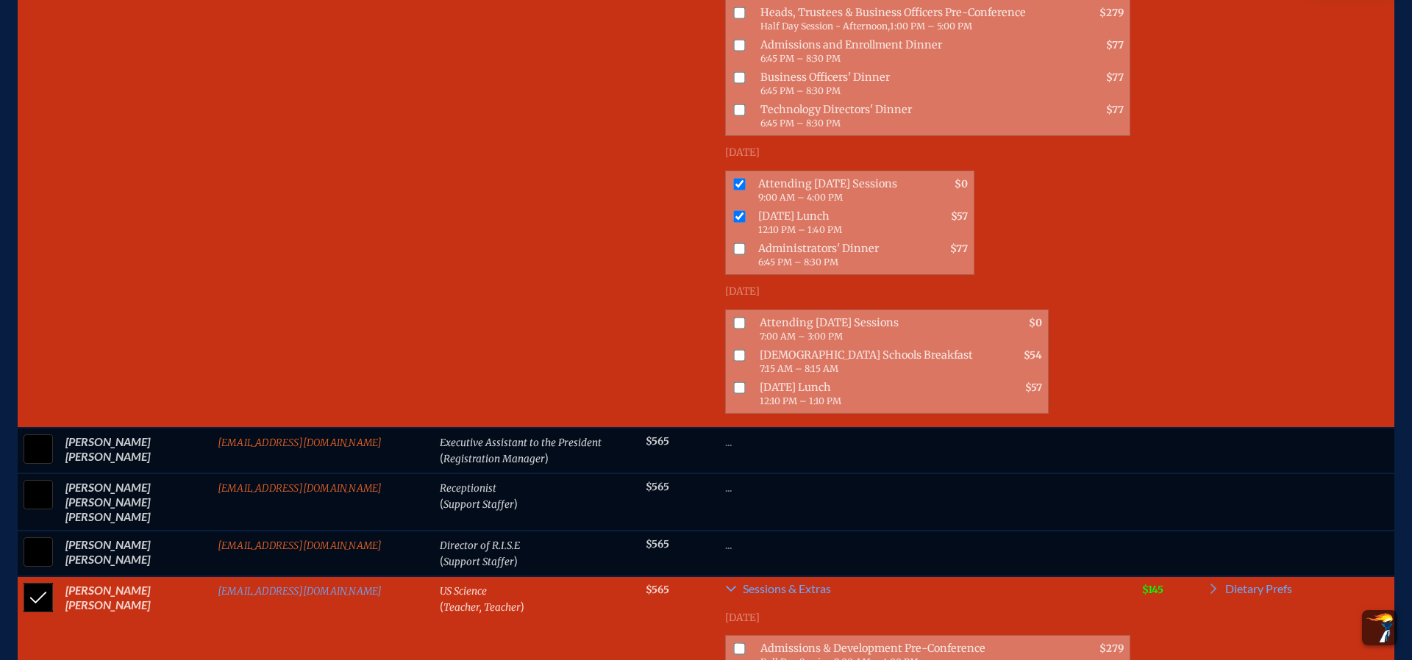
click at [34, 579] on input "checkbox" at bounding box center [38, 597] width 37 height 37
checkbox input "false"
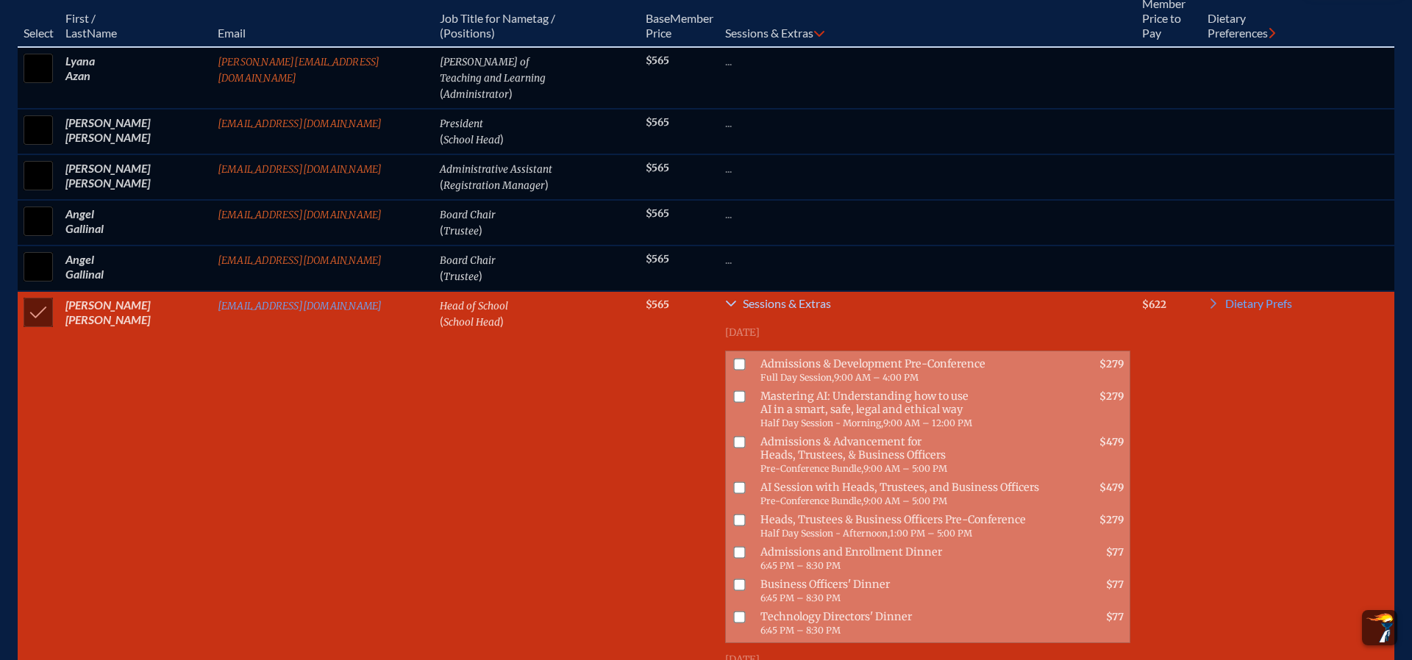
scroll to position [611, 0]
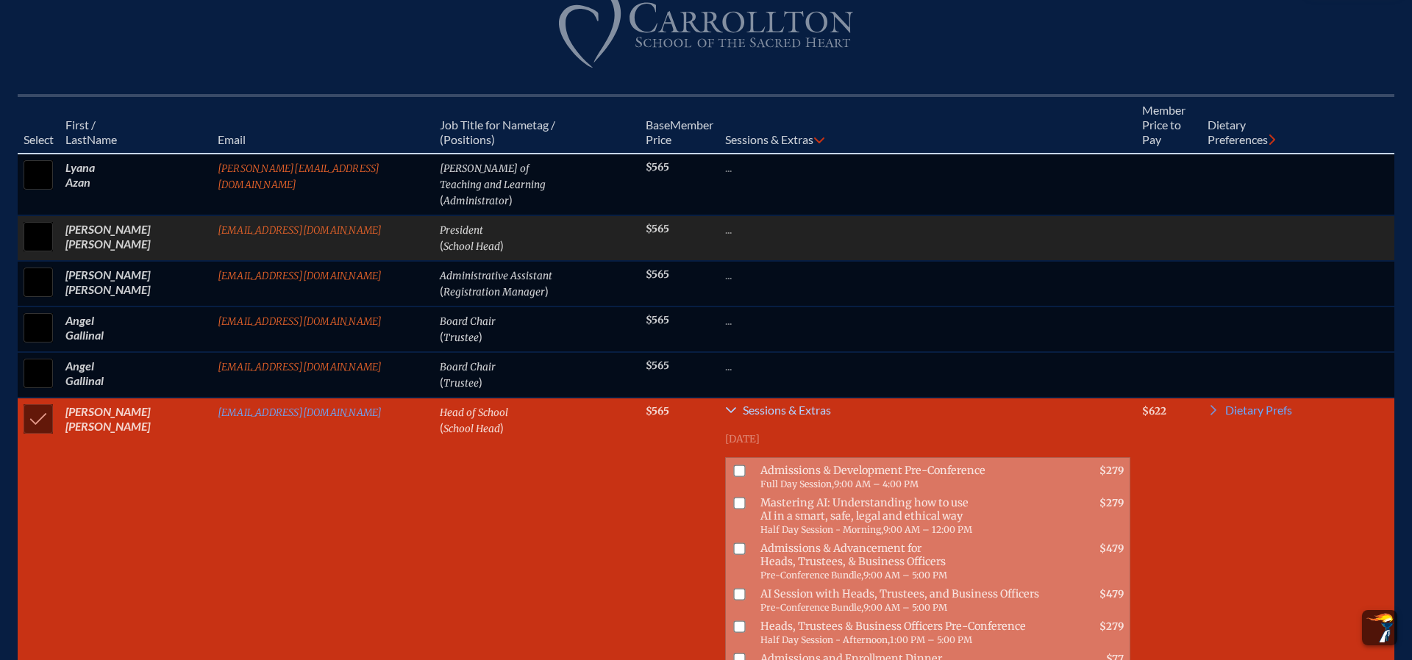
click at [32, 236] on input "checkbox" at bounding box center [38, 236] width 37 height 37
checkbox input "true"
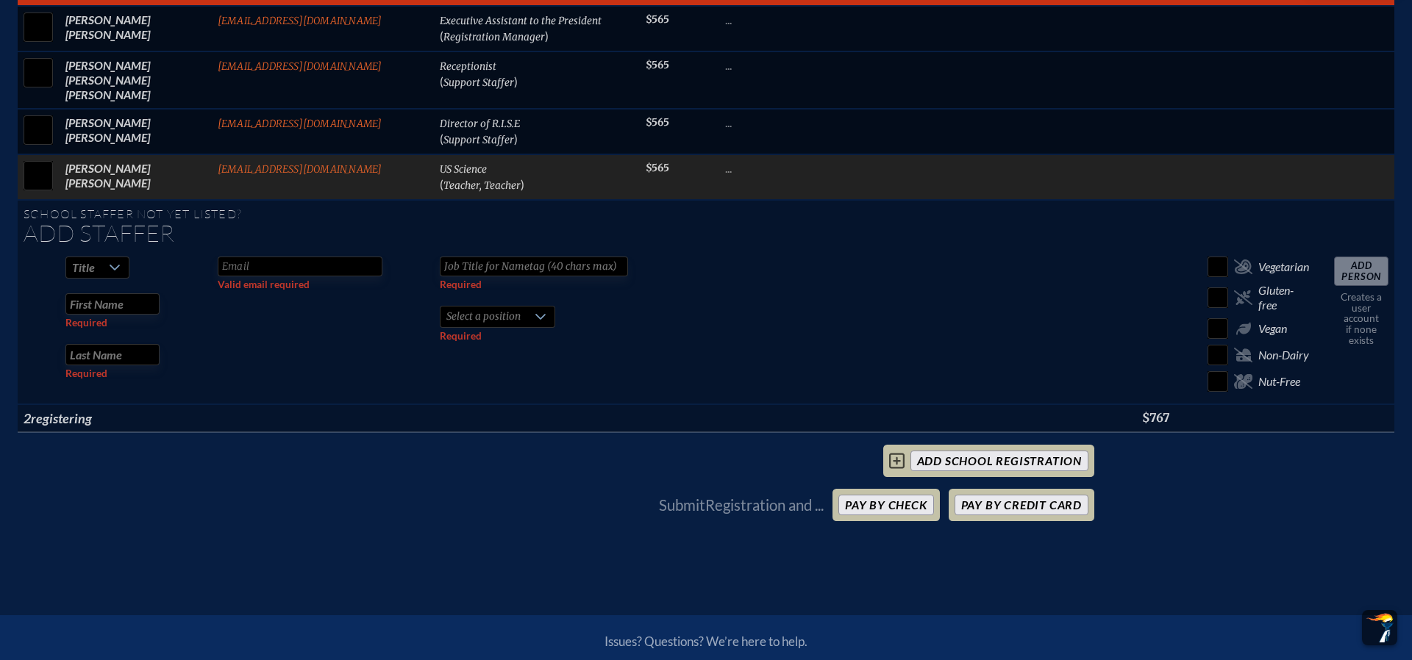
scroll to position [2170, 0]
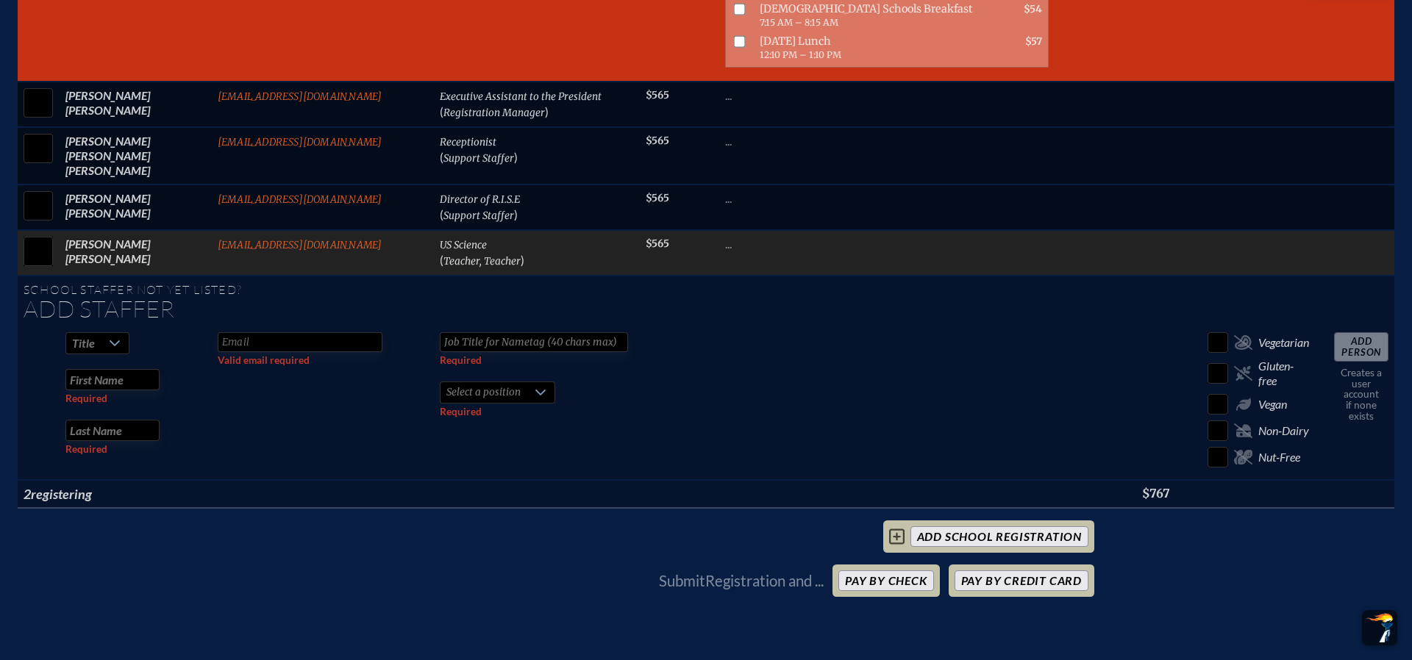
click at [41, 233] on input "checkbox" at bounding box center [38, 251] width 37 height 37
checkbox input "true"
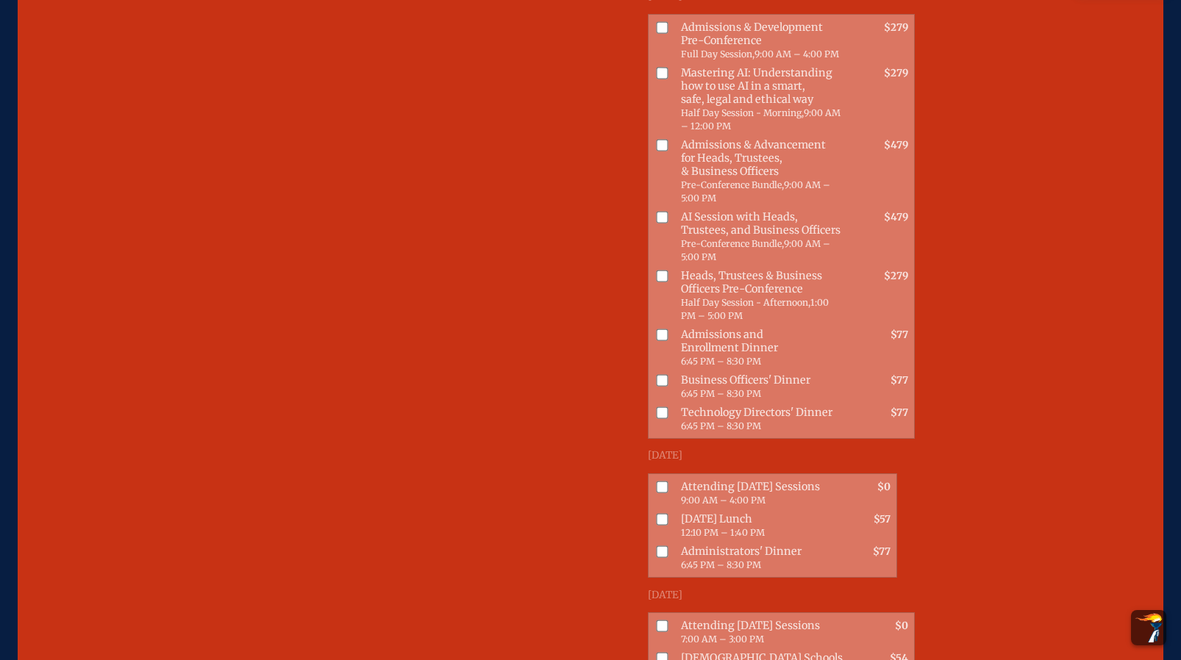
scroll to position [2742, 0]
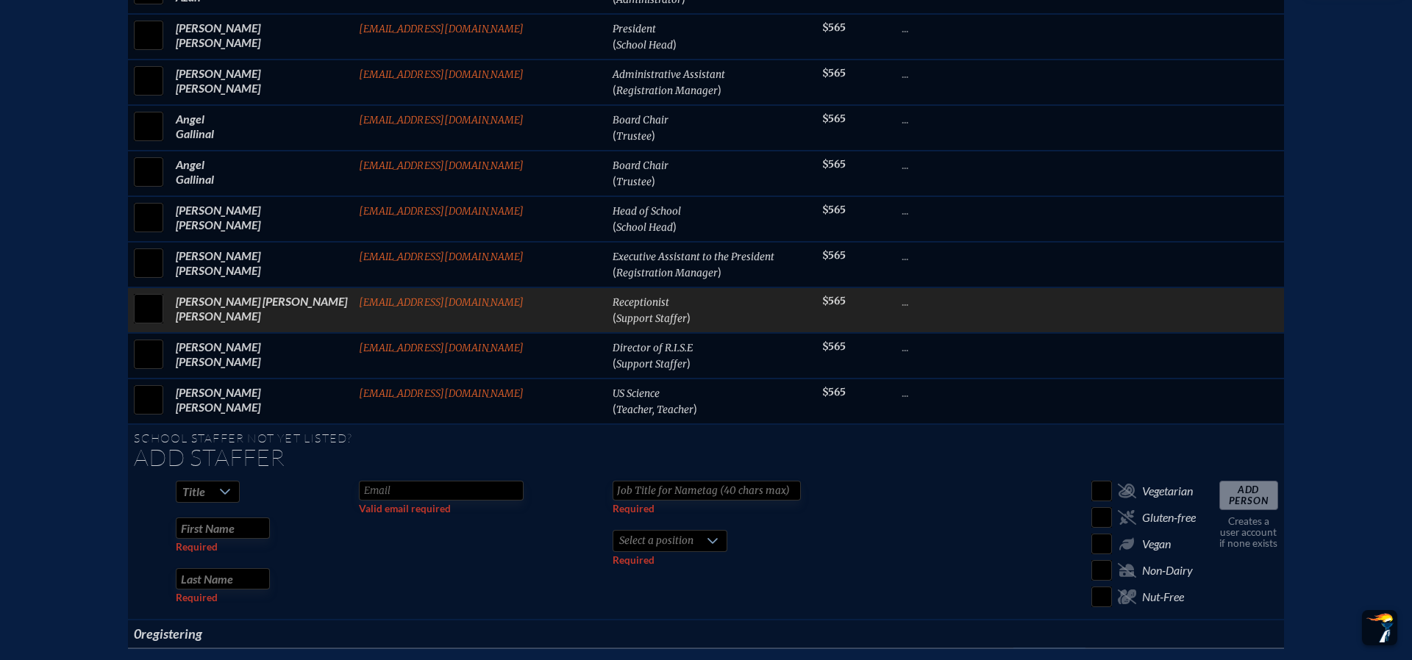
scroll to position [835, 0]
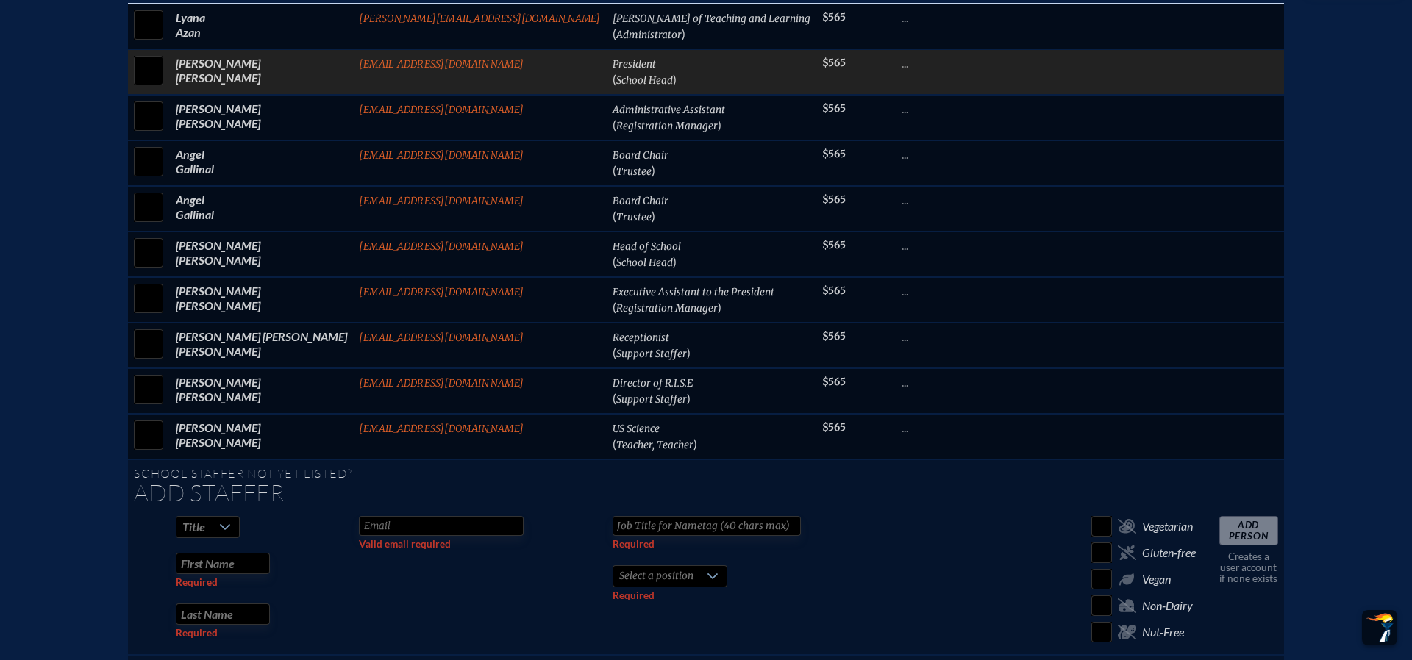
click at [167, 83] on input "checkbox" at bounding box center [148, 70] width 37 height 37
checkbox input "true"
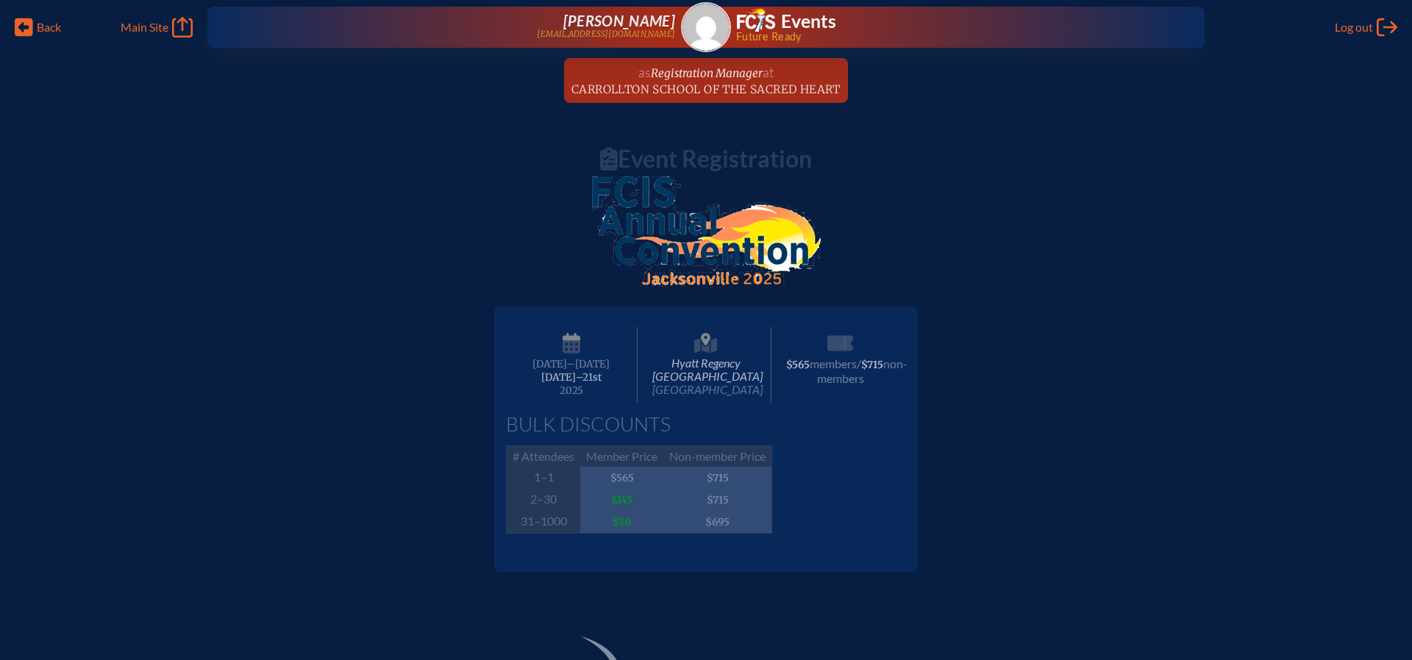
scroll to position [0, 0]
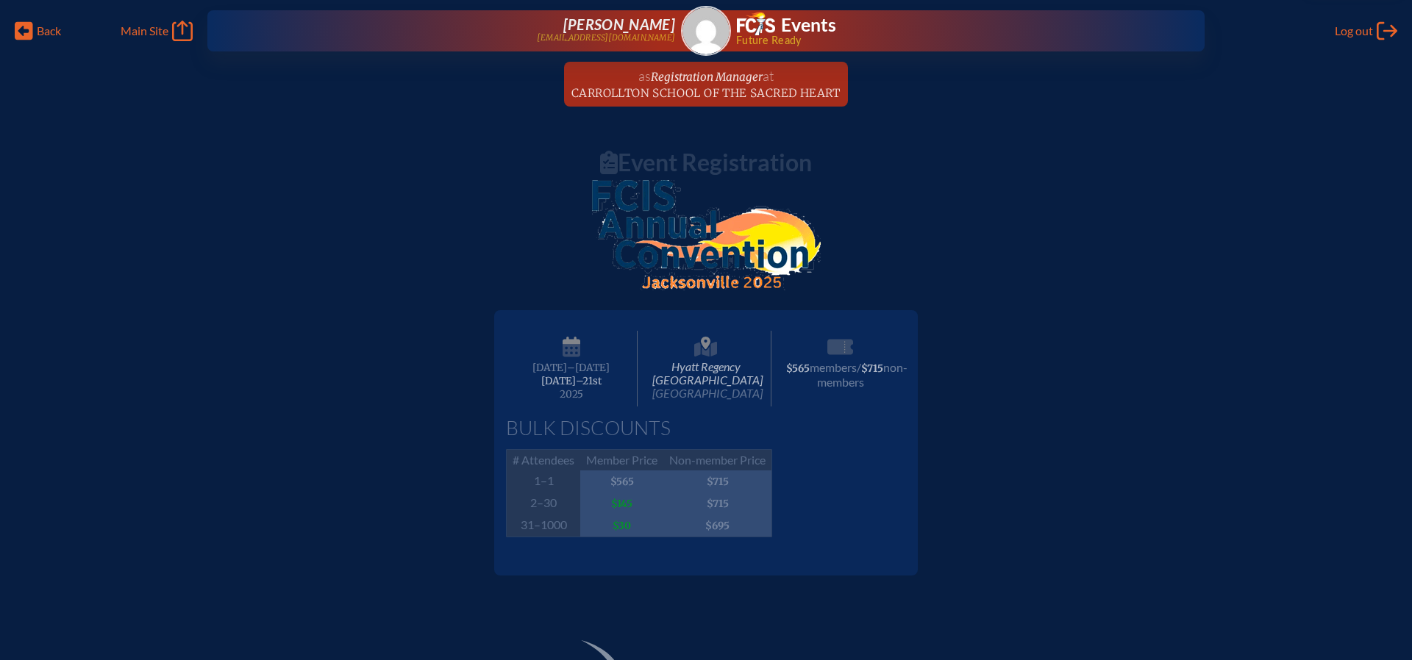
click at [712, 37] on img at bounding box center [705, 30] width 47 height 47
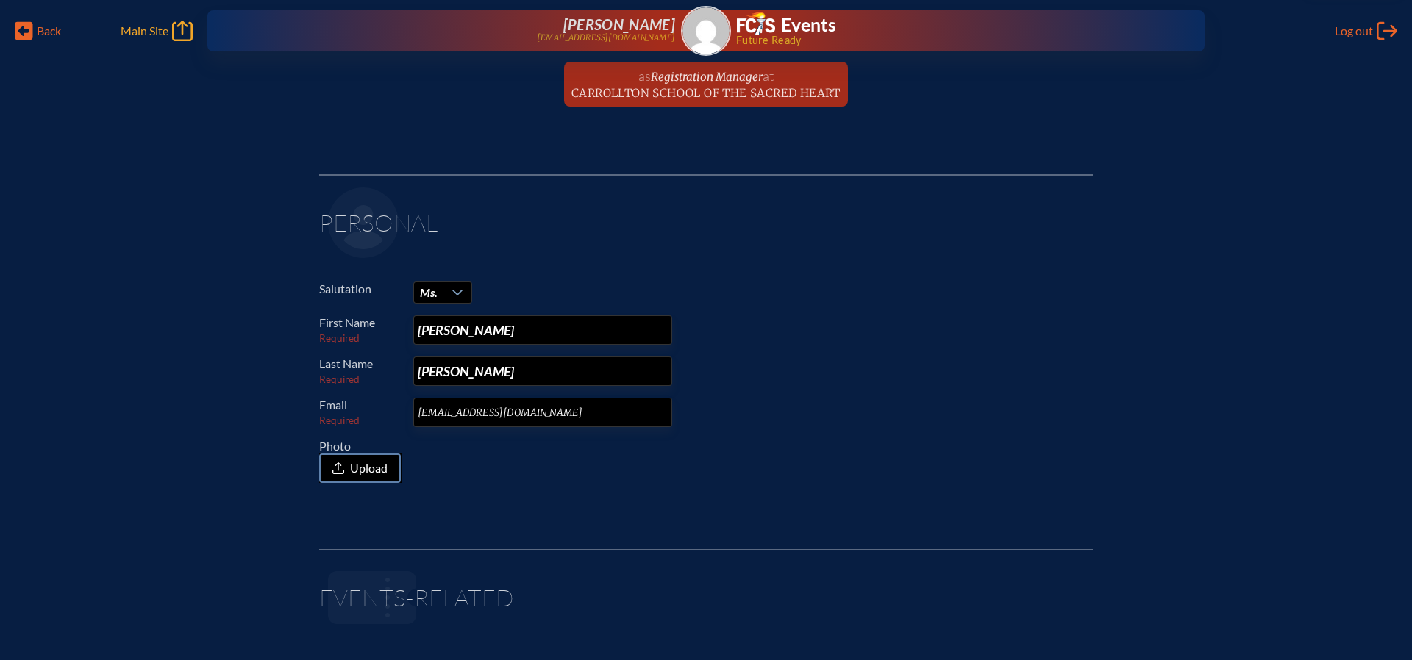
click at [146, 29] on span "Main Site" at bounding box center [145, 31] width 48 height 15
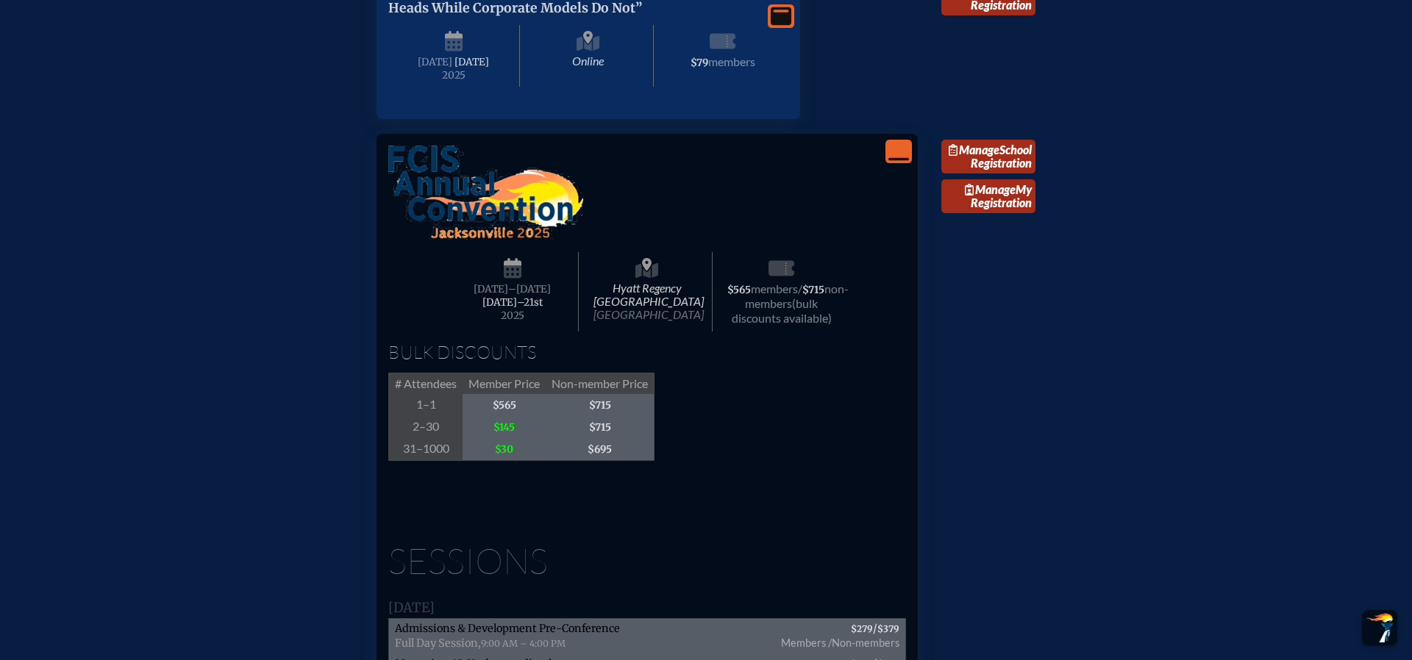
scroll to position [1394, 0]
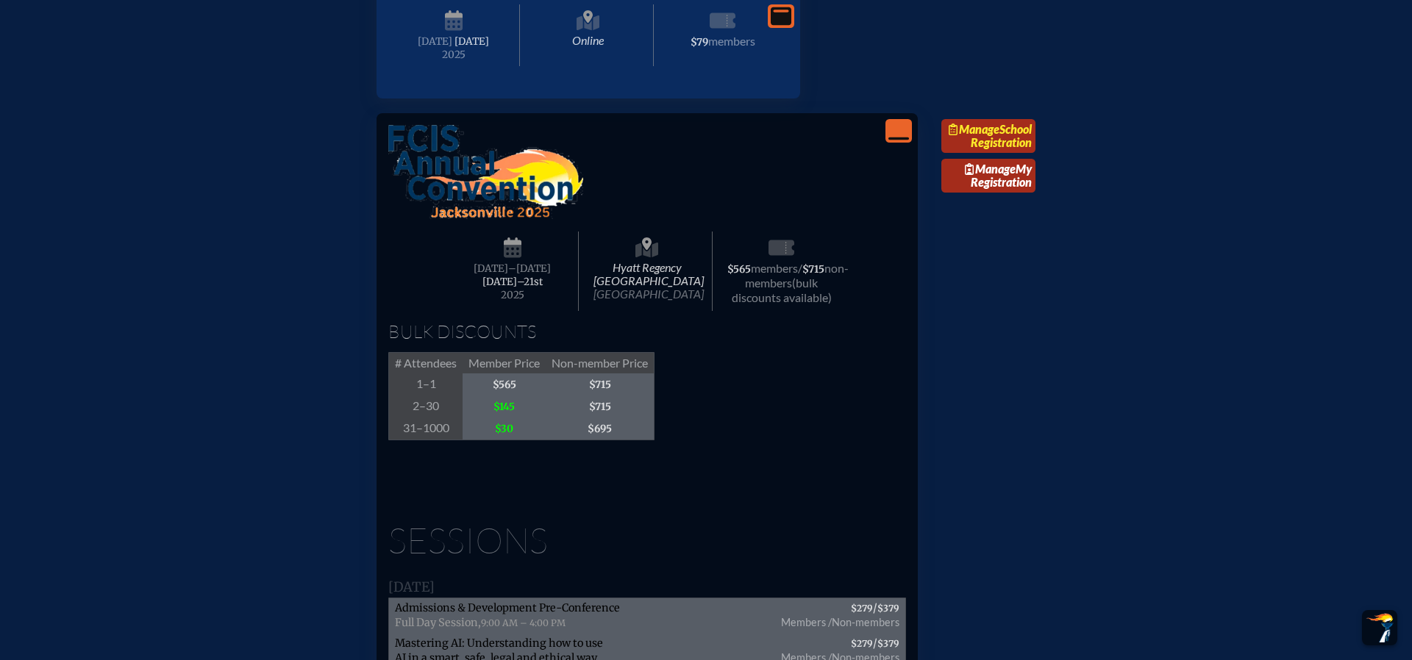
click at [999, 136] on span "Manage" at bounding box center [974, 129] width 51 height 14
